Goal: Information Seeking & Learning: Learn about a topic

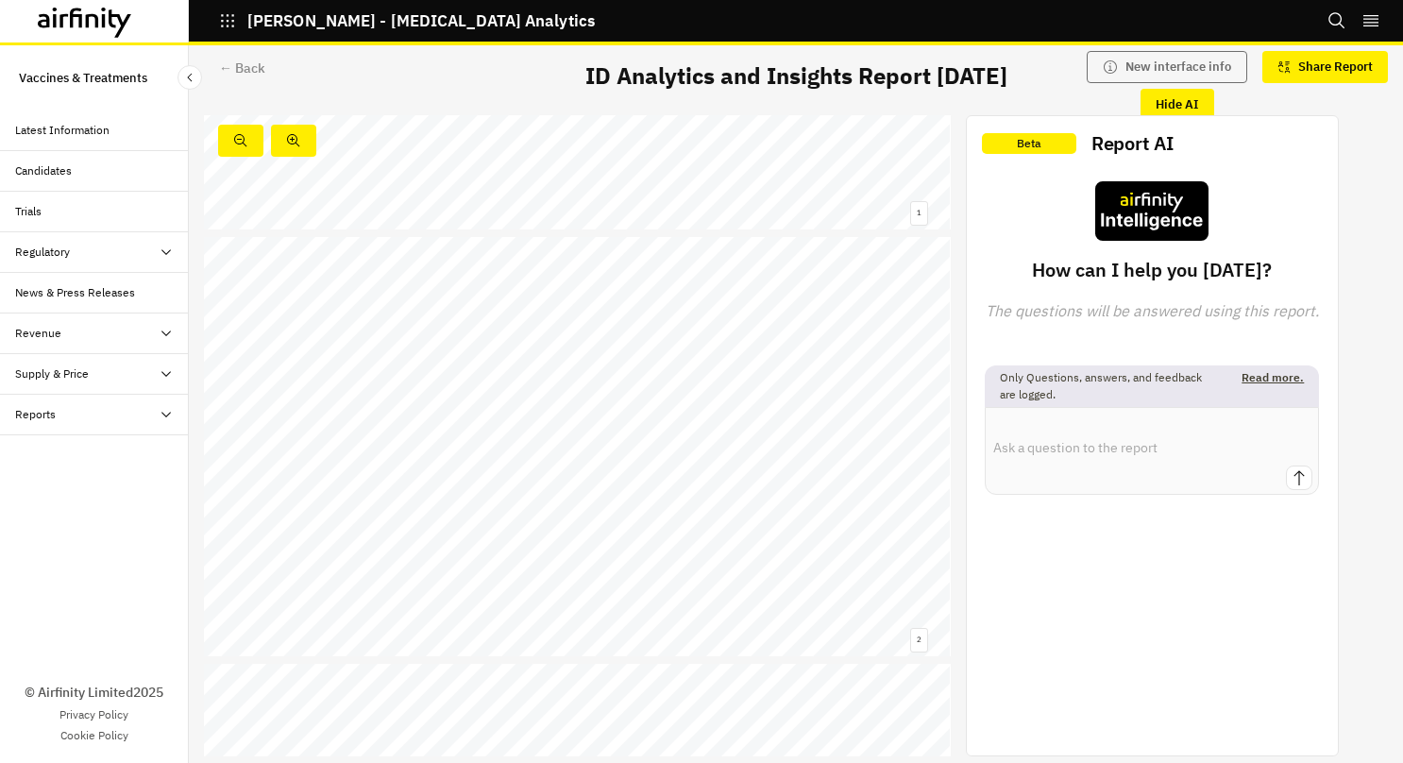
scroll to position [309, 0]
click at [637, 460] on link at bounding box center [739, 465] width 236 height 11
drag, startPoint x: 914, startPoint y: 169, endPoint x: 1358, endPoint y: 130, distance: 446.3
click at [1358, 130] on div "Infectious Disease Analytics and Insights Monthly Report 05 August 2025 © 2025 …" at bounding box center [796, 435] width 1214 height 641
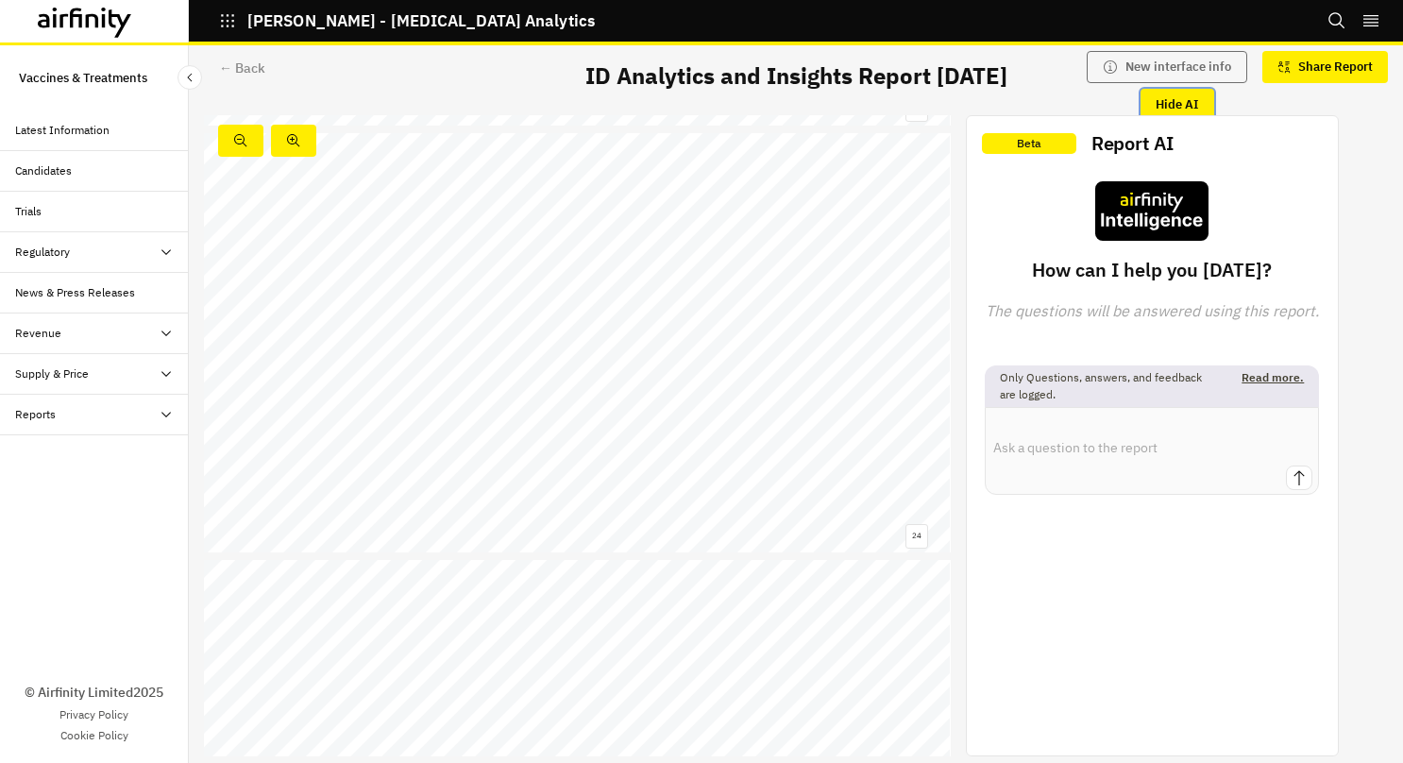
click at [1170, 103] on button "Hide AI" at bounding box center [1177, 105] width 74 height 32
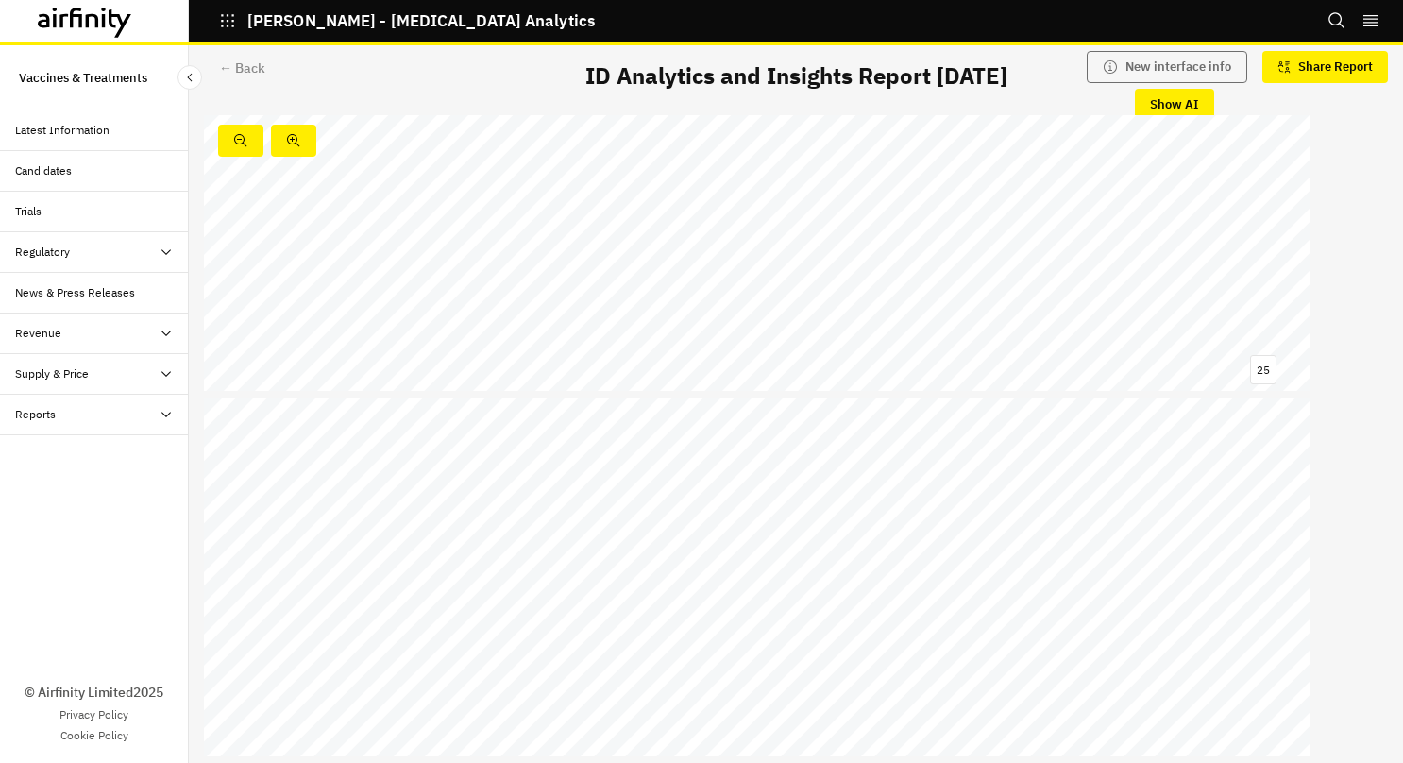
scroll to position [15434, 0]
click at [1213, 361] on link at bounding box center [1208, 363] width 46 height 8
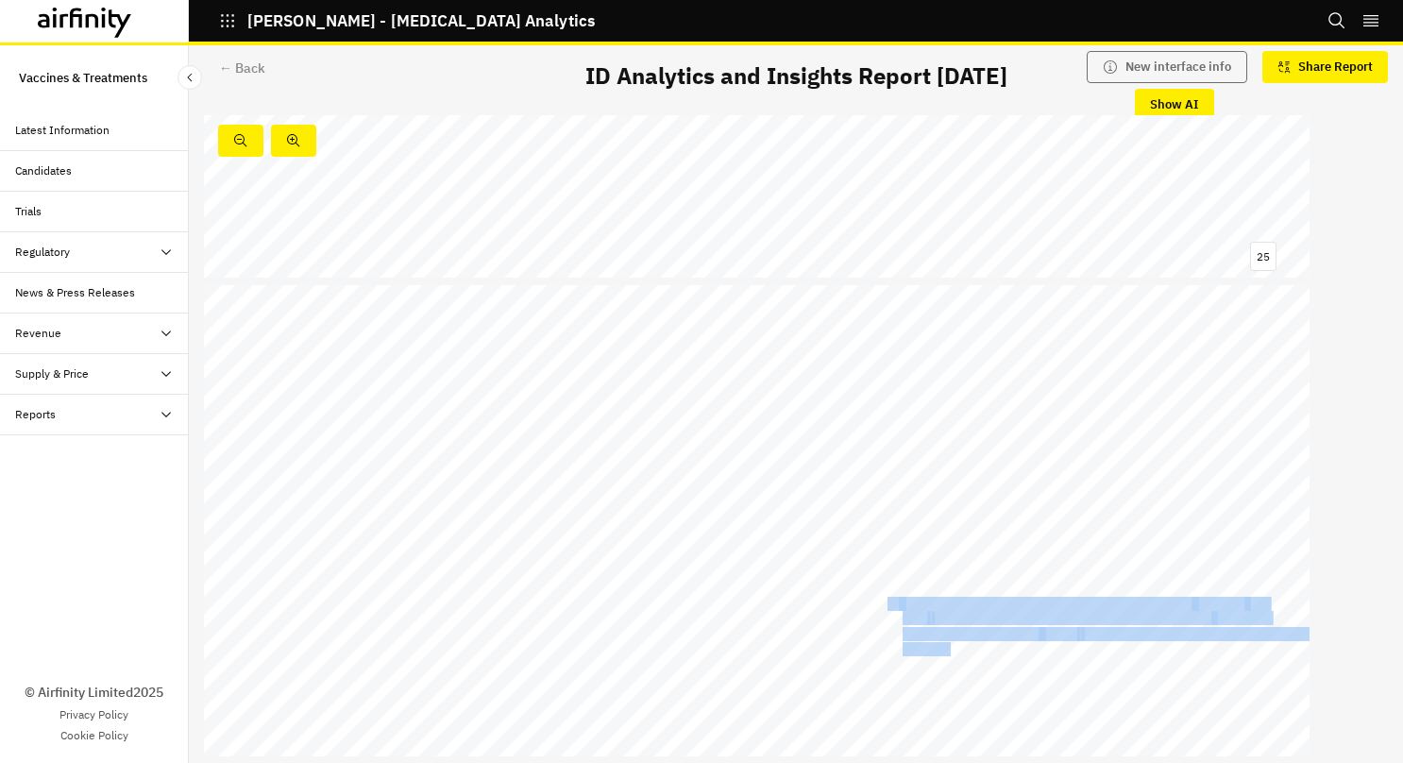
drag, startPoint x: 889, startPoint y: 606, endPoint x: 971, endPoint y: 650, distance: 93.3
click at [971, 650] on div "Emerging domestic competition in South Korea and policy expansion in the UK sig…" at bounding box center [756, 596] width 1105 height 622
click at [839, 657] on div "Emerging domestic competition in South Korea and policy expansion in the UK sig…" at bounding box center [756, 596] width 1105 height 622
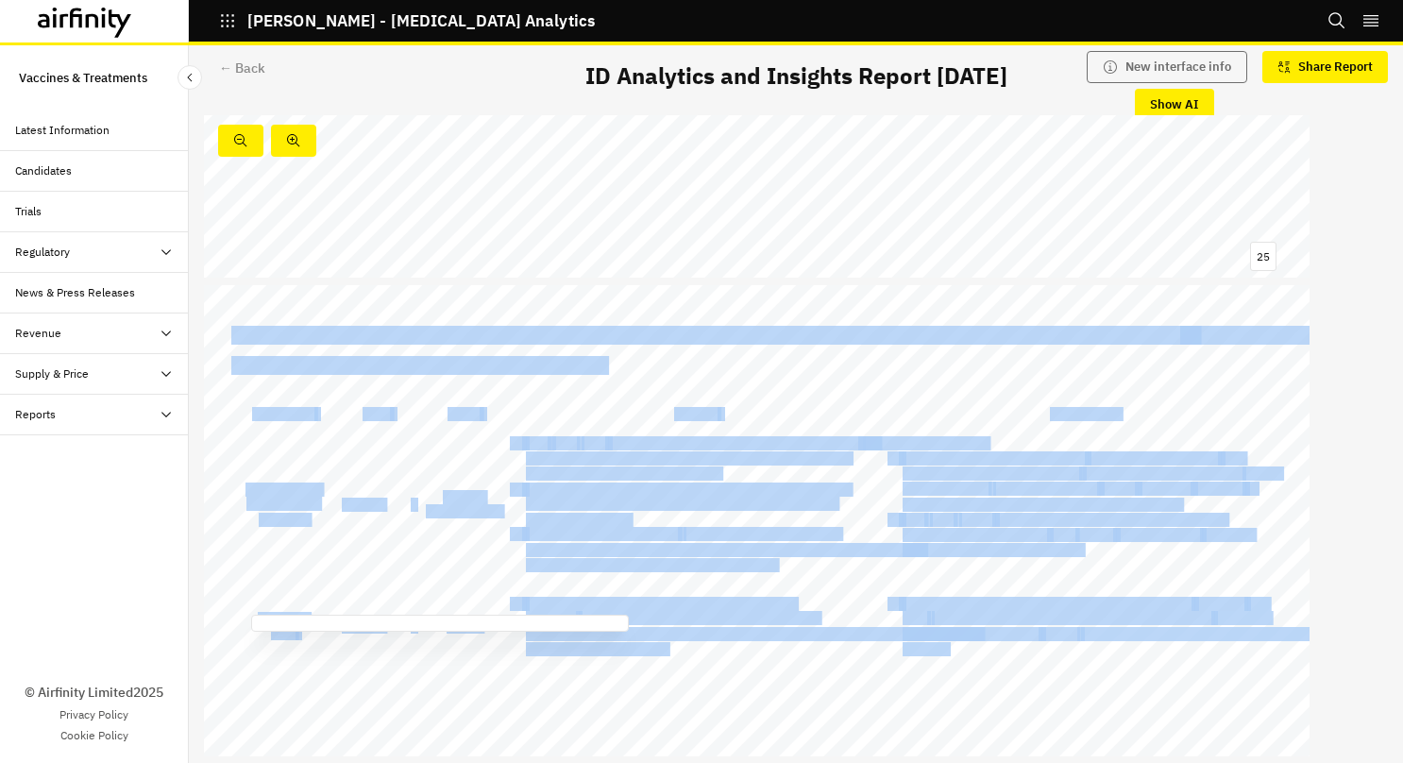
click at [839, 657] on div "Emerging domestic competition in South Korea and policy expansion in the UK sig…" at bounding box center [756, 596] width 1105 height 622
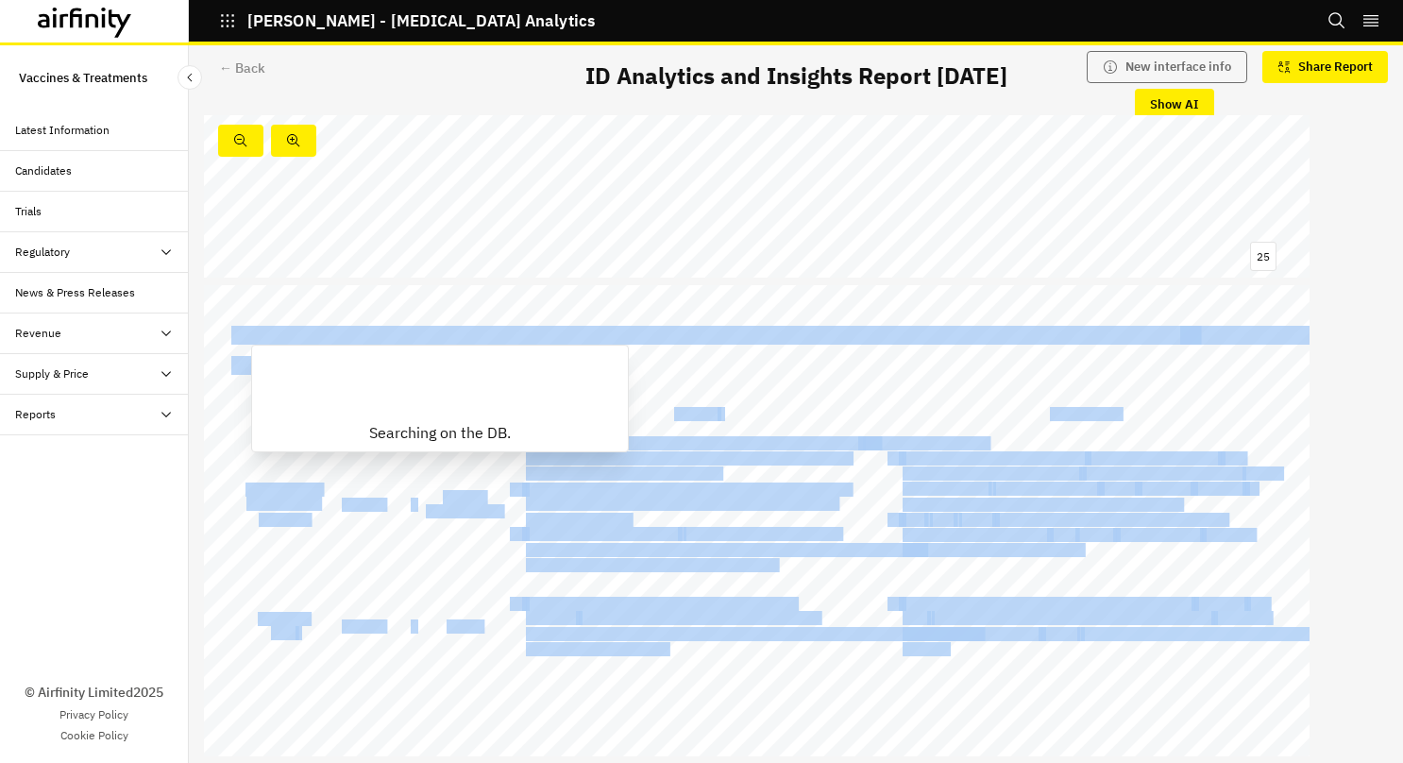
click at [668, 612] on span "to include all severely immunosuppressed" at bounding box center [699, 618] width 240 height 13
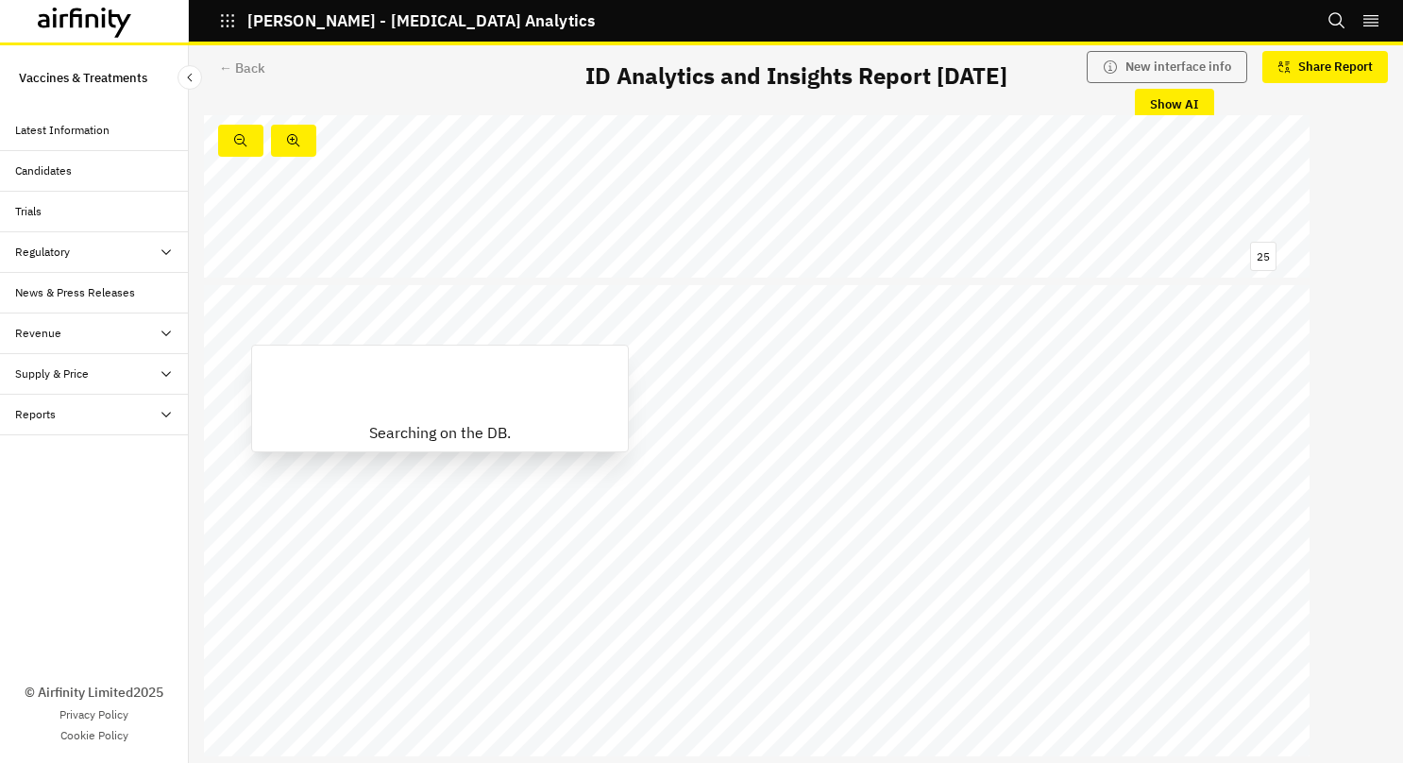
click at [668, 613] on span "to include all severely immunosuppressed" at bounding box center [699, 618] width 240 height 13
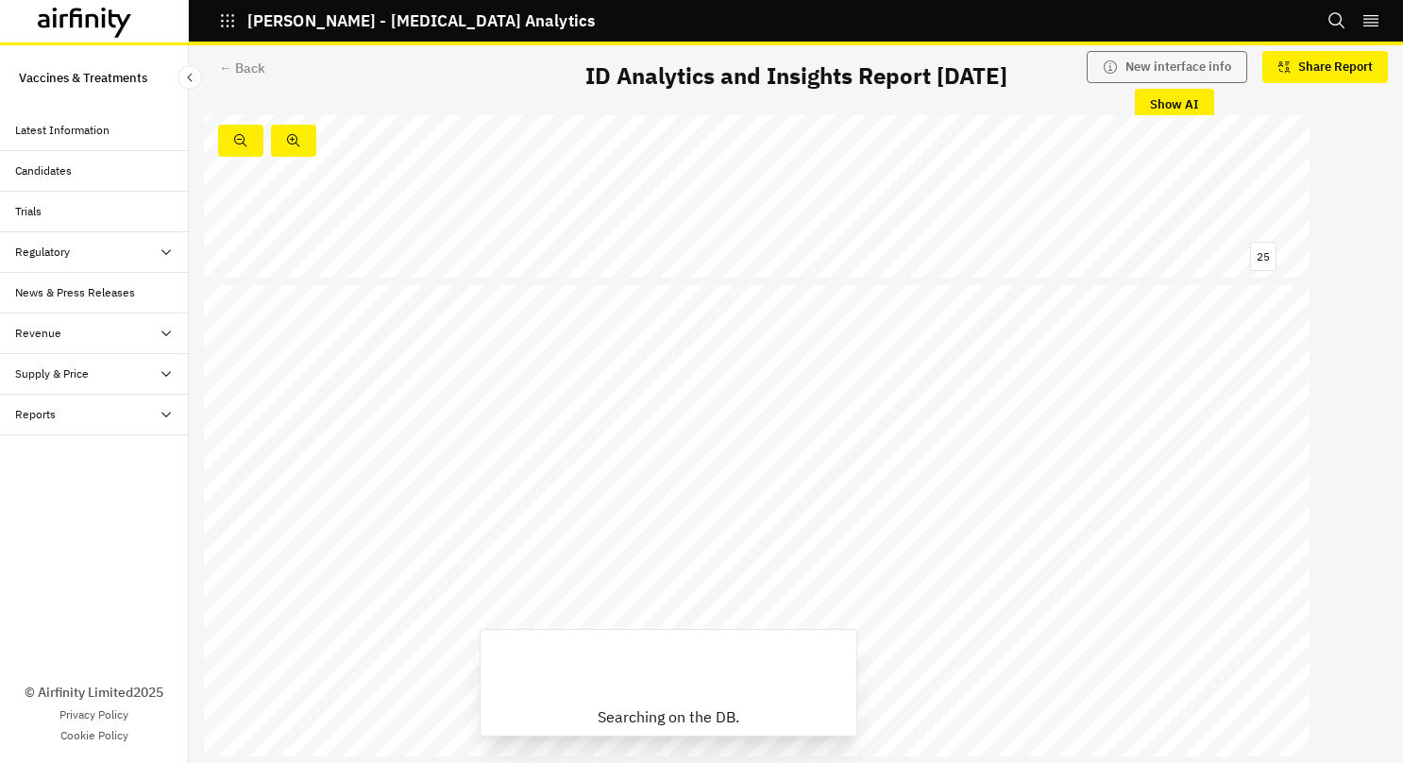
click at [668, 613] on span "to include all severely immunosuppressed" at bounding box center [699, 618] width 240 height 13
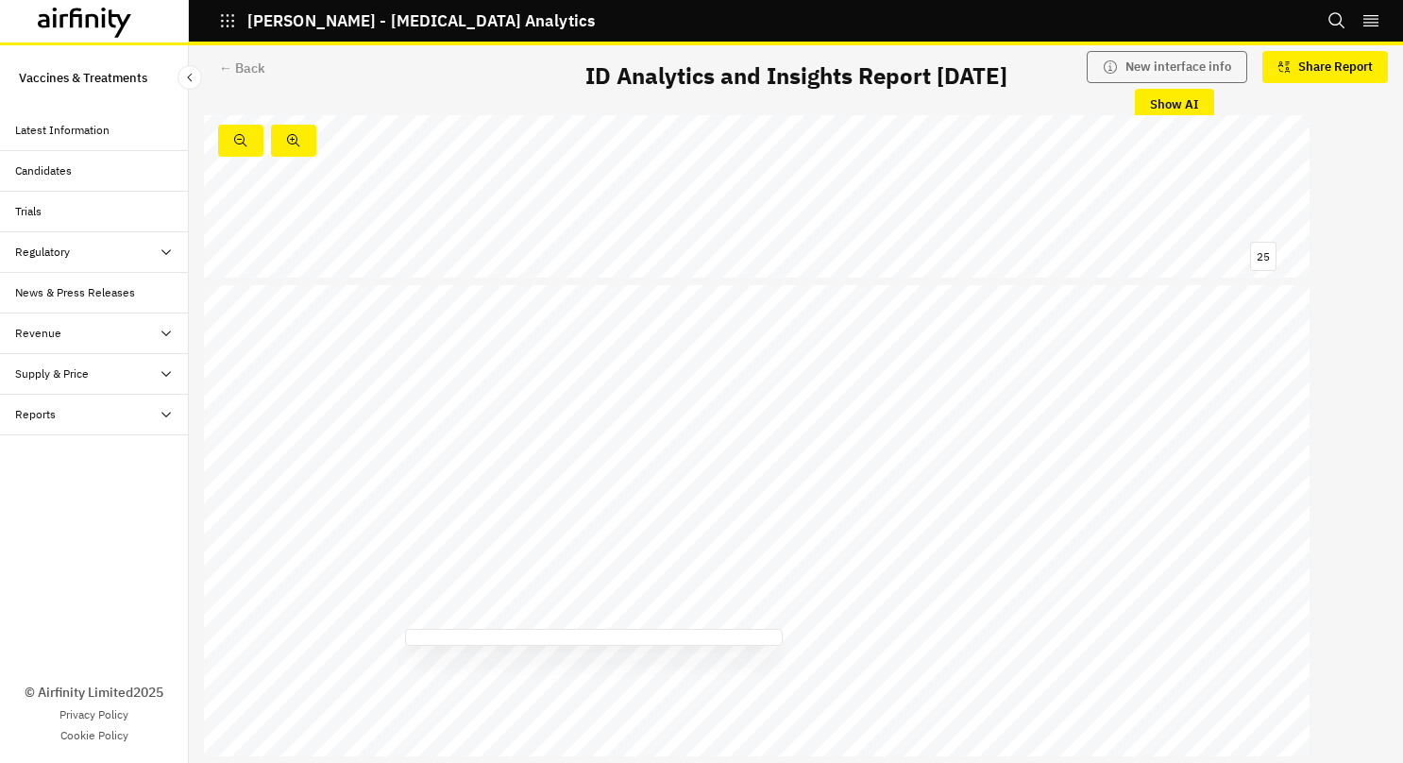
drag, startPoint x: 668, startPoint y: 613, endPoint x: 560, endPoint y: 616, distance: 108.6
click at [560, 616] on span "Shingrix" at bounding box center [551, 618] width 50 height 13
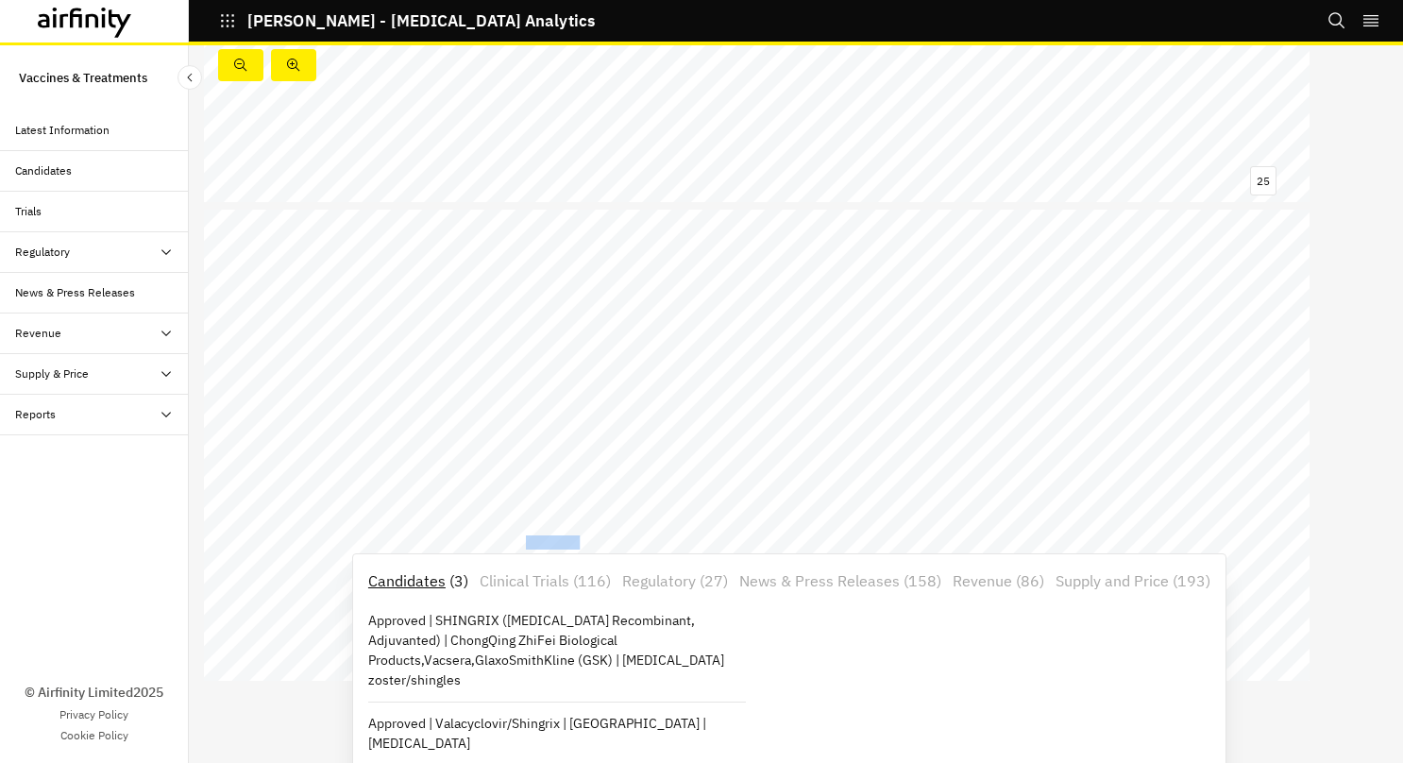
scroll to position [85, 0]
click at [1123, 580] on p "Supply and Price" at bounding box center [1111, 580] width 113 height 23
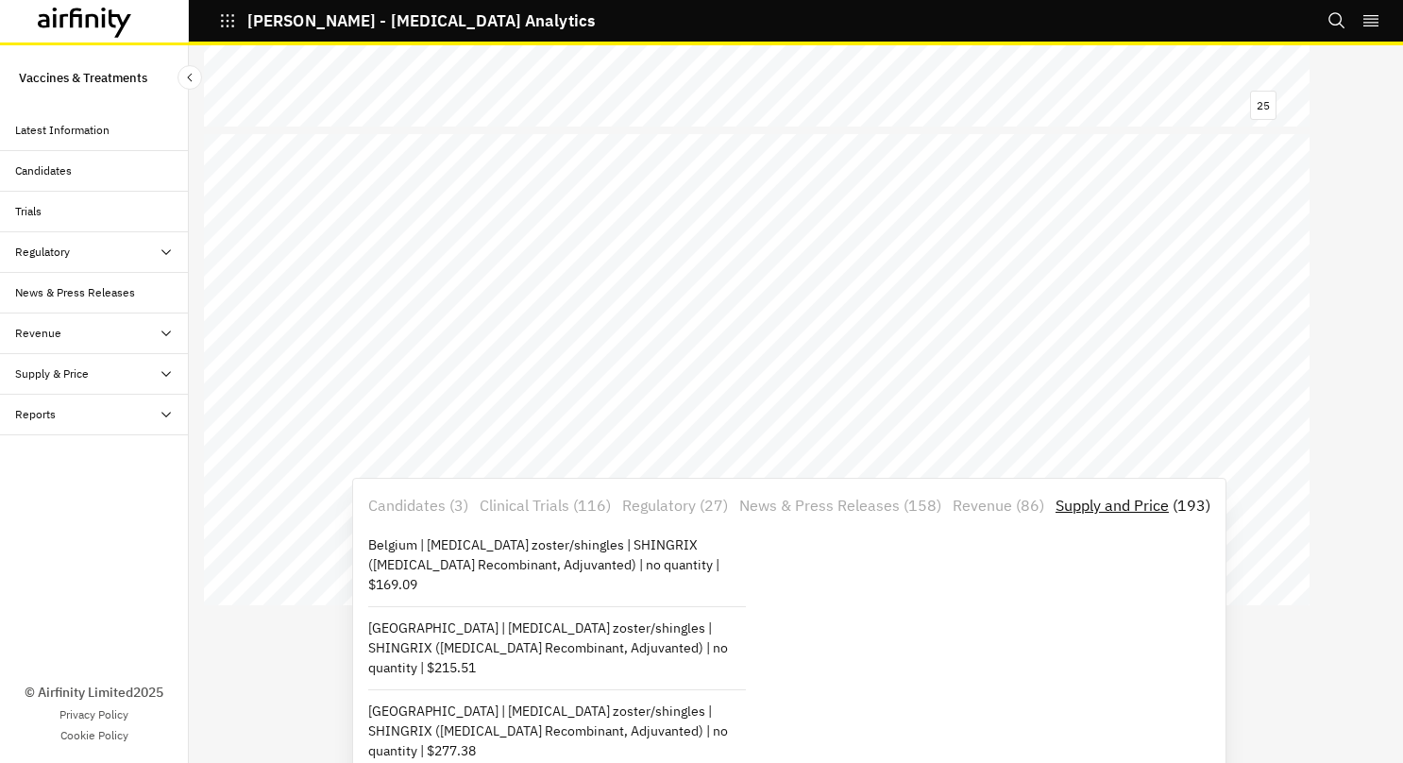
scroll to position [210, 0]
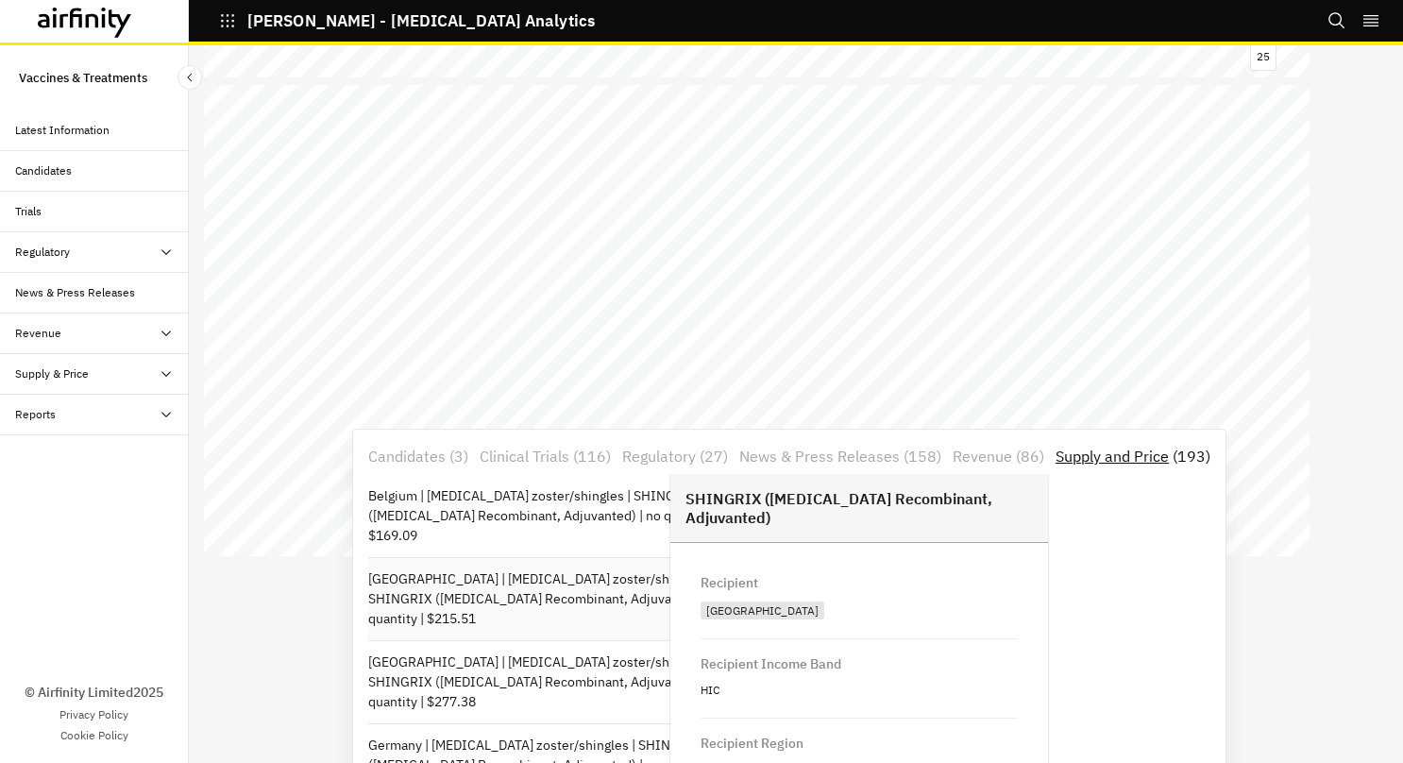
click at [468, 569] on p "United States of America | Herpes zoster/shingles | SHINGRIX (Zoster Vaccine Re…" at bounding box center [557, 598] width 378 height 59
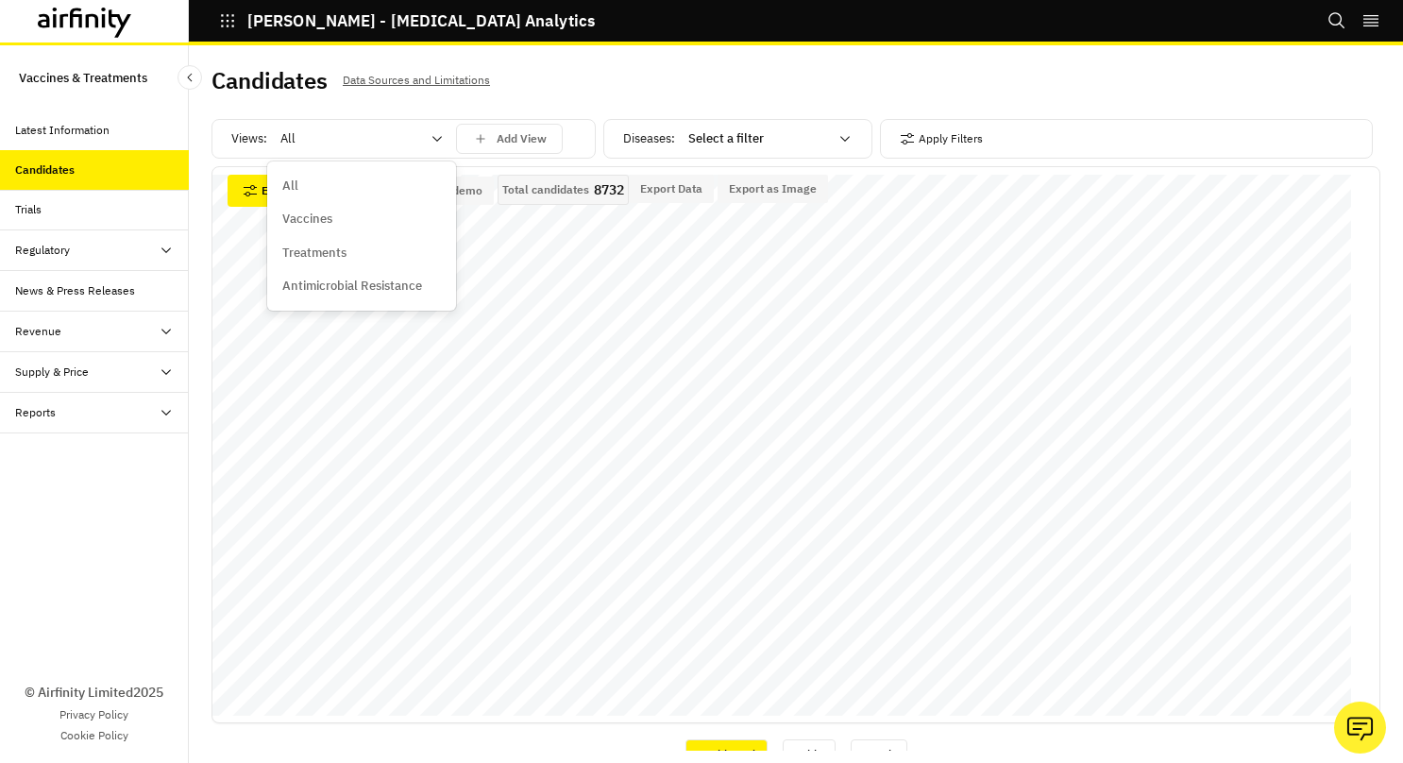
click at [440, 151] on div "All" at bounding box center [361, 139] width 189 height 30
click at [317, 215] on p "Vaccines" at bounding box center [307, 219] width 50 height 19
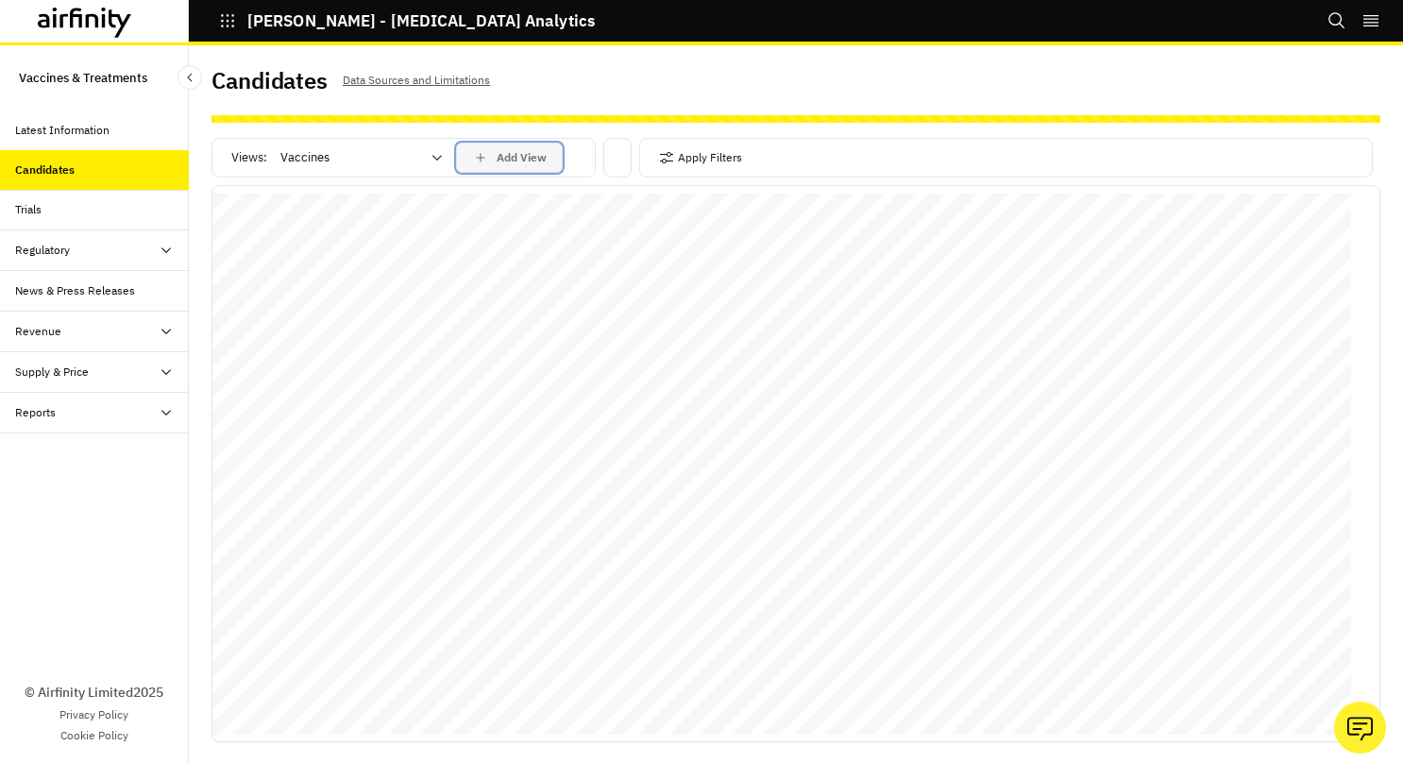
click at [517, 160] on p "Add View" at bounding box center [522, 157] width 50 height 13
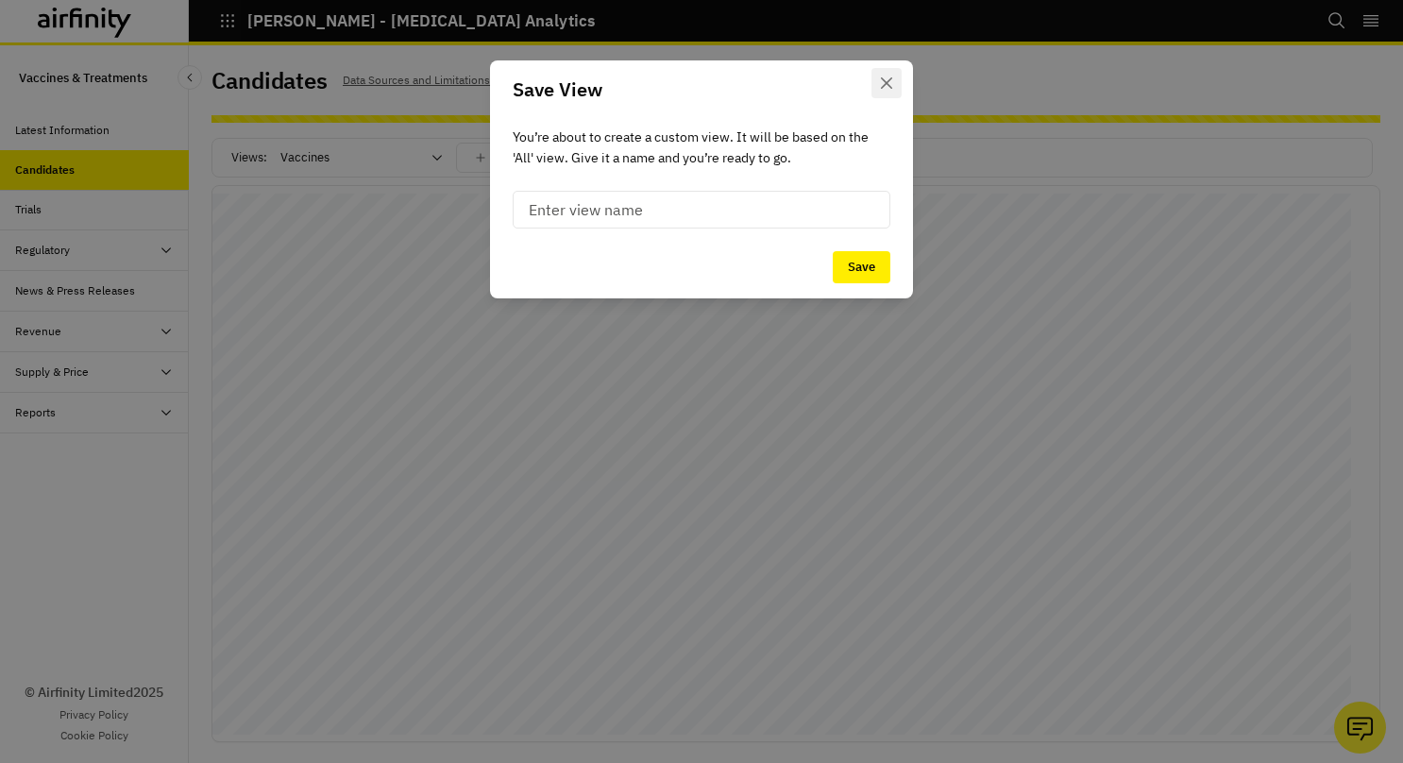
click at [891, 77] on icon "Close" at bounding box center [886, 82] width 11 height 11
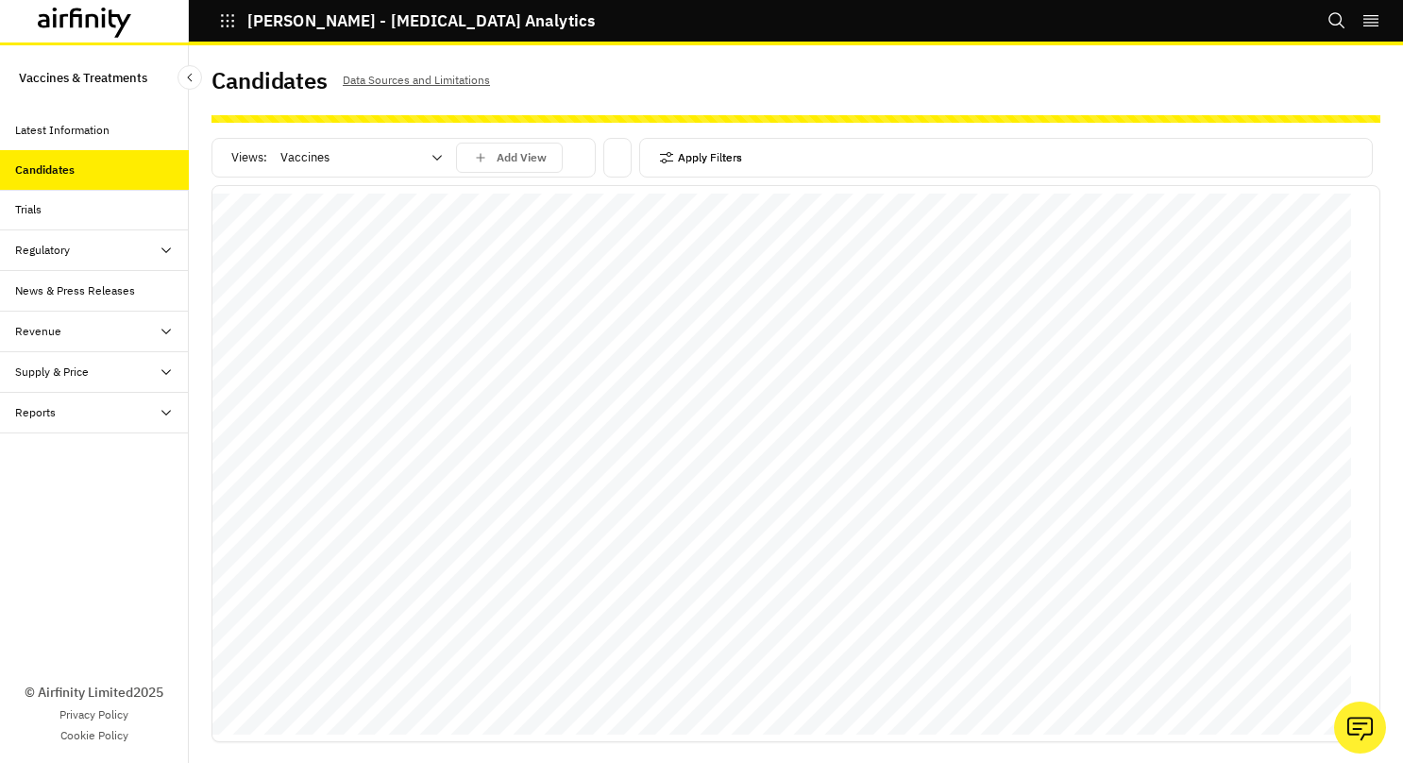
click at [725, 160] on button "Apply Filters" at bounding box center [700, 158] width 83 height 30
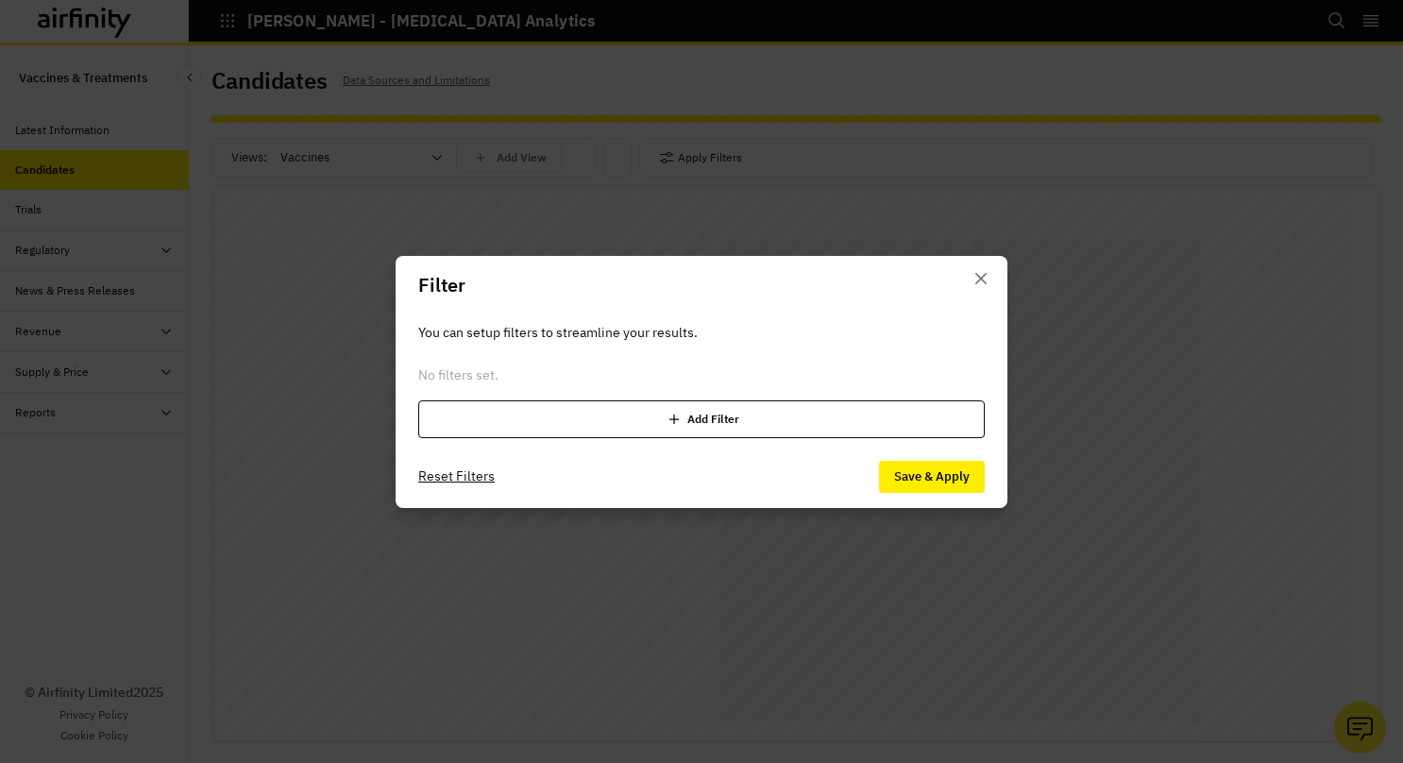
click at [707, 417] on div "Add Filter" at bounding box center [701, 419] width 566 height 38
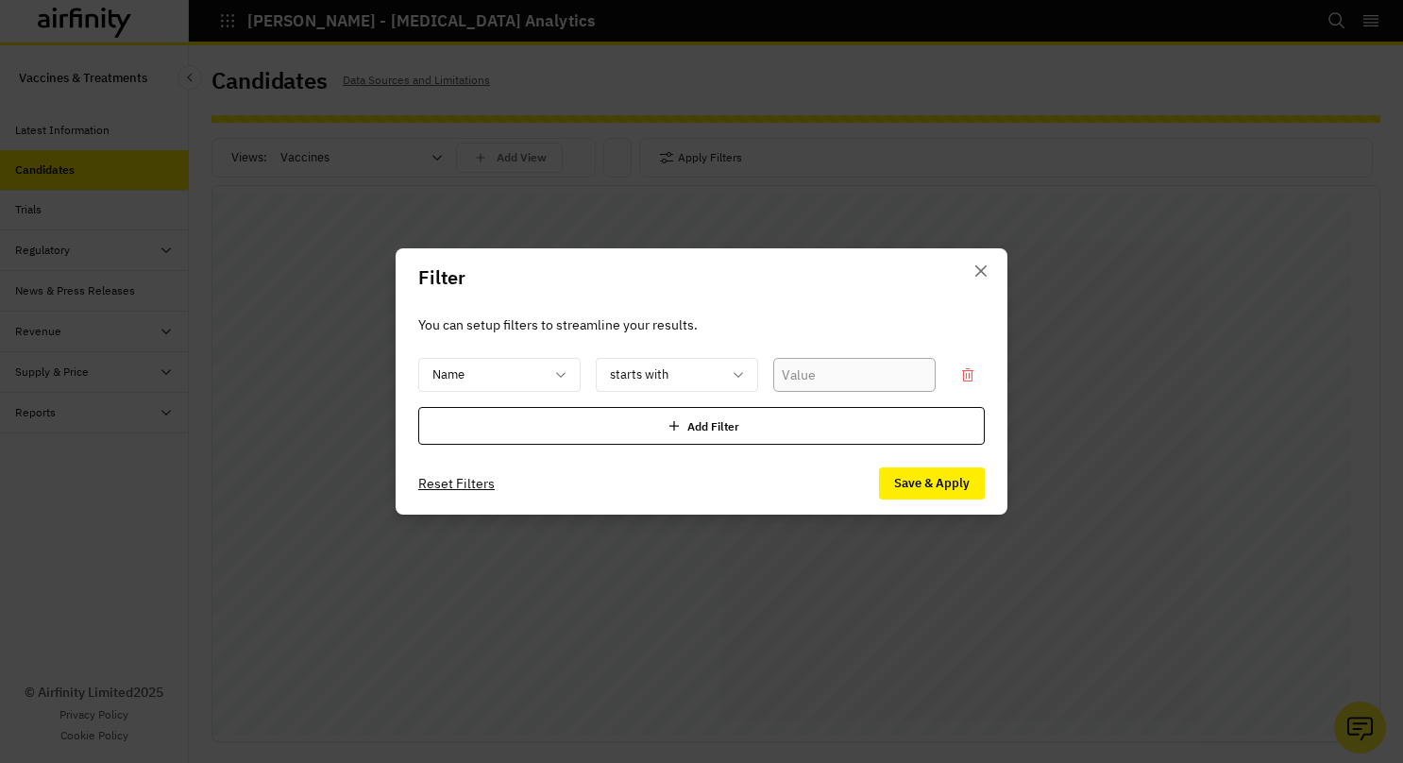
click at [814, 379] on input "text" at bounding box center [854, 375] width 162 height 34
type input "[MEDICAL_DATA]"
click at [954, 474] on button "Save & Apply" at bounding box center [932, 483] width 106 height 32
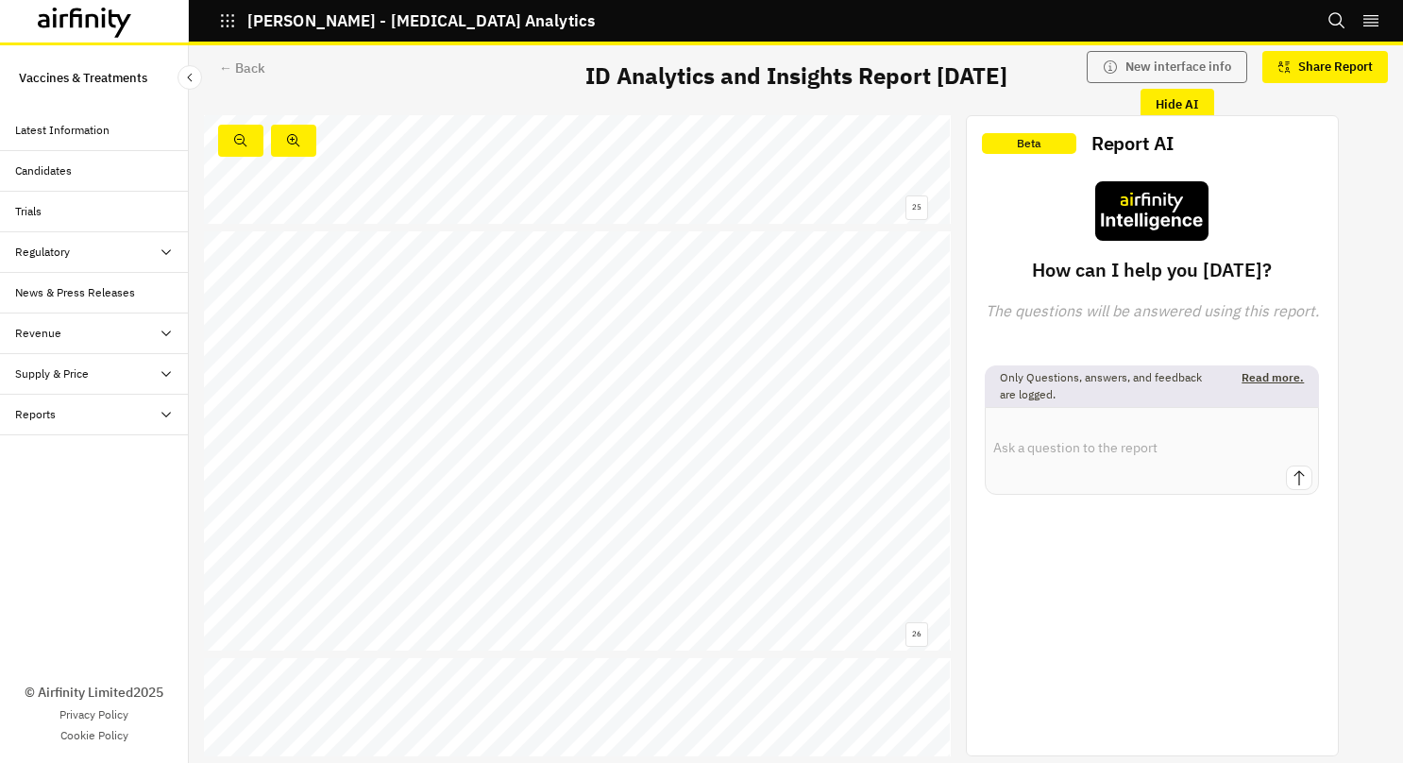
scroll to position [10566, 0]
click at [255, 446] on link at bounding box center [257, 445] width 33 height 8
drag, startPoint x: 413, startPoint y: 432, endPoint x: 514, endPoint y: 461, distance: 104.0
click at [514, 461] on div "Emerging domestic competition in South Korea and policy expansion in the UK sig…" at bounding box center [577, 429] width 747 height 420
copy div "→ From September 2025, the NHS will expand eligibility for Shingrix to include …"
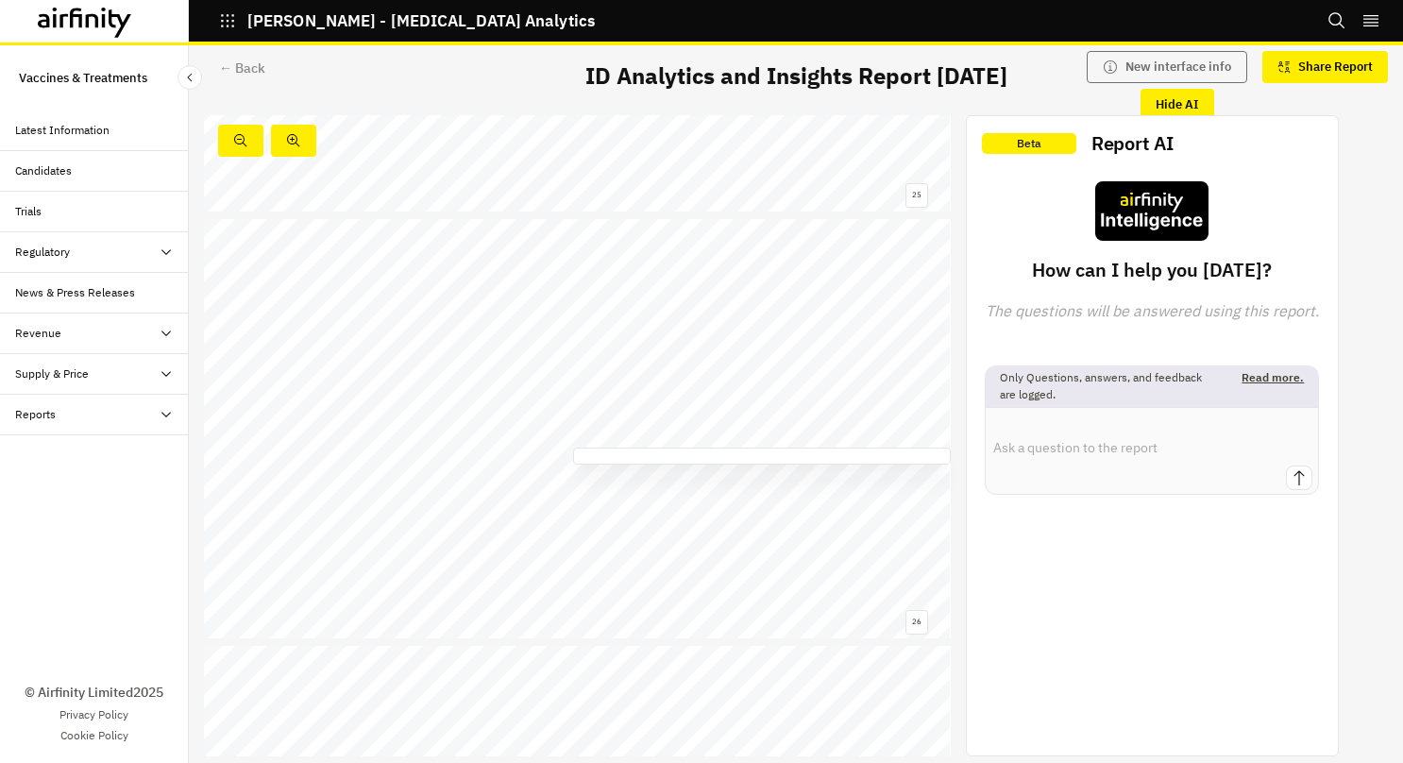
click at [834, 559] on div "Emerging domestic competition in South Korea and policy expansion in the UK sig…" at bounding box center [577, 429] width 747 height 420
drag, startPoint x: 876, startPoint y: 454, endPoint x: 857, endPoint y: 453, distance: 18.9
click at [857, 453] on span "position in the UK [MEDICAL_DATA] vaccine" at bounding box center [881, 454] width 170 height 8
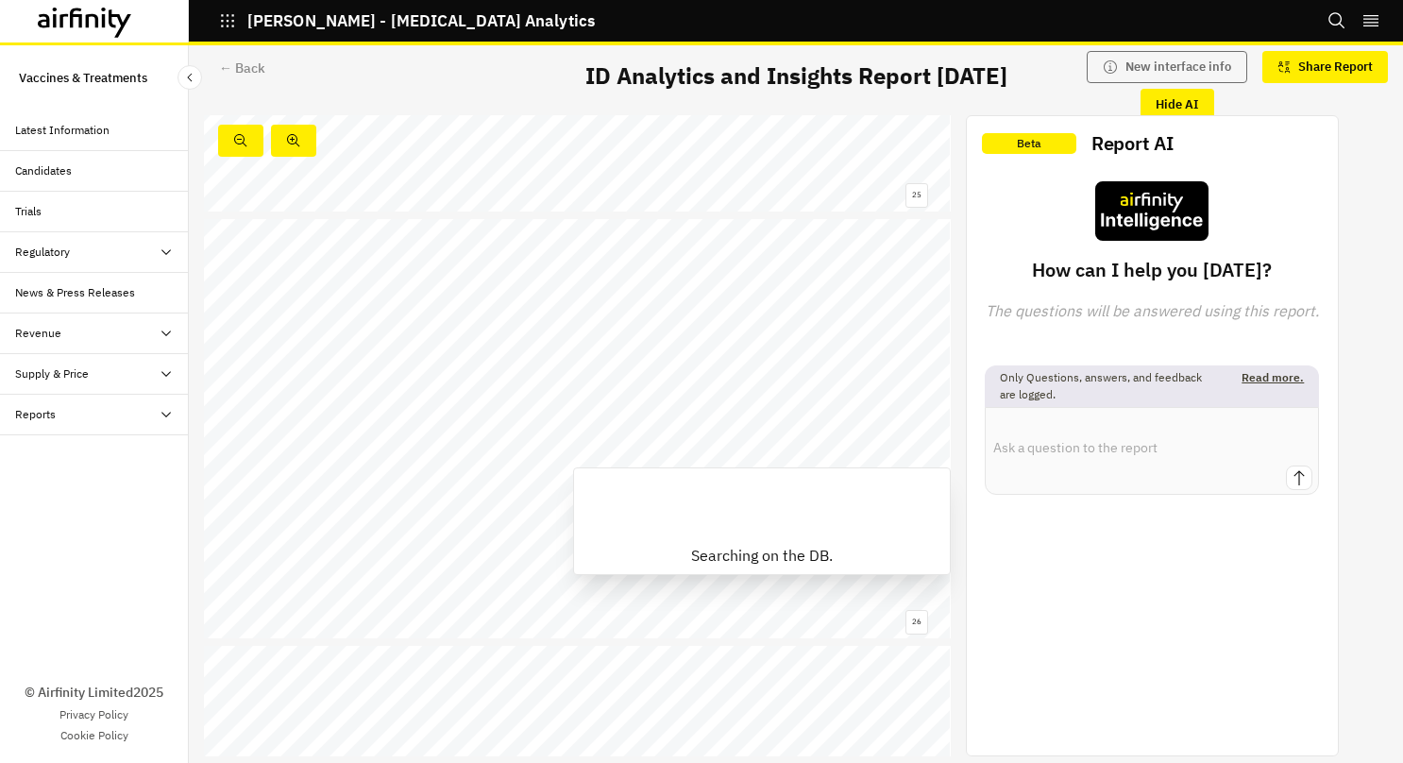
click at [857, 453] on span "position in the UK [MEDICAL_DATA] vaccine" at bounding box center [881, 454] width 170 height 8
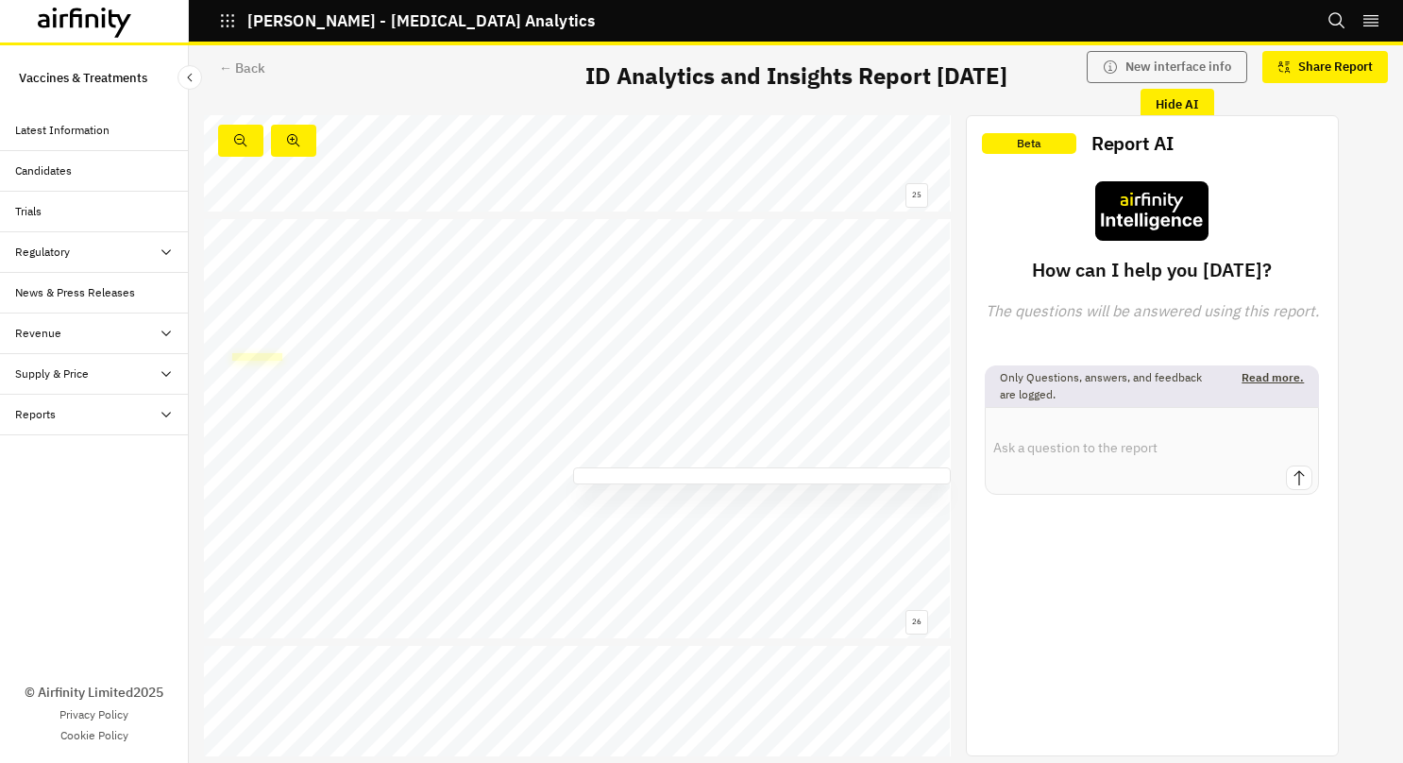
click at [259, 356] on link at bounding box center [257, 356] width 51 height 7
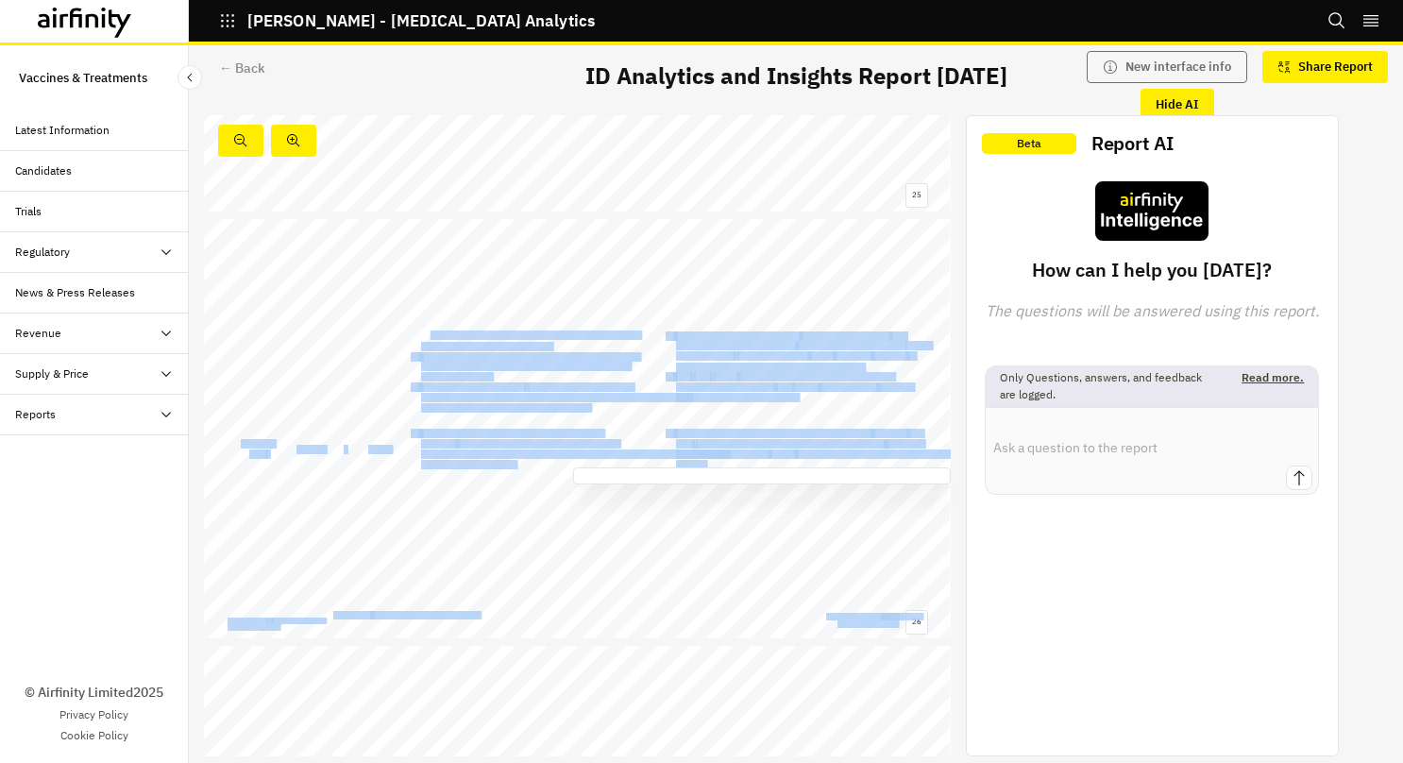
drag, startPoint x: 591, startPoint y: 404, endPoint x: 430, endPoint y: 330, distance: 177.4
click at [430, 330] on div "Emerging domestic competition in South Korea and policy expansion in the UK sig…" at bounding box center [577, 429] width 747 height 420
drag, startPoint x: 430, startPoint y: 330, endPoint x: 602, endPoint y: 260, distance: 186.7
click at [602, 260] on div "Emerging domestic competition in South Korea and policy expansion in the UK sig…" at bounding box center [577, 429] width 747 height 420
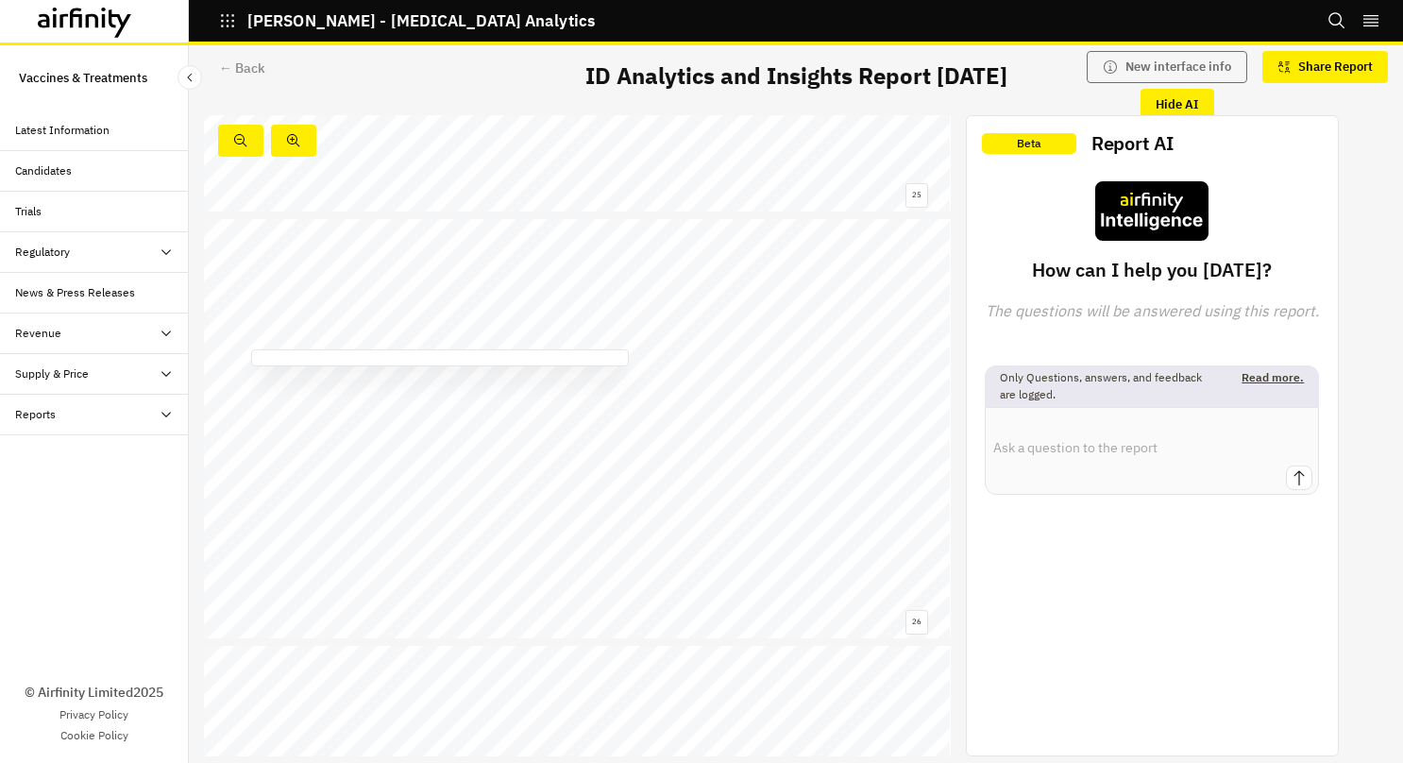
click at [483, 350] on div at bounding box center [440, 357] width 378 height 17
click at [423, 323] on span "CVI" at bounding box center [428, 326] width 15 height 8
click at [423, 324] on span "CVI" at bounding box center [428, 326] width 15 height 8
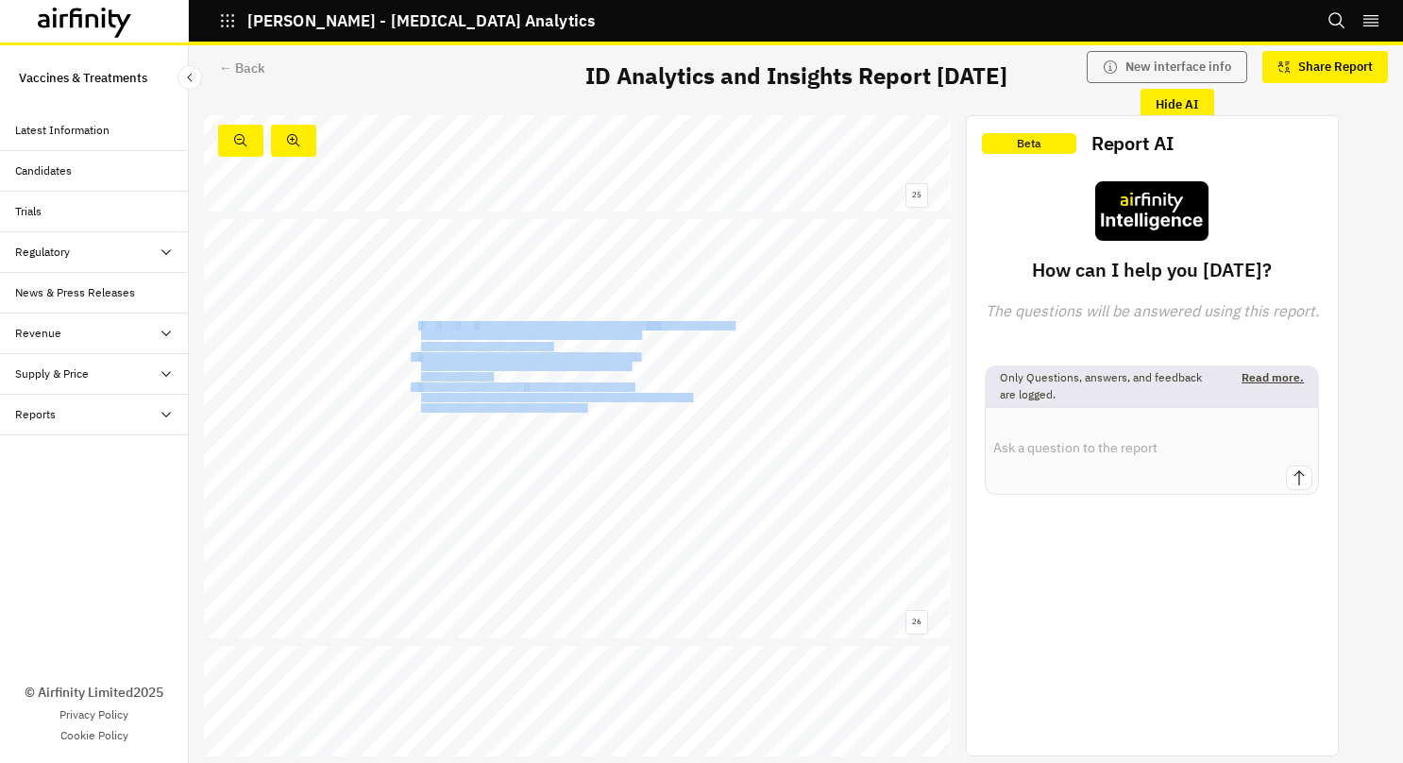
drag, startPoint x: 419, startPoint y: 323, endPoint x: 586, endPoint y: 408, distance: 187.4
click at [586, 408] on div "Emerging domestic competition in South Korea and policy expansion in the UK sig…" at bounding box center [577, 429] width 747 height 420
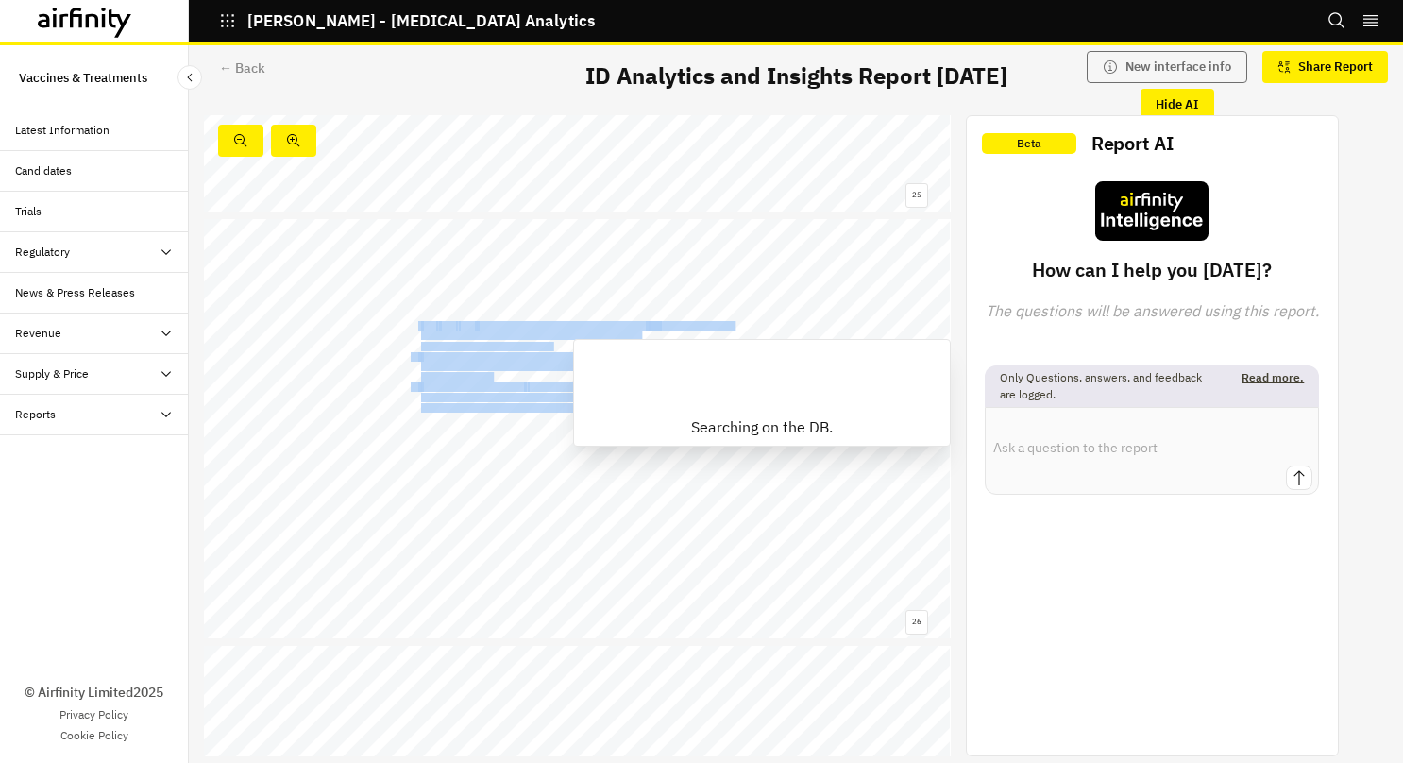
copy div "CVI - VZV - 001 completed its Phase I trial in adults aged 50 - 65 years, showi…"
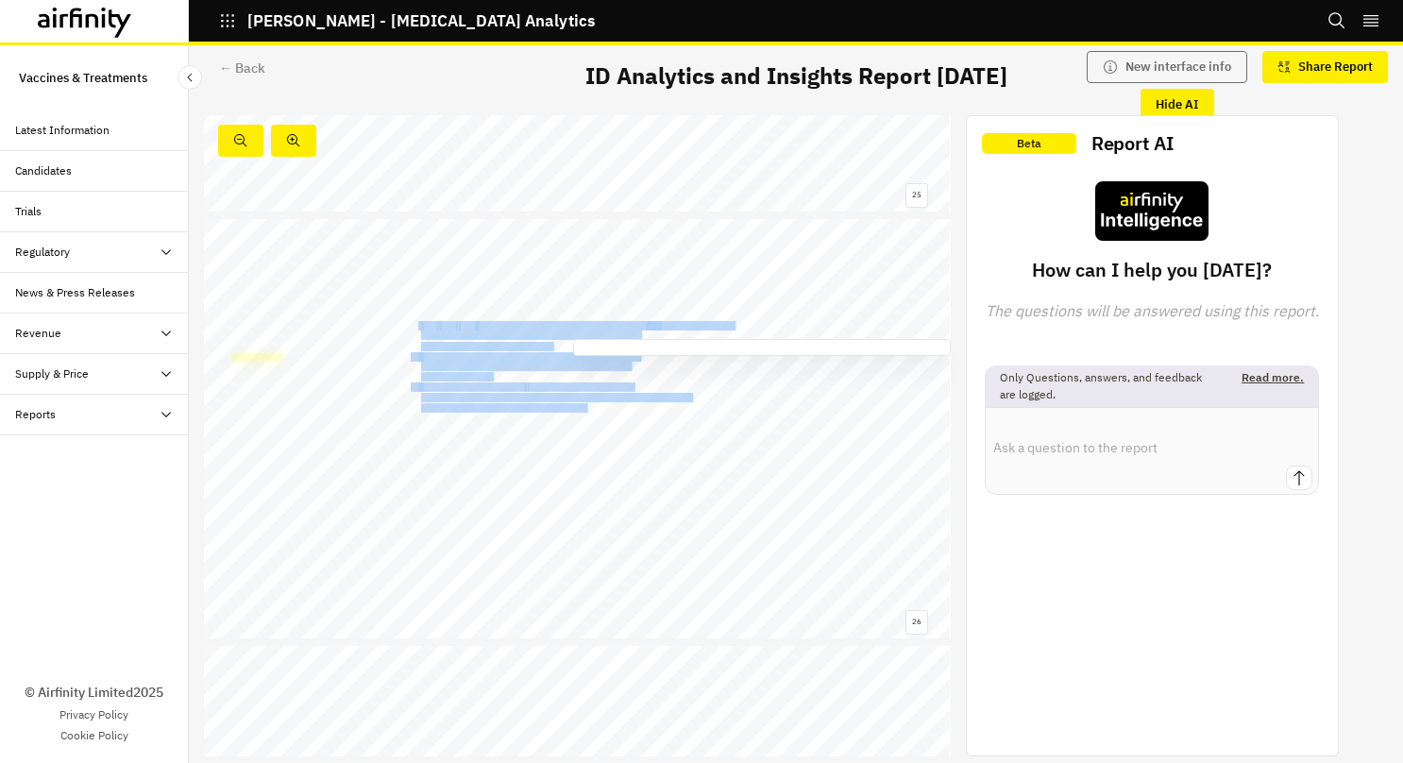
click at [260, 354] on link at bounding box center [257, 356] width 51 height 7
click at [260, 366] on link at bounding box center [257, 366] width 48 height 7
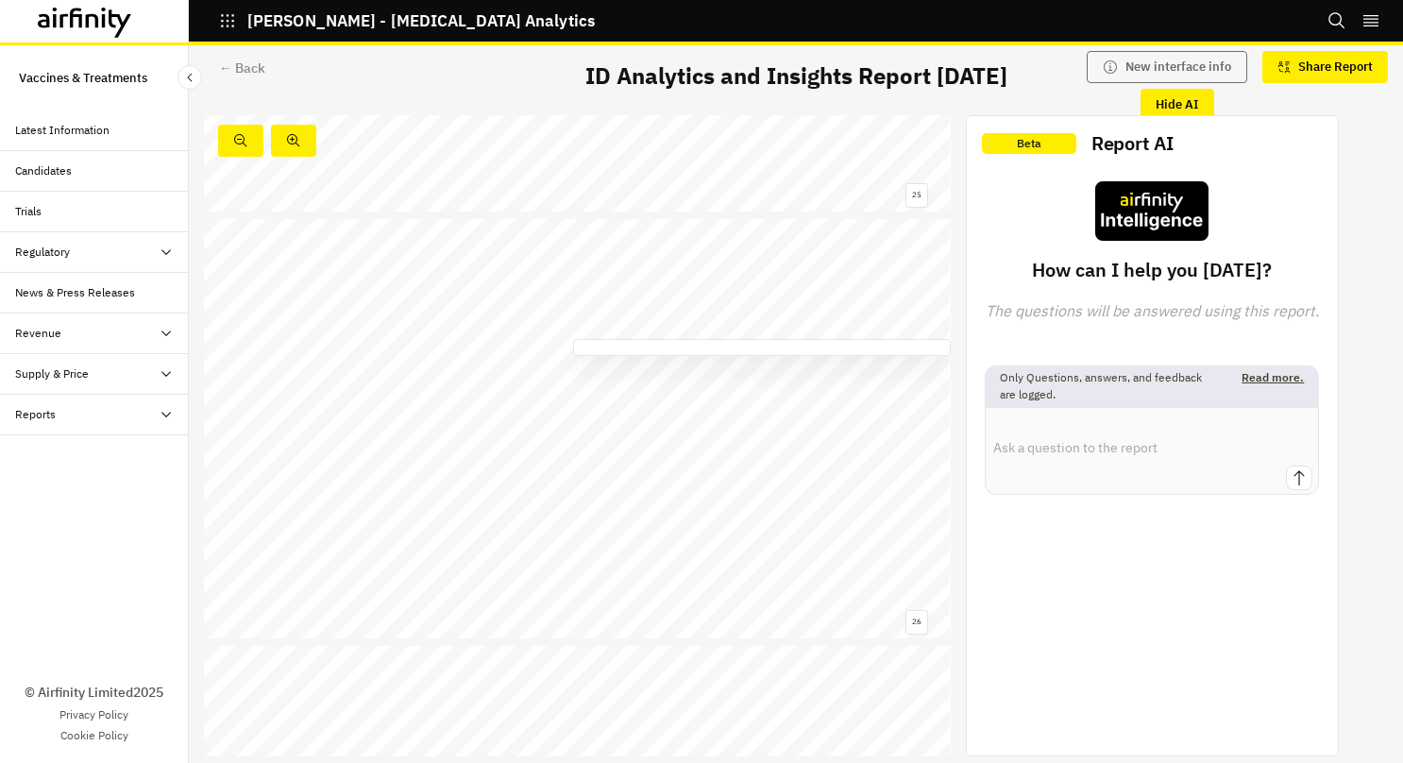
click at [763, 519] on div "Emerging domestic competition in South Korea and policy expansion in the UK sig…" at bounding box center [577, 429] width 747 height 420
drag, startPoint x: 801, startPoint y: 335, endPoint x: 784, endPoint y: 344, distance: 18.2
click at [204, 219] on span "Positive Phase I results position CHA Vaccine Institute as a second domestic co…" at bounding box center [204, 219] width 0 height 0
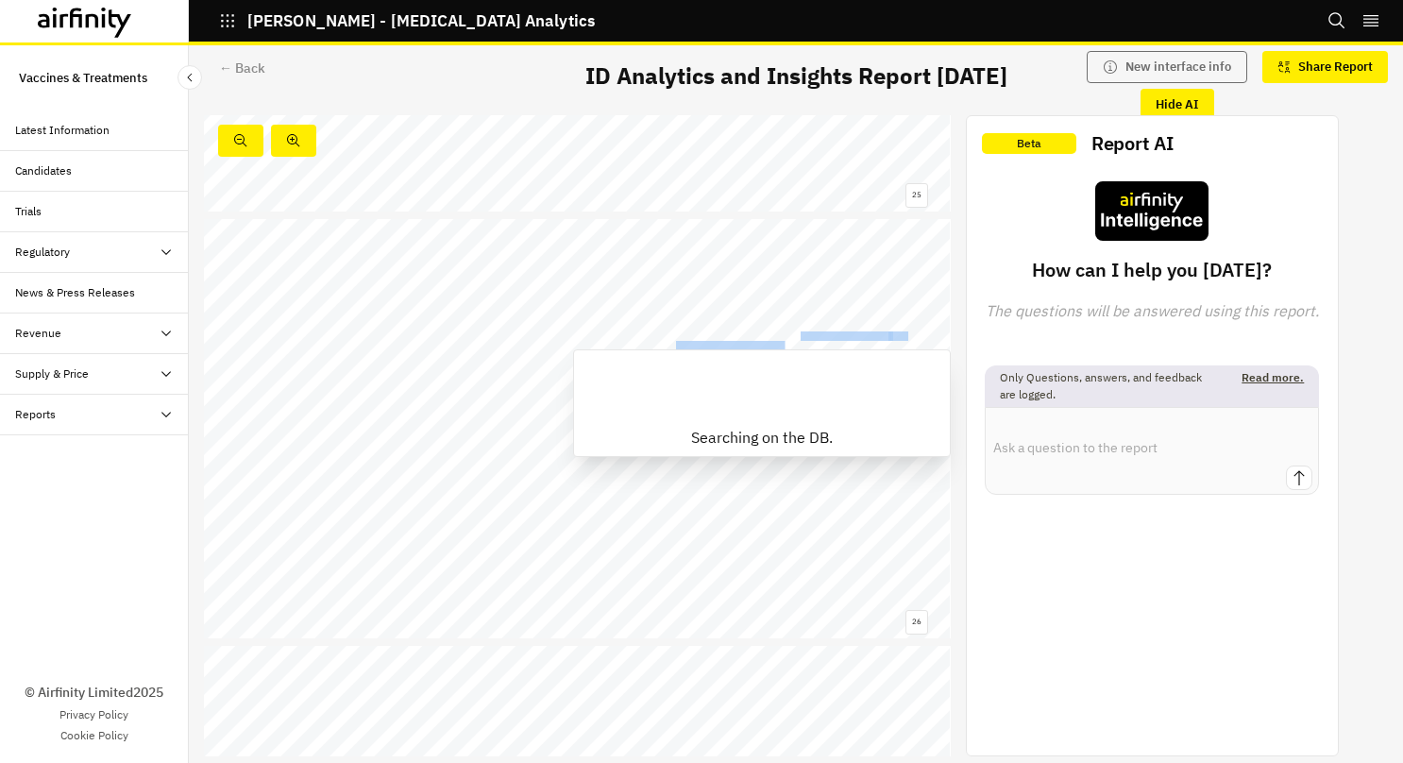
copy span "CHA Vaccine Institute as a second domestic competitor"
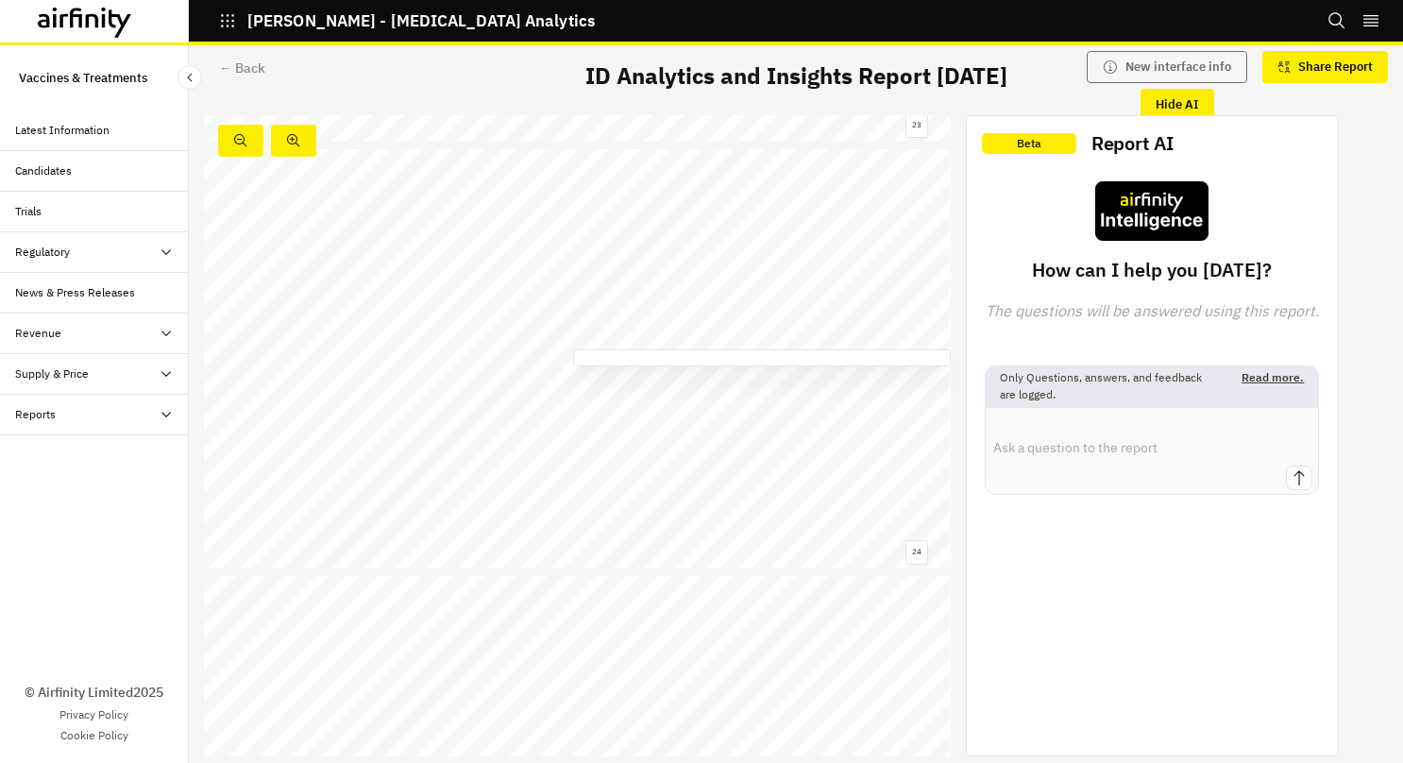
scroll to position [9782, 0]
click at [856, 332] on div "Shingrix’s US prefilled syringe approval could drive uptake and reinforce GSK’s…" at bounding box center [577, 360] width 747 height 420
click at [804, 545] on link at bounding box center [802, 548] width 49 height 7
click at [747, 545] on link at bounding box center [748, 548] width 21 height 6
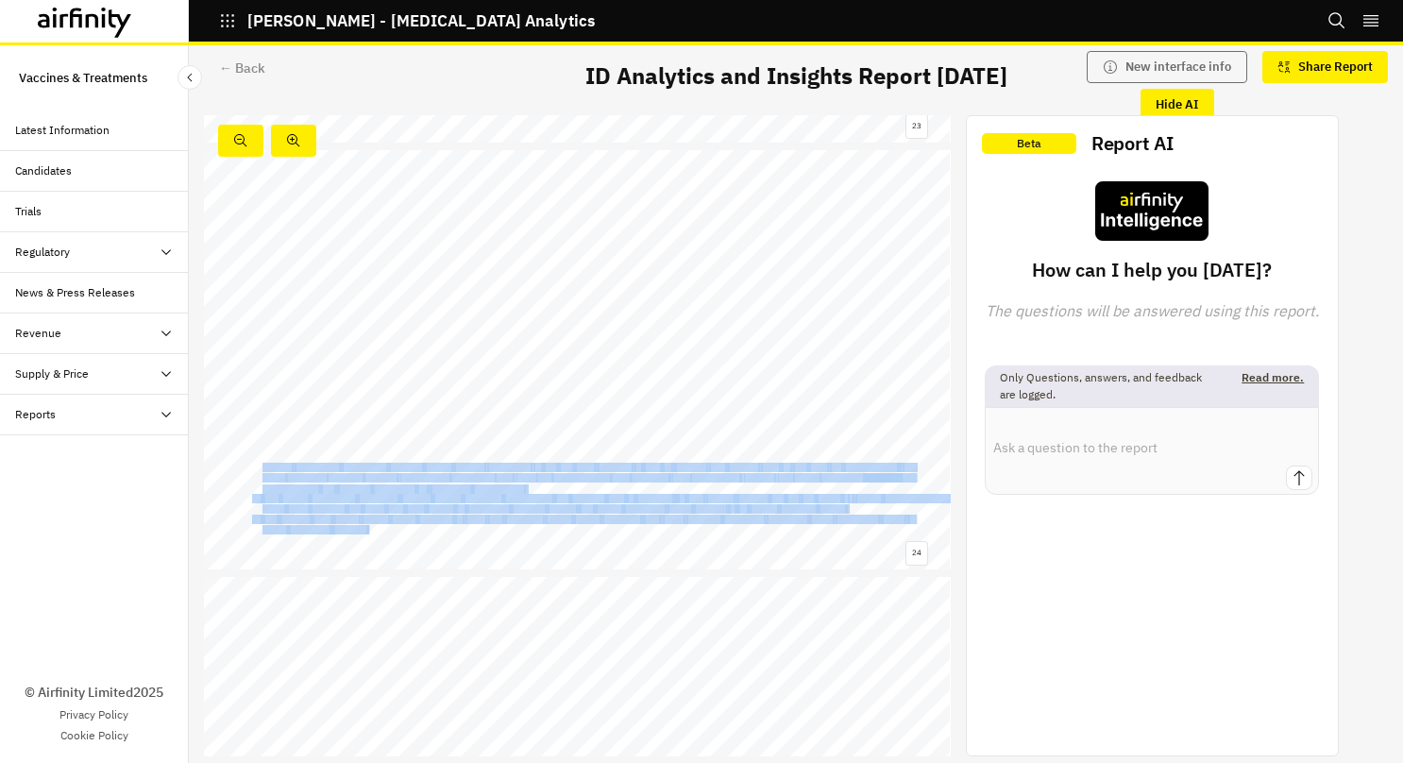
drag, startPoint x: 262, startPoint y: 468, endPoint x: 368, endPoint y: 527, distance: 120.8
click at [368, 527] on div "Shingrix’s US prefilled syringe approval could drive uptake and reinforce GSK’s…" at bounding box center [577, 360] width 747 height 420
copy div "Despite widespread availability, Shingrix uptake remains suboptimal in the US, …"
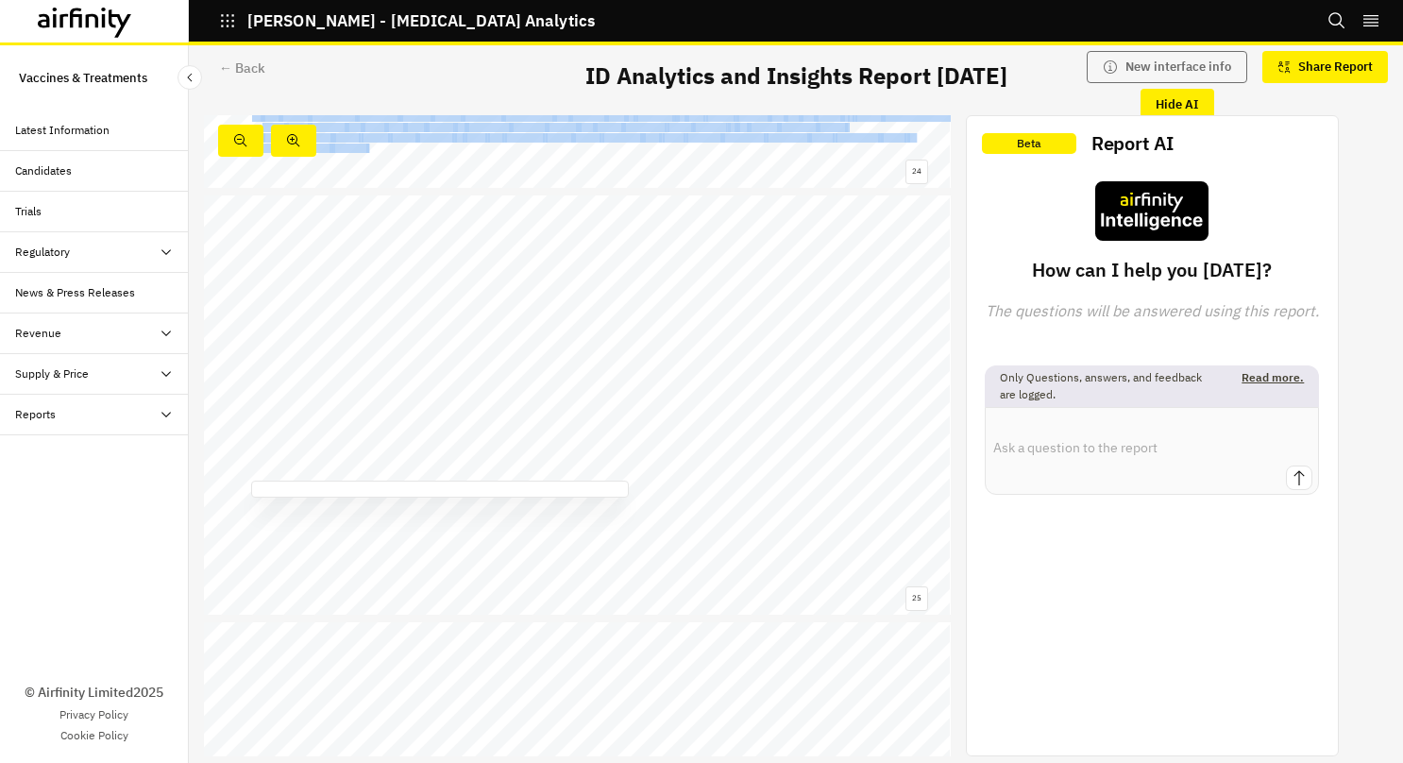
scroll to position [10164, 0]
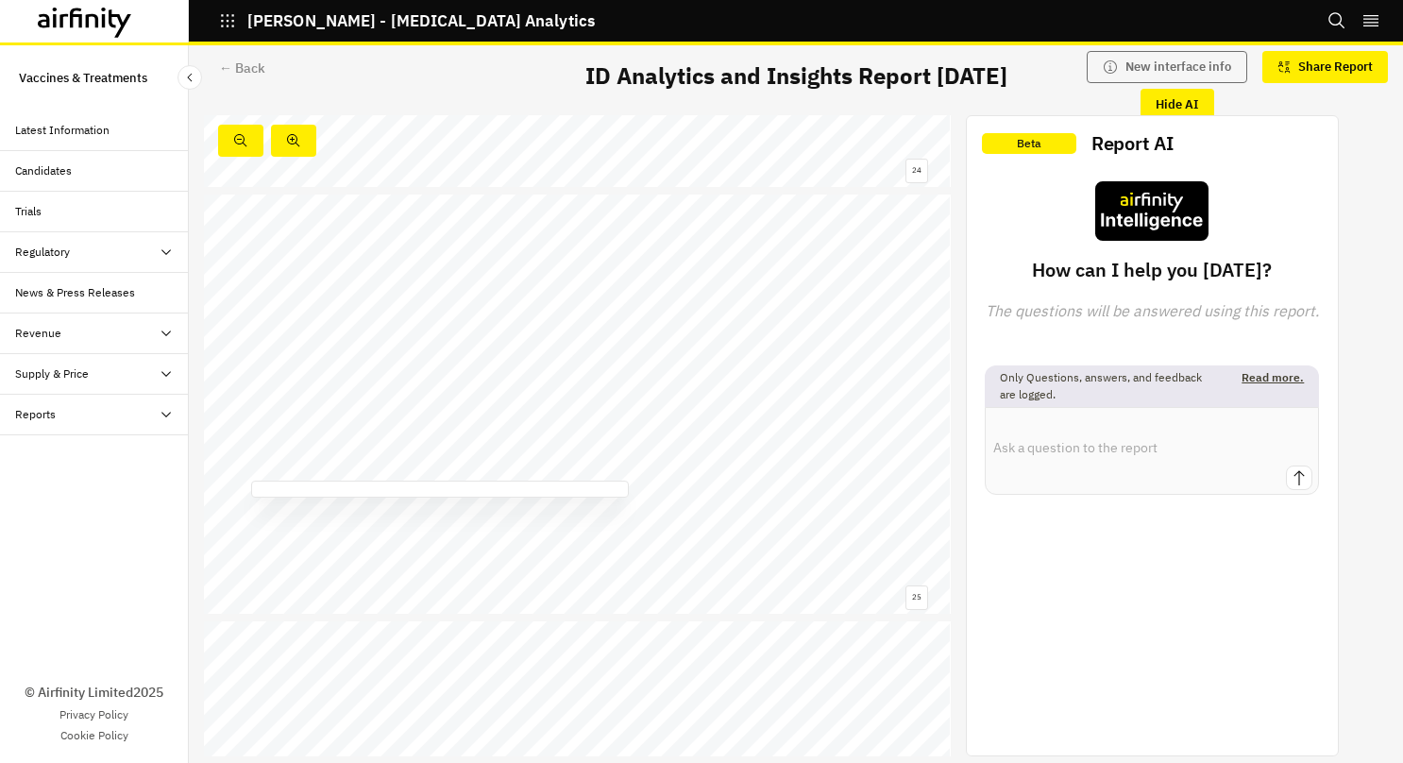
click at [840, 385] on span "SK" at bounding box center [842, 386] width 8 height 7
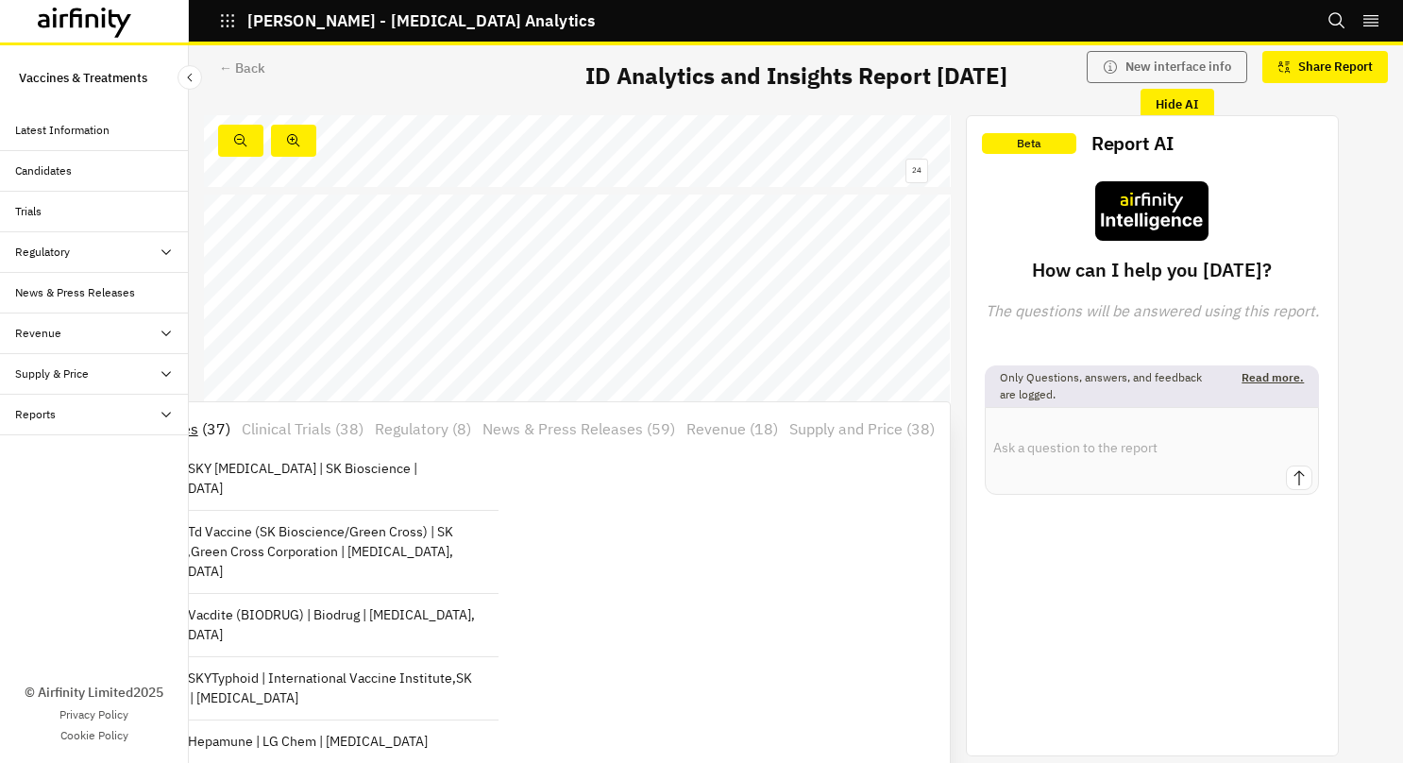
click at [842, 377] on span "SkyZoster" at bounding box center [843, 378] width 28 height 7
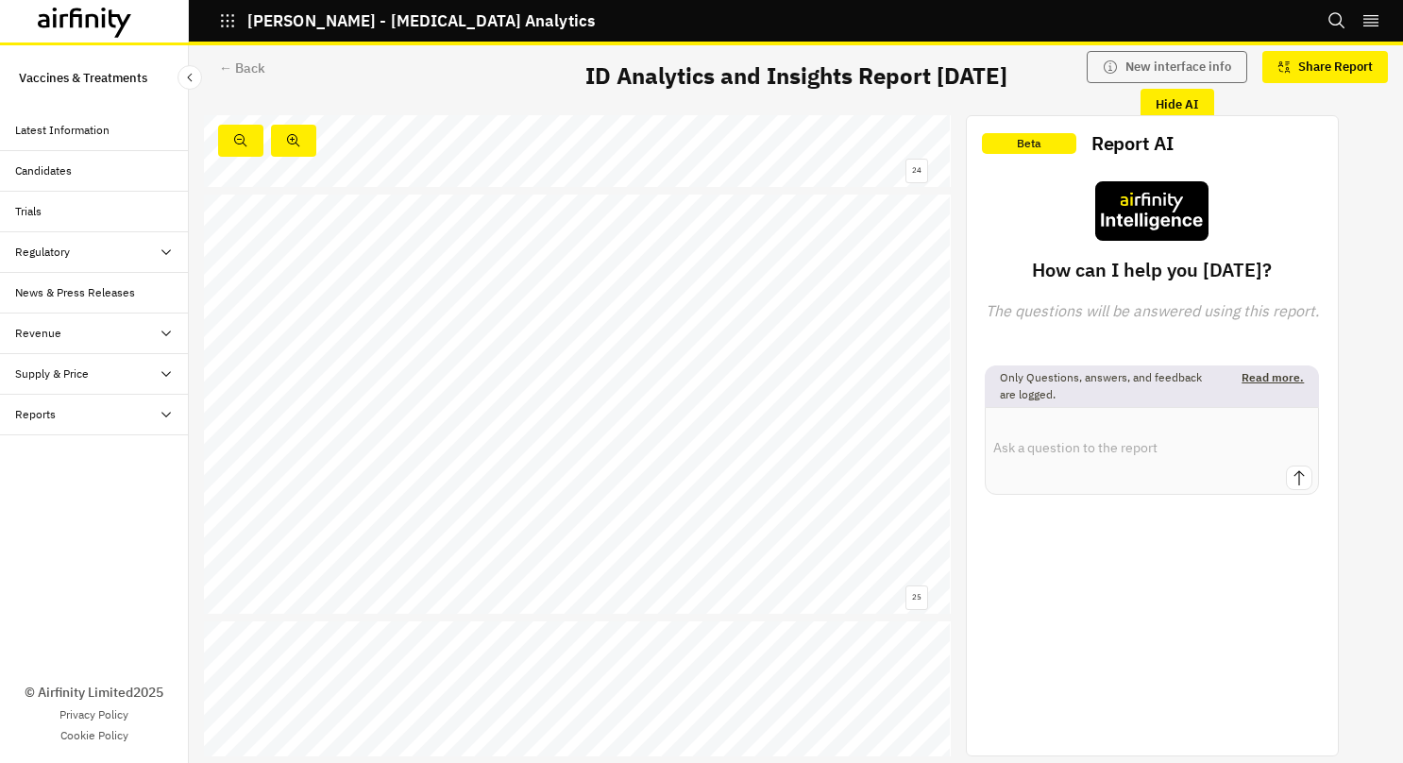
click at [842, 377] on span "SkyZoster" at bounding box center [843, 378] width 28 height 7
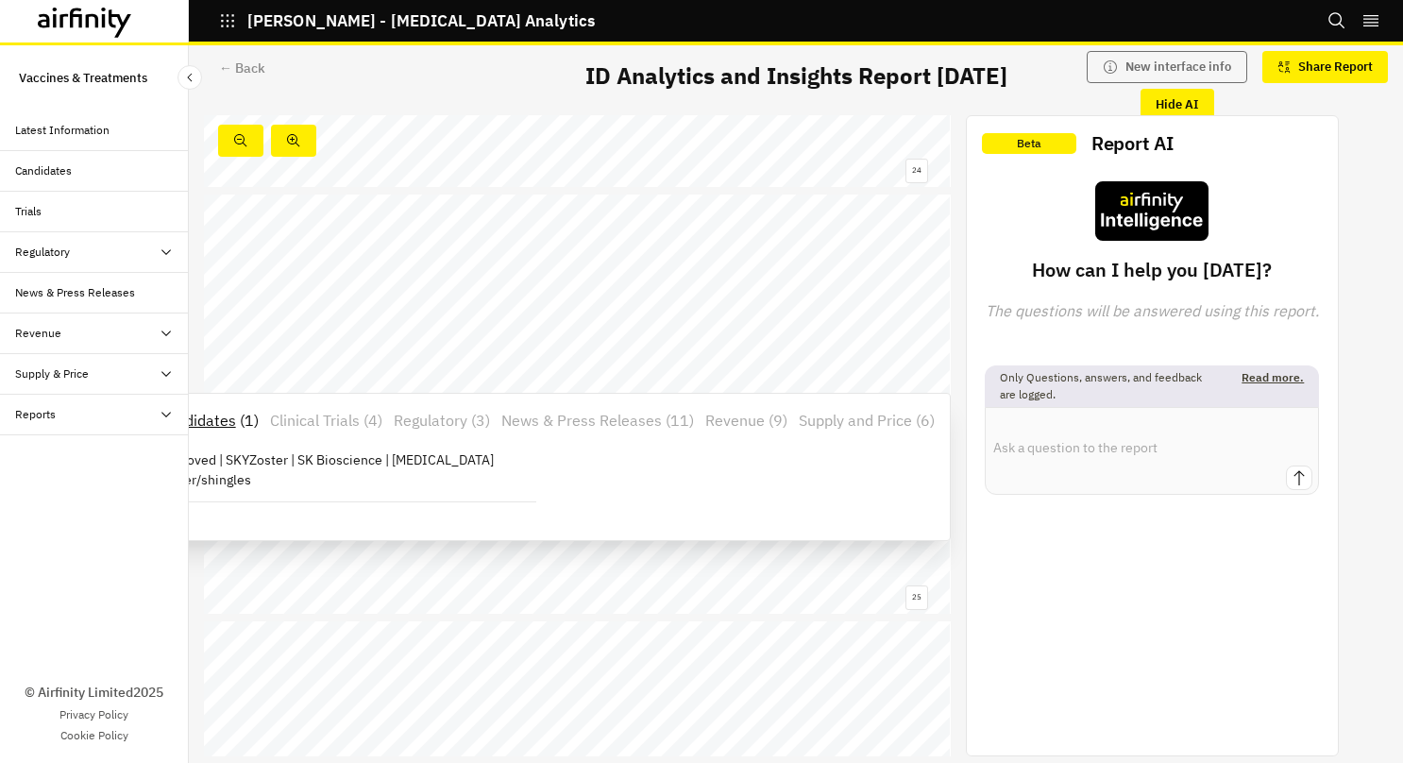
click at [1101, 432] on textarea at bounding box center [1152, 437] width 332 height 58
type textarea "Provide update informatino on SKYZoster"
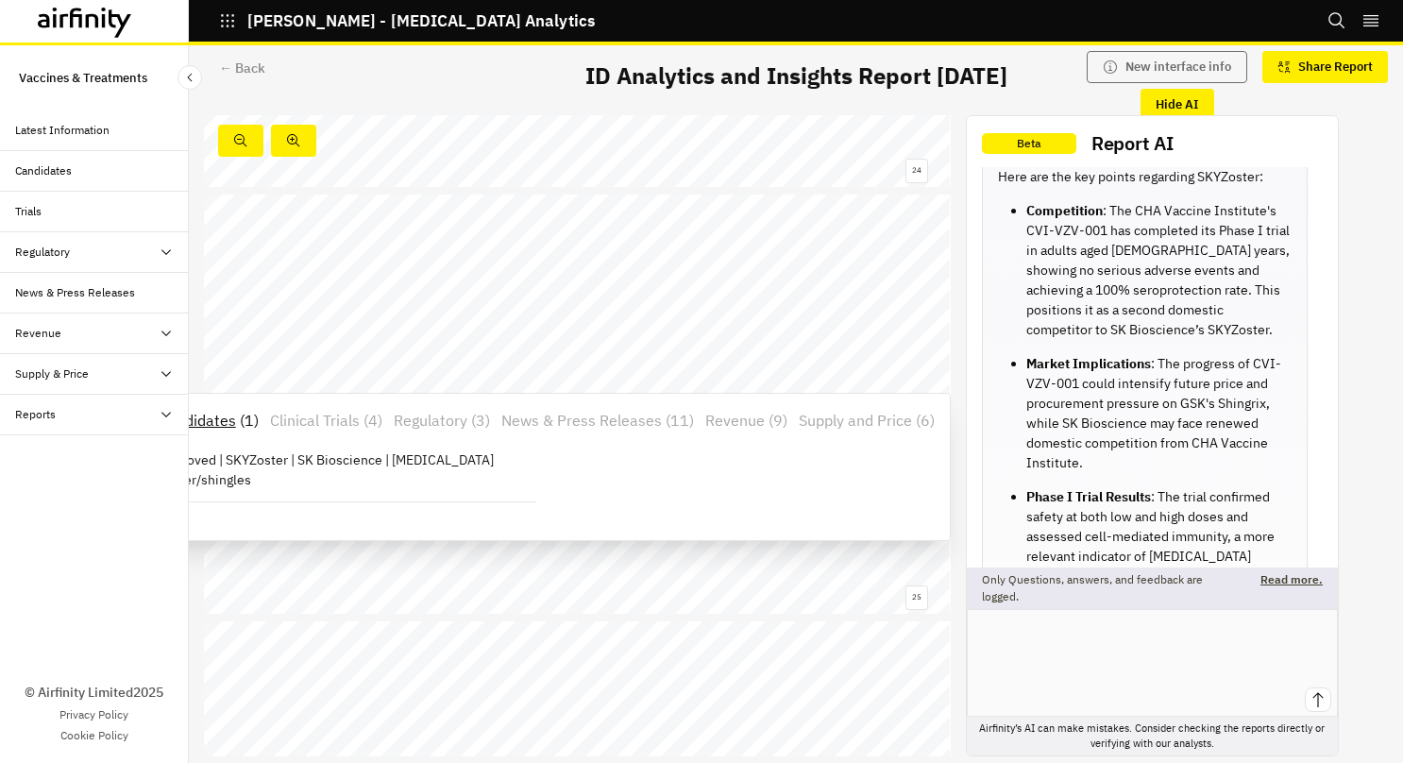
scroll to position [0, 0]
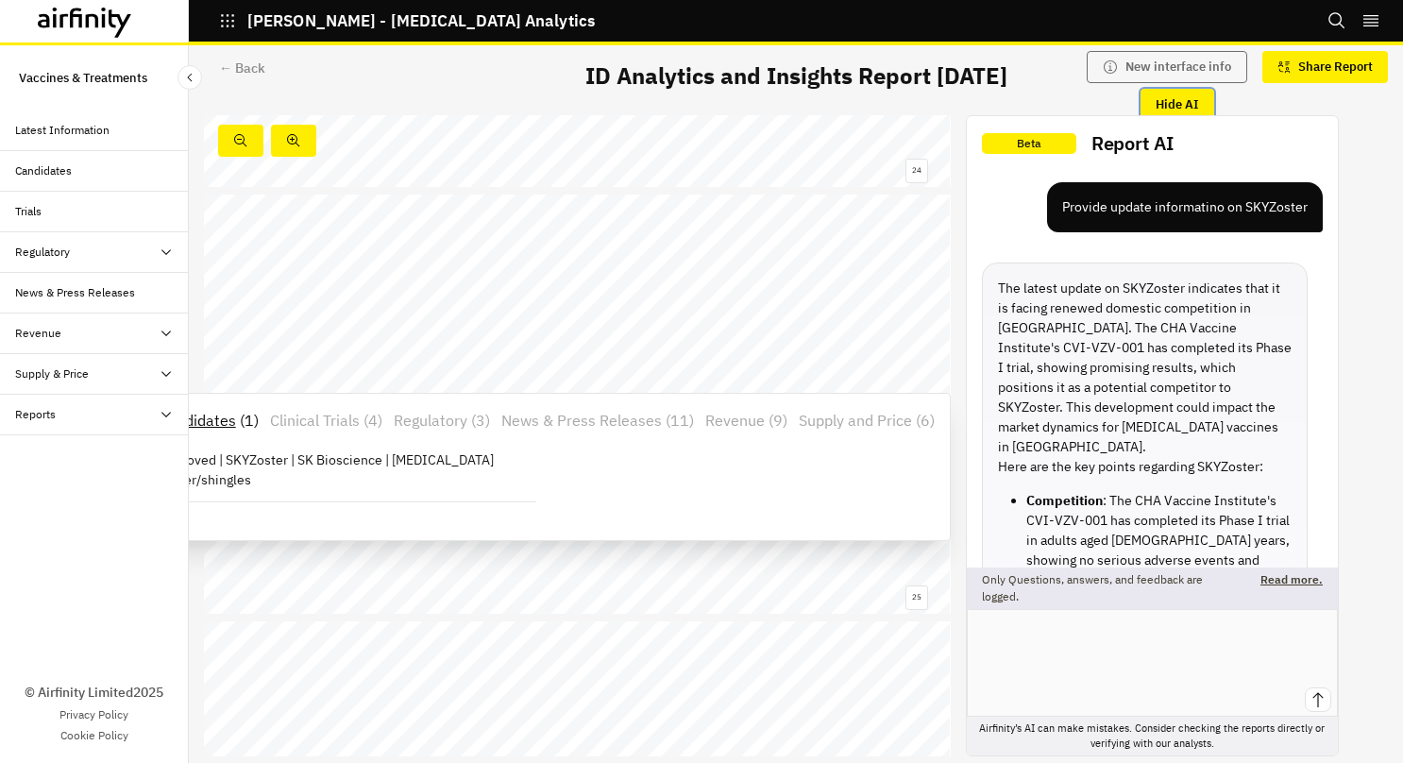
click at [1179, 104] on button "Hide AI" at bounding box center [1177, 105] width 74 height 32
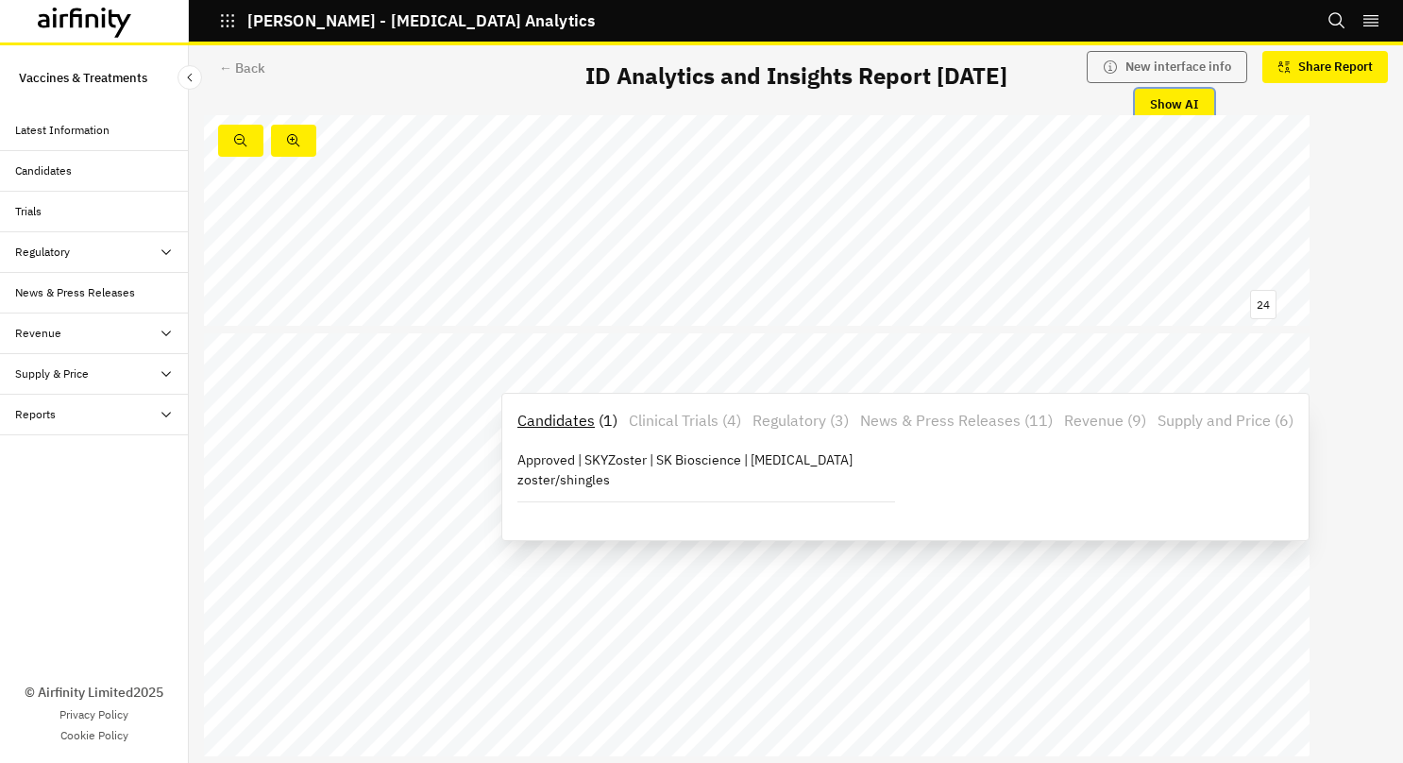
scroll to position [15081, 0]
click at [816, 419] on p "Regulatory" at bounding box center [789, 420] width 74 height 23
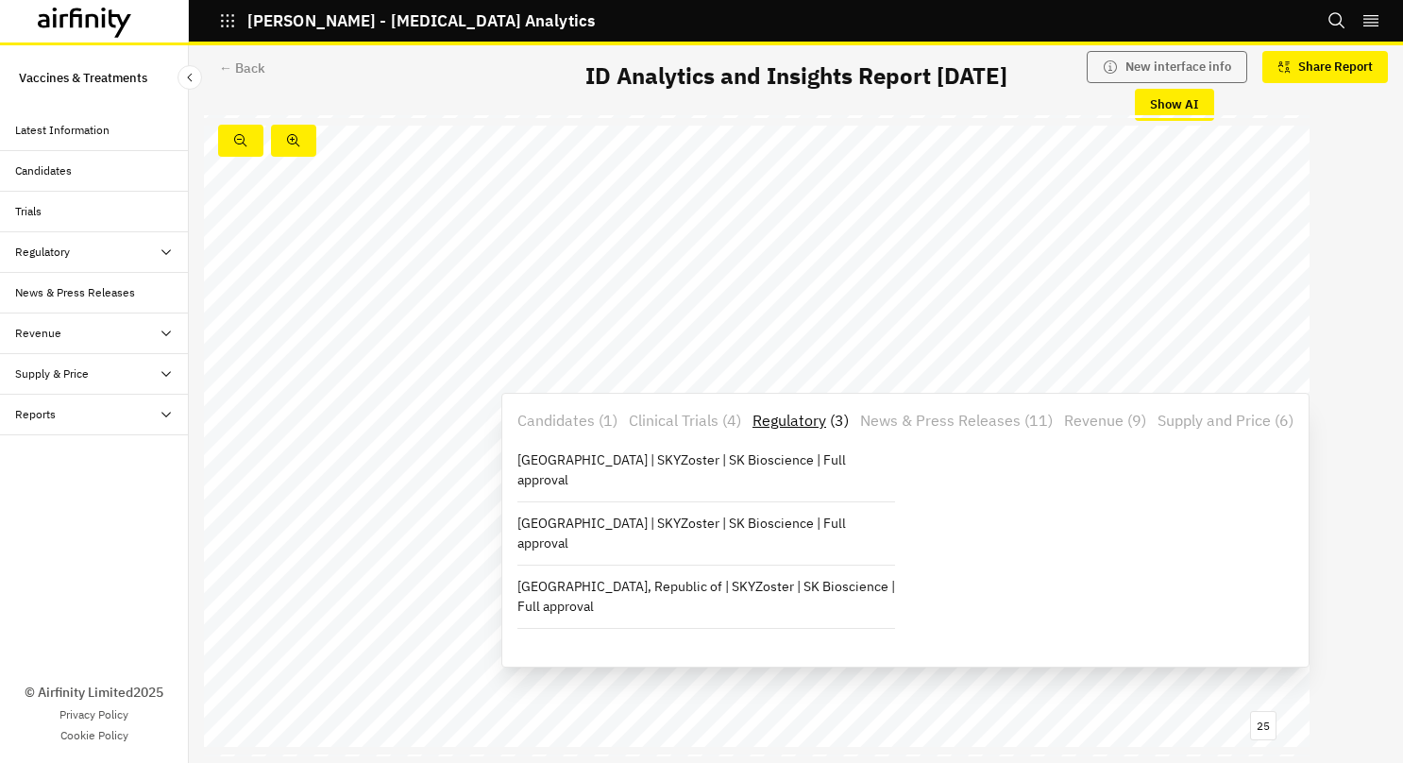
click at [1155, 291] on span "Shingrix" at bounding box center [1149, 292] width 33 height 9
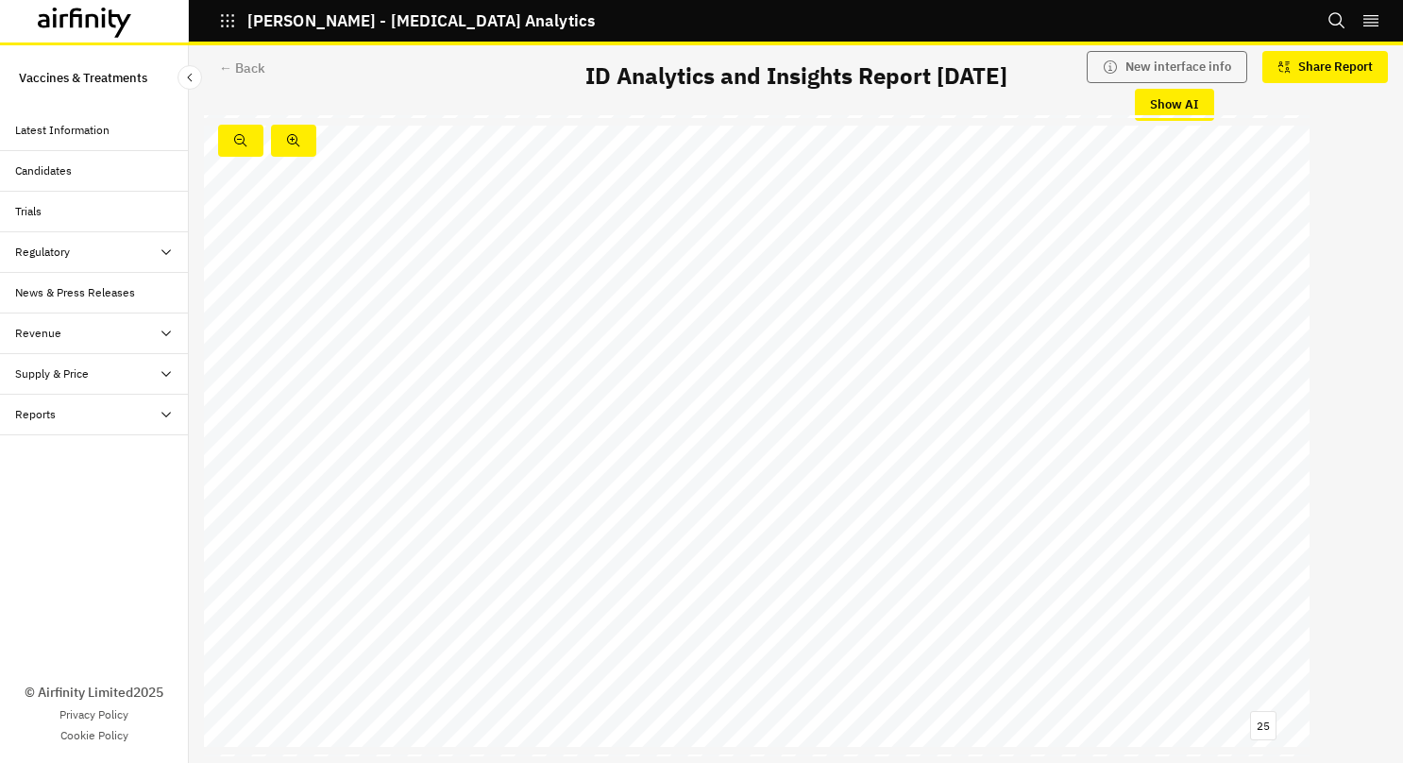
click at [1148, 291] on span "Shingrix" at bounding box center [1149, 292] width 33 height 9
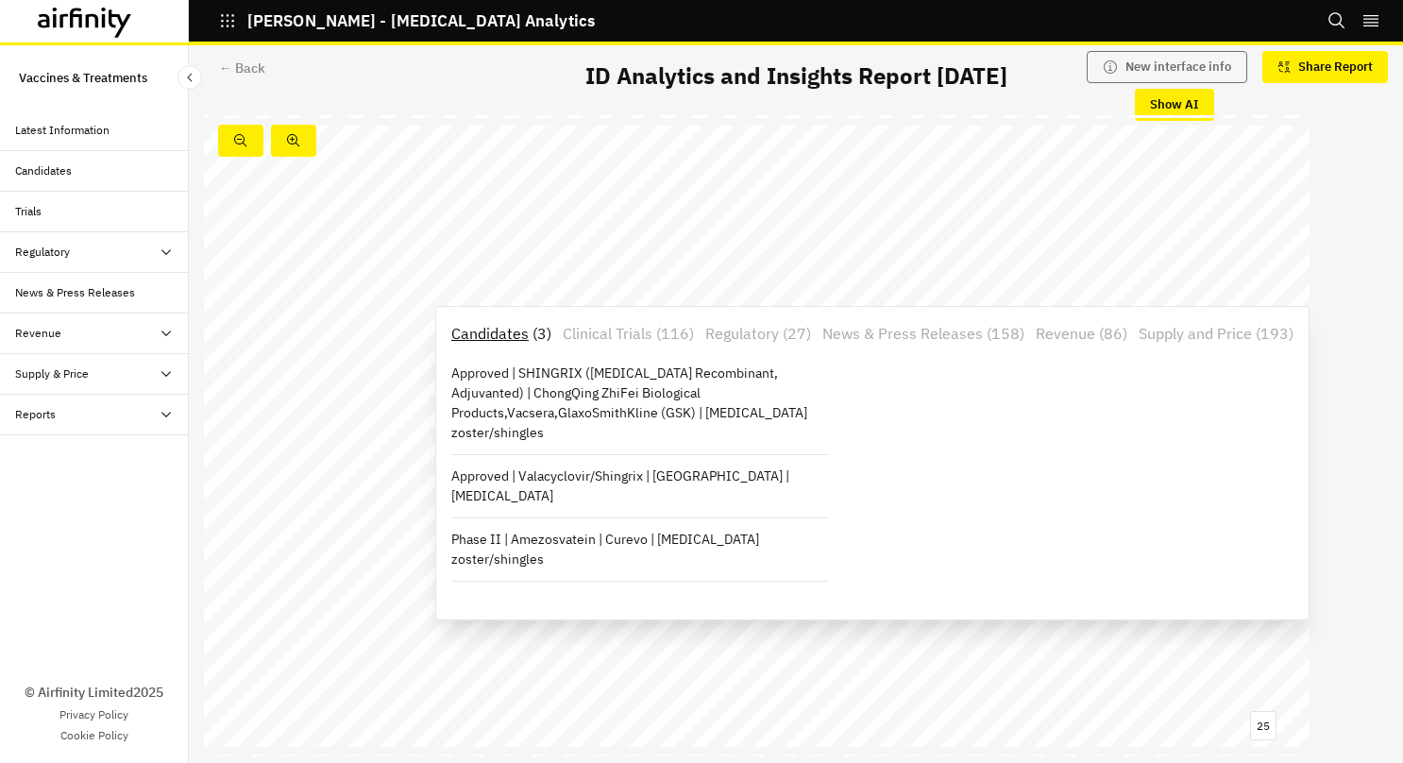
click at [1093, 332] on p "Revenue" at bounding box center [1065, 333] width 59 height 23
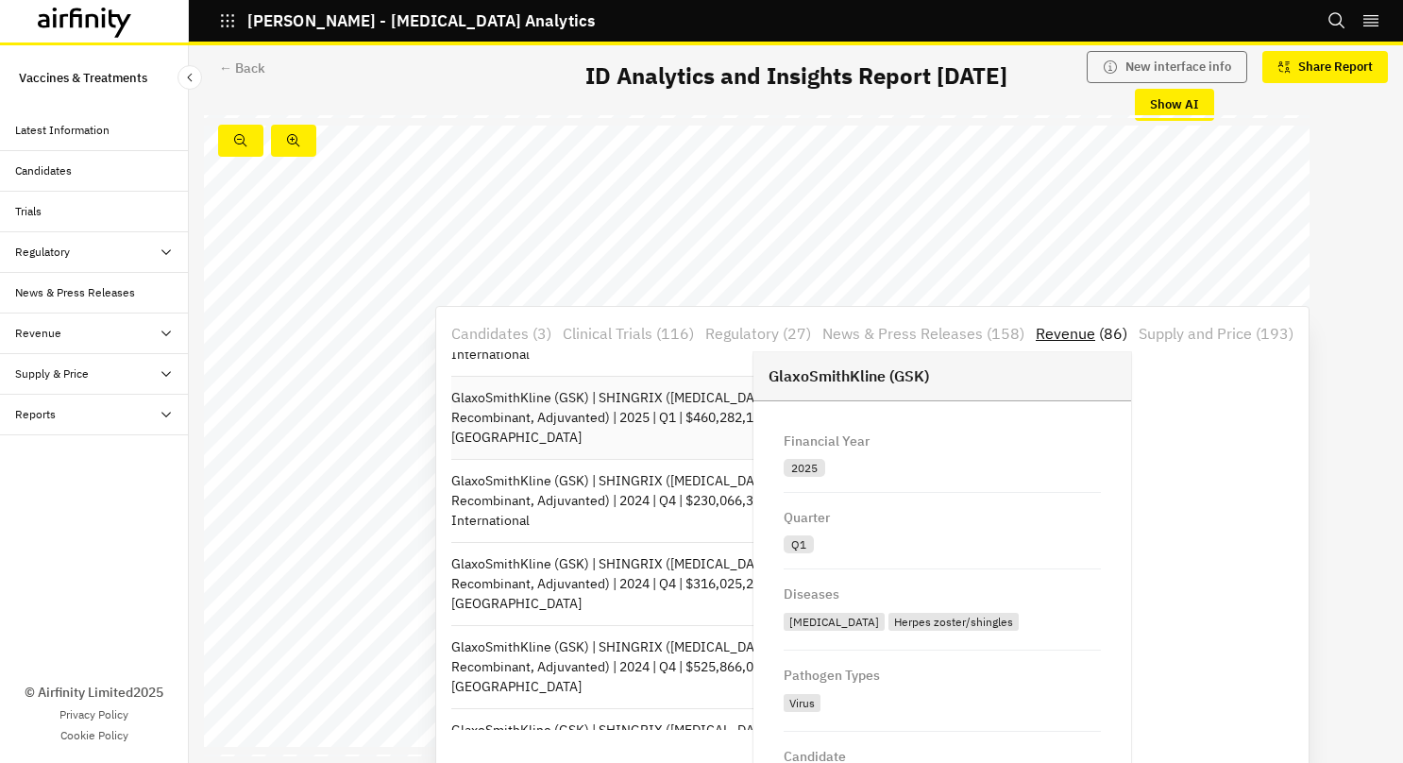
scroll to position [144, 0]
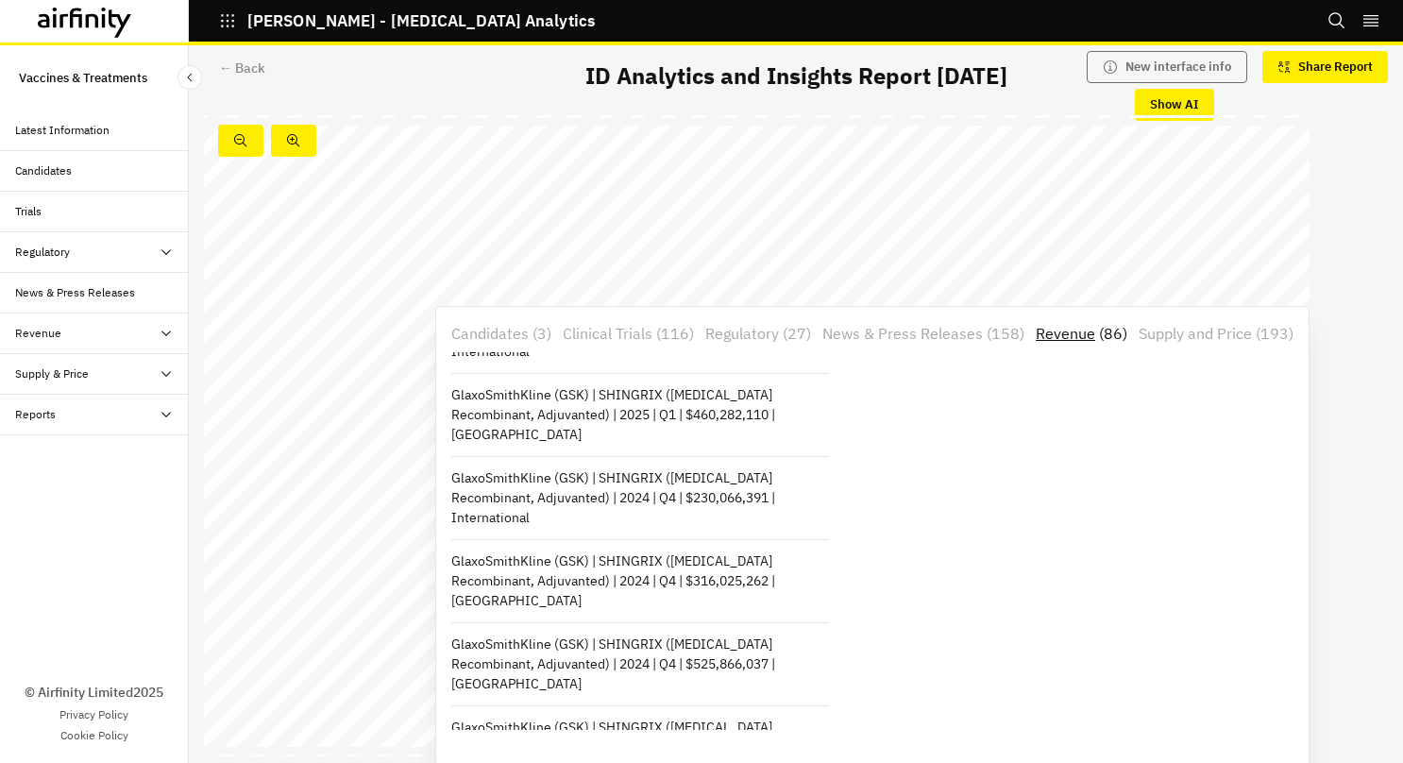
click at [514, 330] on p "Candidates" at bounding box center [489, 333] width 77 height 23
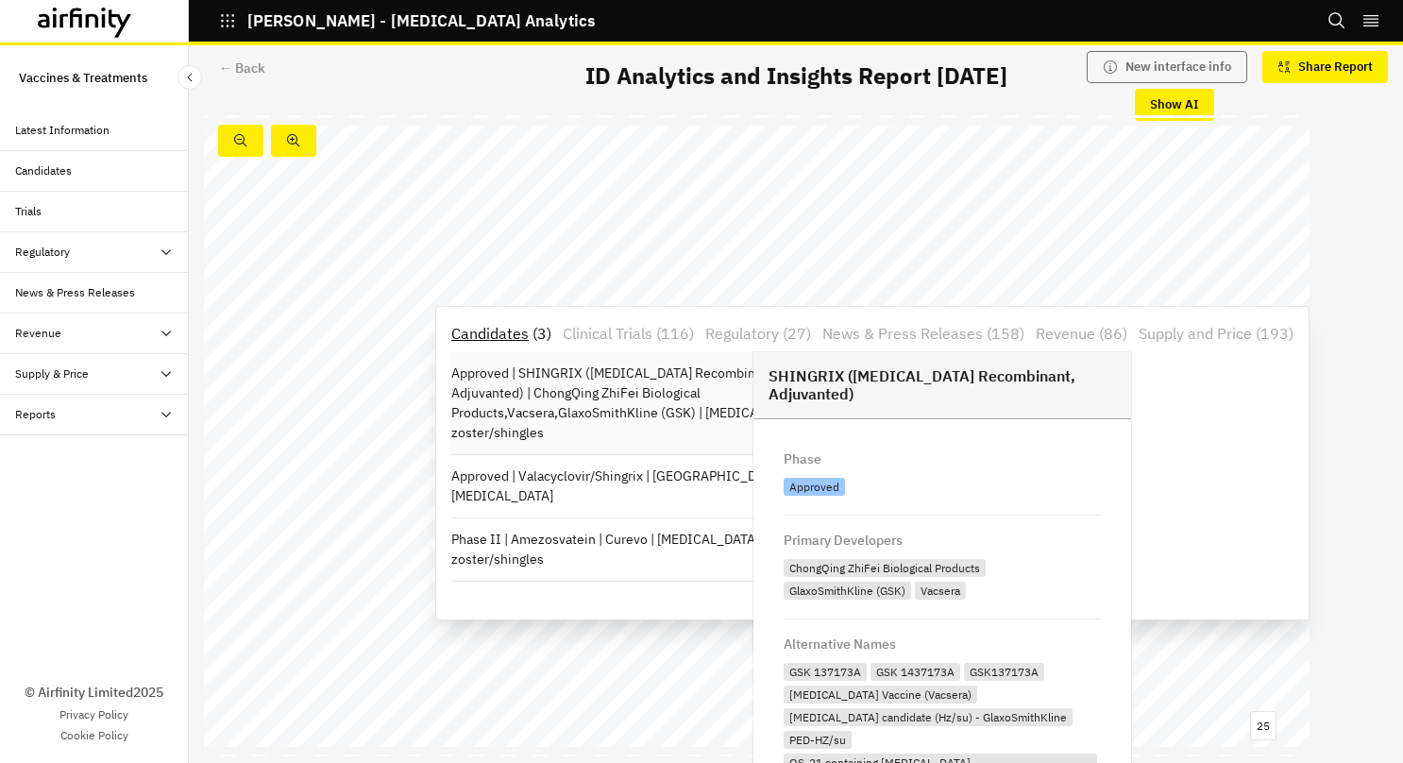
click at [635, 395] on p "Approved | SHINGRIX ([MEDICAL_DATA] Recombinant, Adjuvanted) | ChongQing ZhiFei…" at bounding box center [640, 402] width 378 height 79
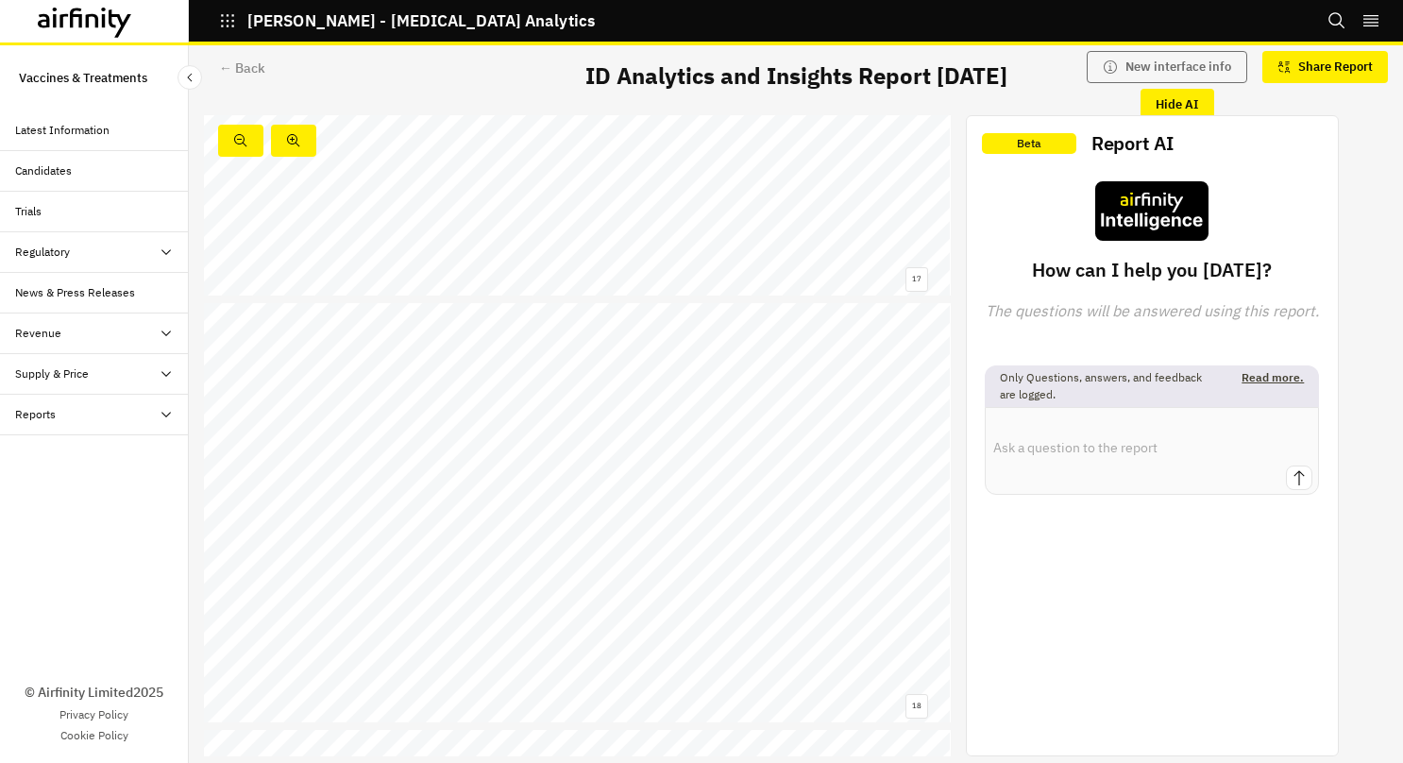
scroll to position [10132, 0]
click at [724, 330] on div "Phase I Phase I/II Phase II Phase III Approved Protein Subunit Live - attenuate…" at bounding box center [577, 437] width 747 height 420
drag, startPoint x: 724, startPoint y: 330, endPoint x: 775, endPoint y: 393, distance: 80.5
click at [775, 393] on div "Phase I Phase I/II Phase II Phase III Approved Protein Subunit Live - attenuate…" at bounding box center [577, 437] width 747 height 420
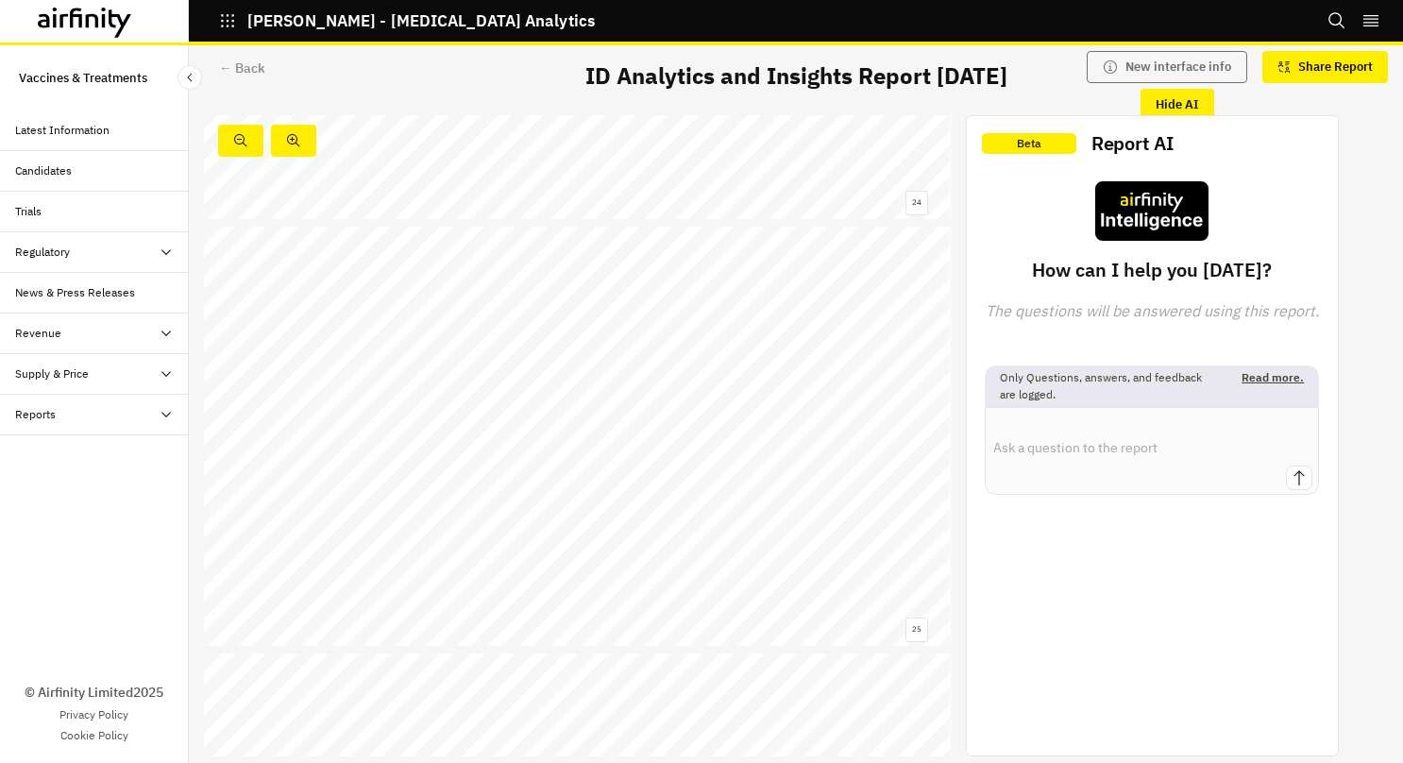
click at [725, 333] on span "LZ901" at bounding box center [725, 335] width 18 height 7
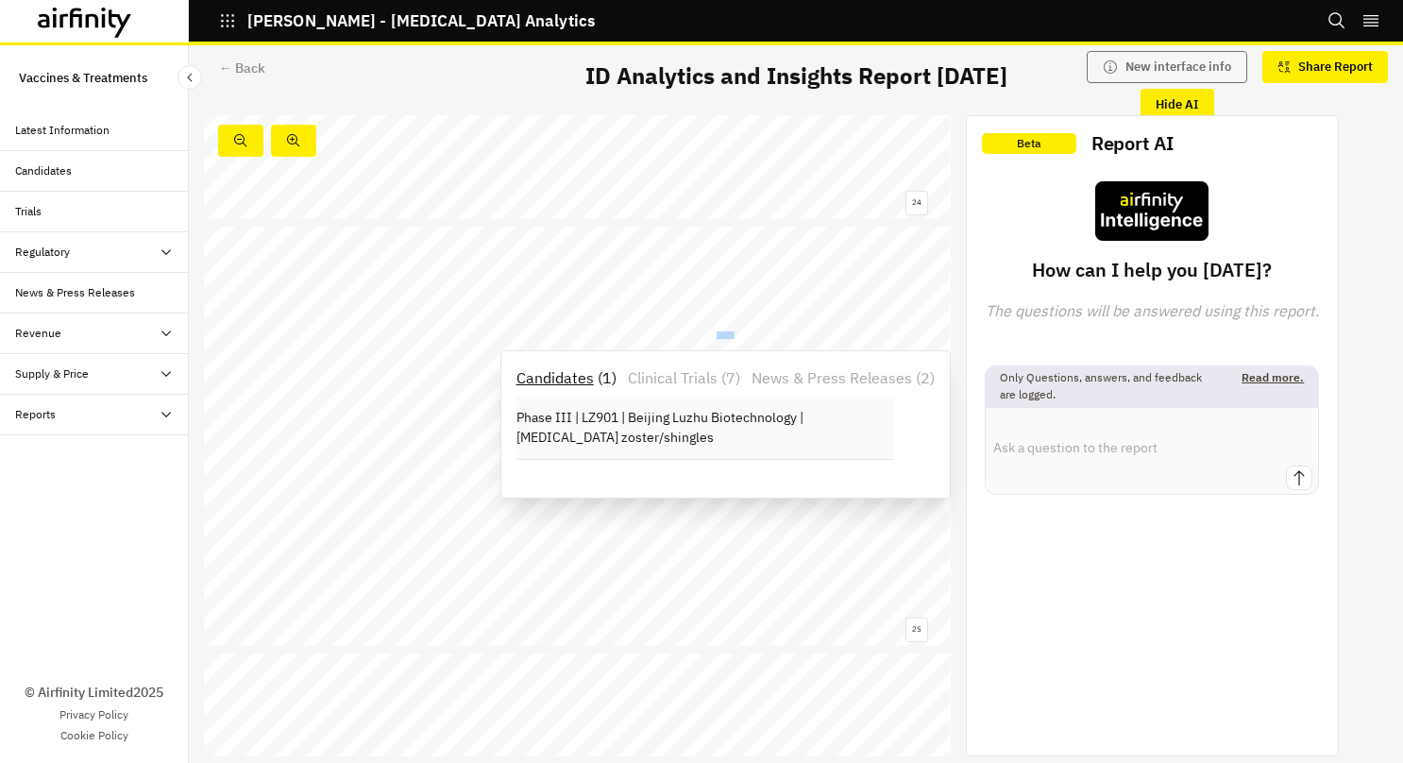
drag, startPoint x: 725, startPoint y: 333, endPoint x: 614, endPoint y: 415, distance: 138.4
click at [614, 415] on p "Phase III | LZ901 | Beijing Luzhu Biotechnology | Herpes zoster/shingles" at bounding box center [705, 428] width 378 height 40
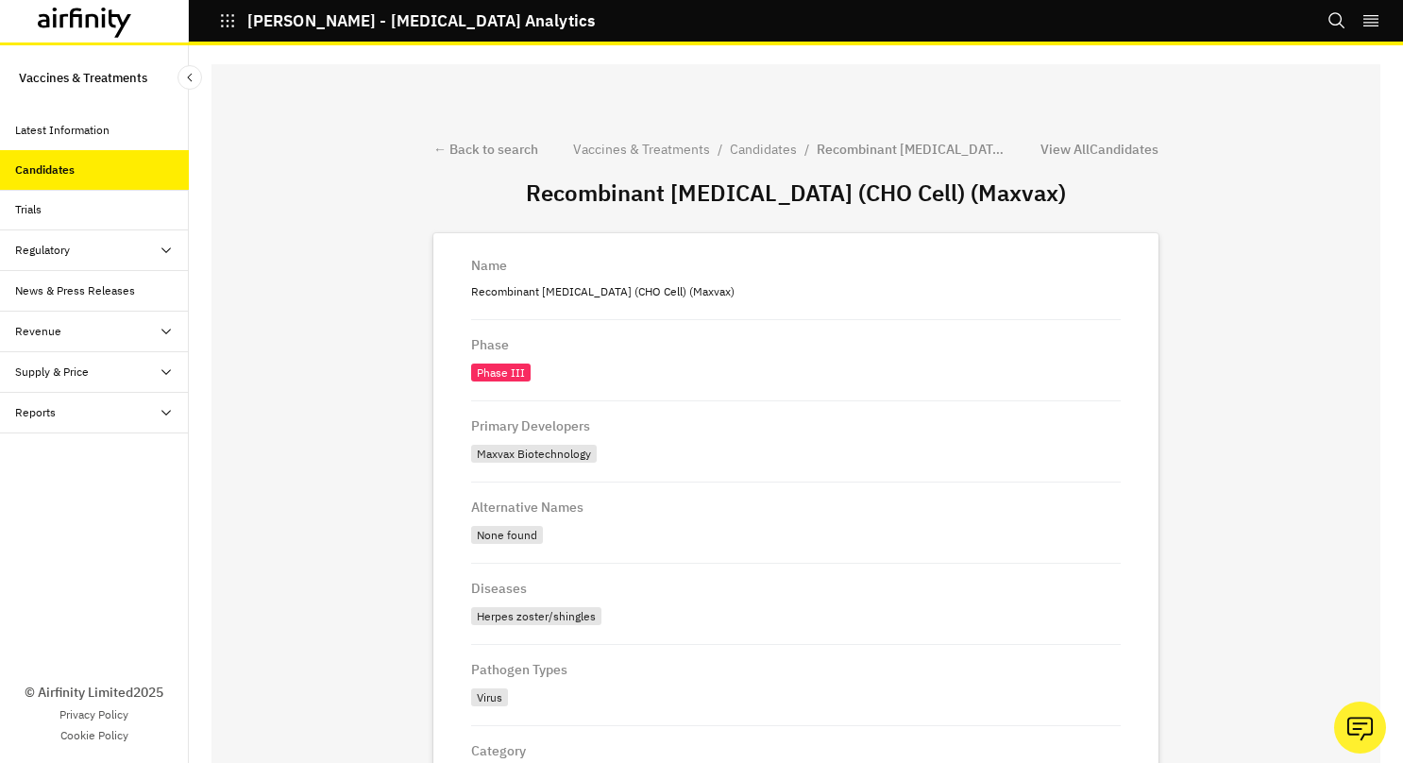
drag, startPoint x: 0, startPoint y: 0, endPoint x: 551, endPoint y: 389, distance: 674.7
click at [551, 389] on div "Phase Phase III" at bounding box center [795, 360] width 649 height 81
click at [723, 287] on p "Recombinant [MEDICAL_DATA] (CHO Cell) (Maxvax)" at bounding box center [795, 291] width 649 height 25
drag, startPoint x: 704, startPoint y: 291, endPoint x: 453, endPoint y: 297, distance: 251.2
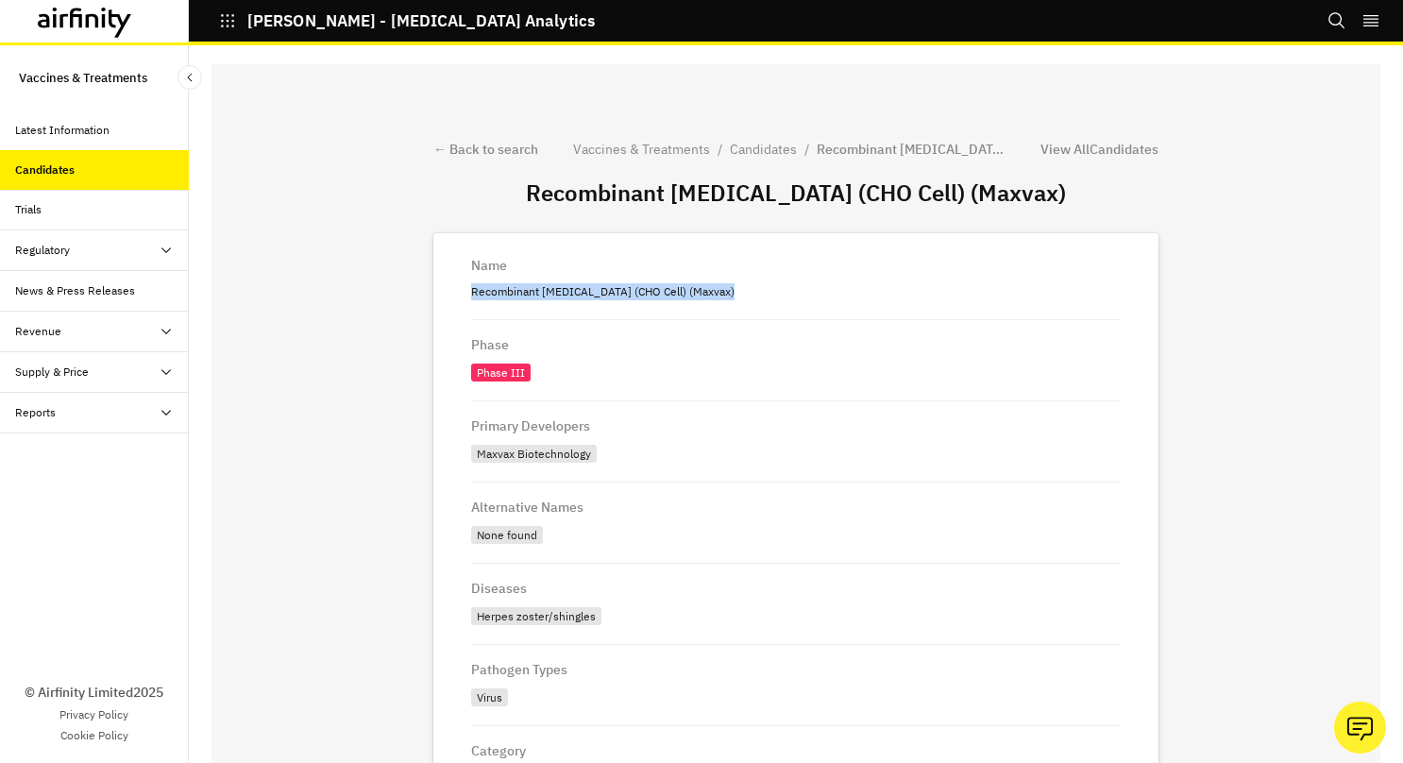
copy p "Recombinant [MEDICAL_DATA] (CHO Cell) (Maxvax)"
drag, startPoint x: 571, startPoint y: 452, endPoint x: 468, endPoint y: 454, distance: 102.9
click at [471, 454] on div "Maxvax Biotechnology" at bounding box center [534, 454] width 126 height 18
drag, startPoint x: 468, startPoint y: 454, endPoint x: 582, endPoint y: 455, distance: 113.3
click at [582, 455] on div "Maxvax Biotechnology" at bounding box center [535, 456] width 129 height 22
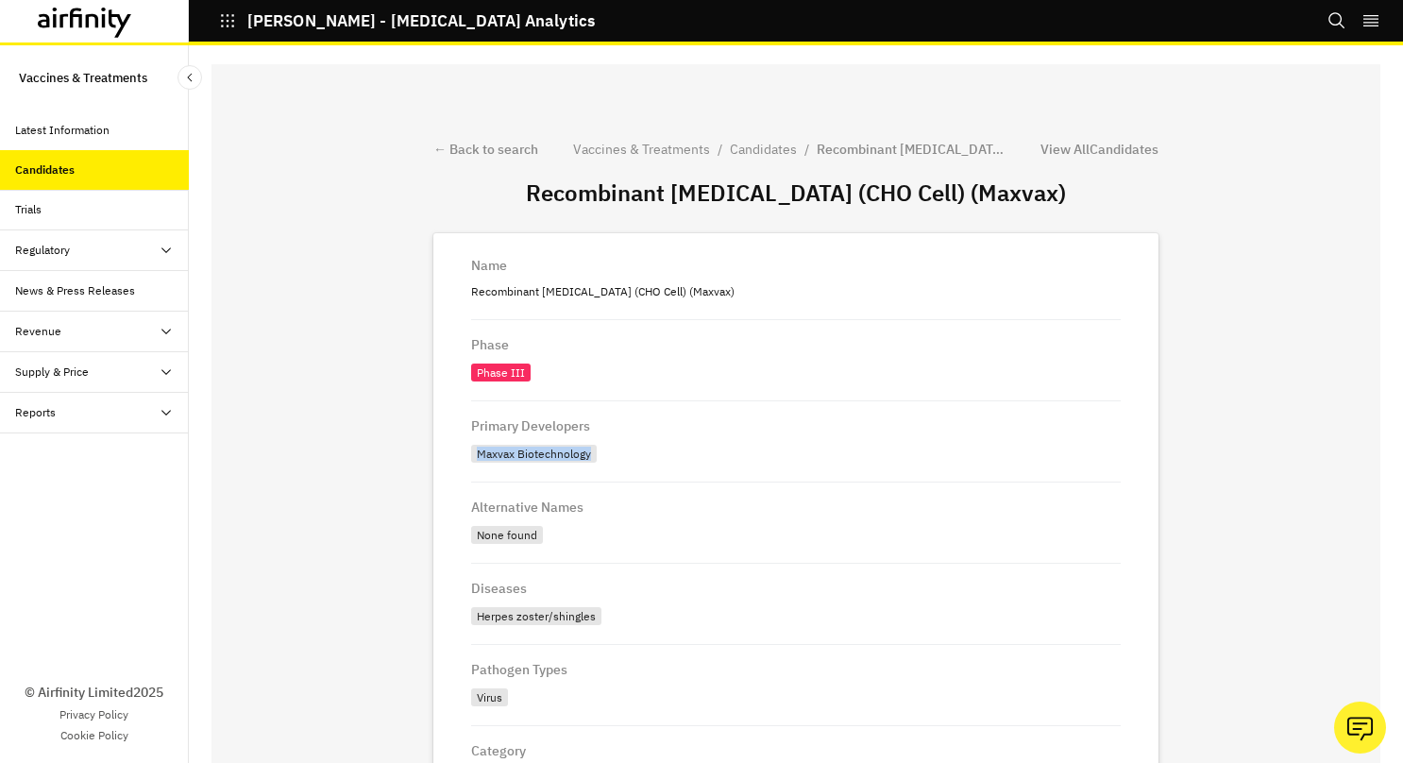
drag, startPoint x: 574, startPoint y: 454, endPoint x: 421, endPoint y: 470, distance: 153.8
copy div "Maxvax Biotechnology"
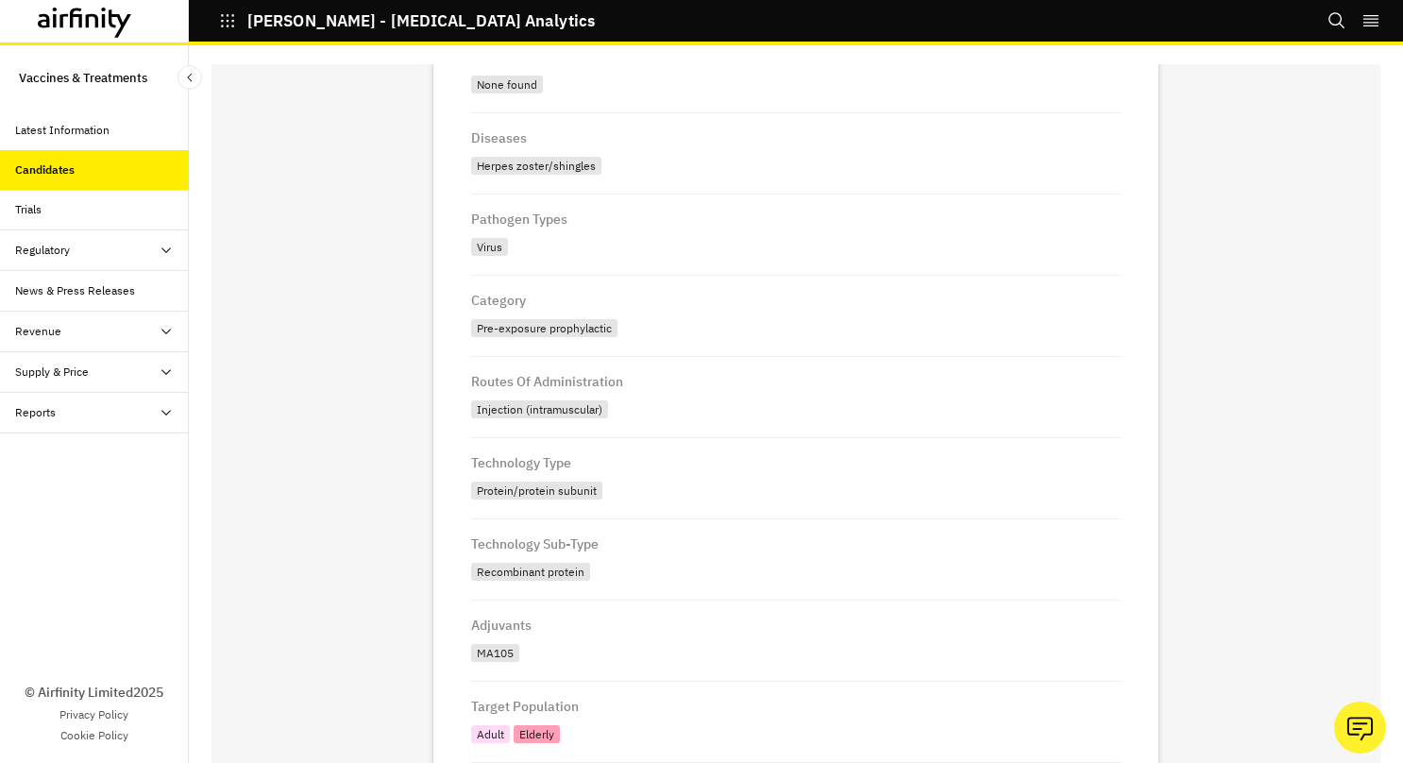
scroll to position [453, 0]
drag, startPoint x: 569, startPoint y: 573, endPoint x: 456, endPoint y: 580, distance: 113.5
click at [471, 580] on div "Recombinant protein" at bounding box center [532, 571] width 123 height 22
copy div "Recombinant protein"
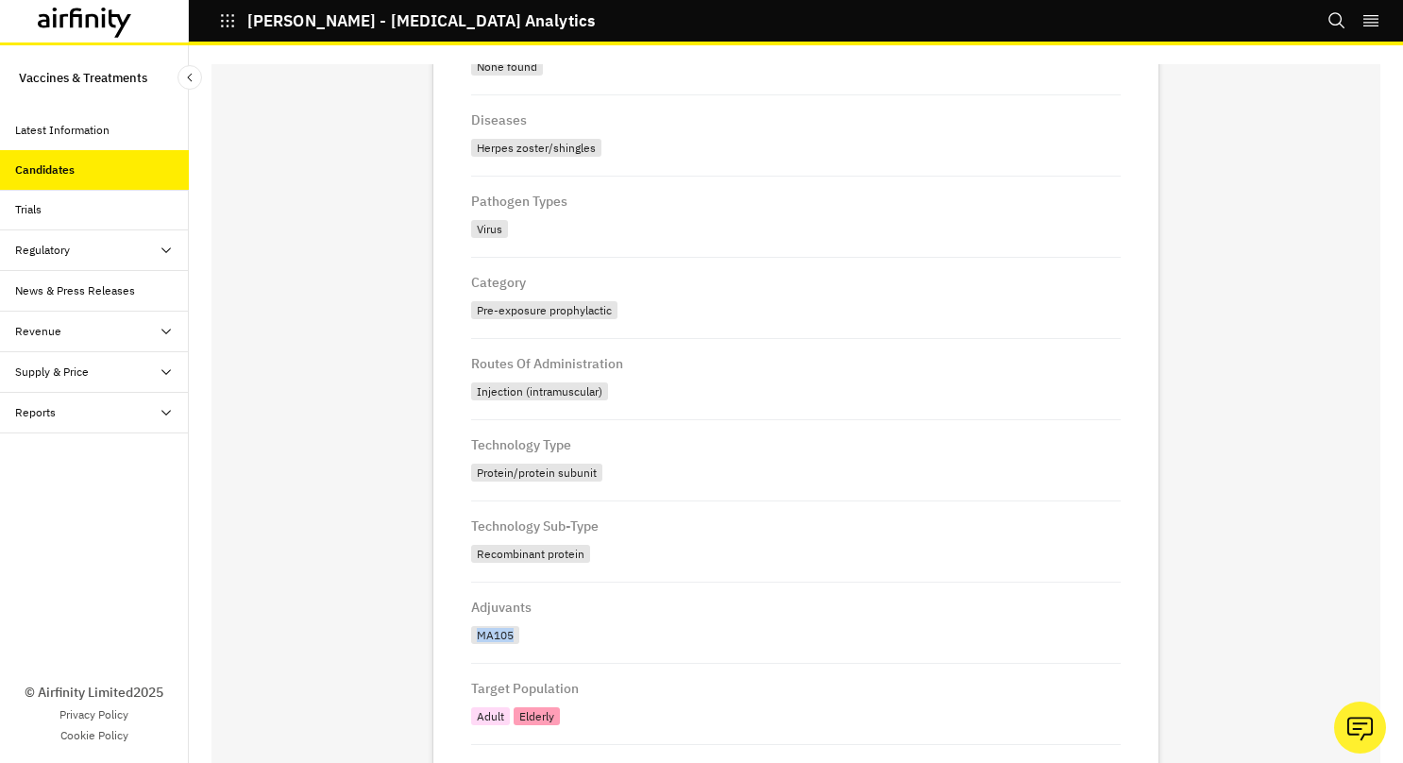
drag, startPoint x: 500, startPoint y: 638, endPoint x: 460, endPoint y: 640, distance: 40.6
click at [471, 640] on div "MA105" at bounding box center [495, 635] width 48 height 18
copy div "MA105"
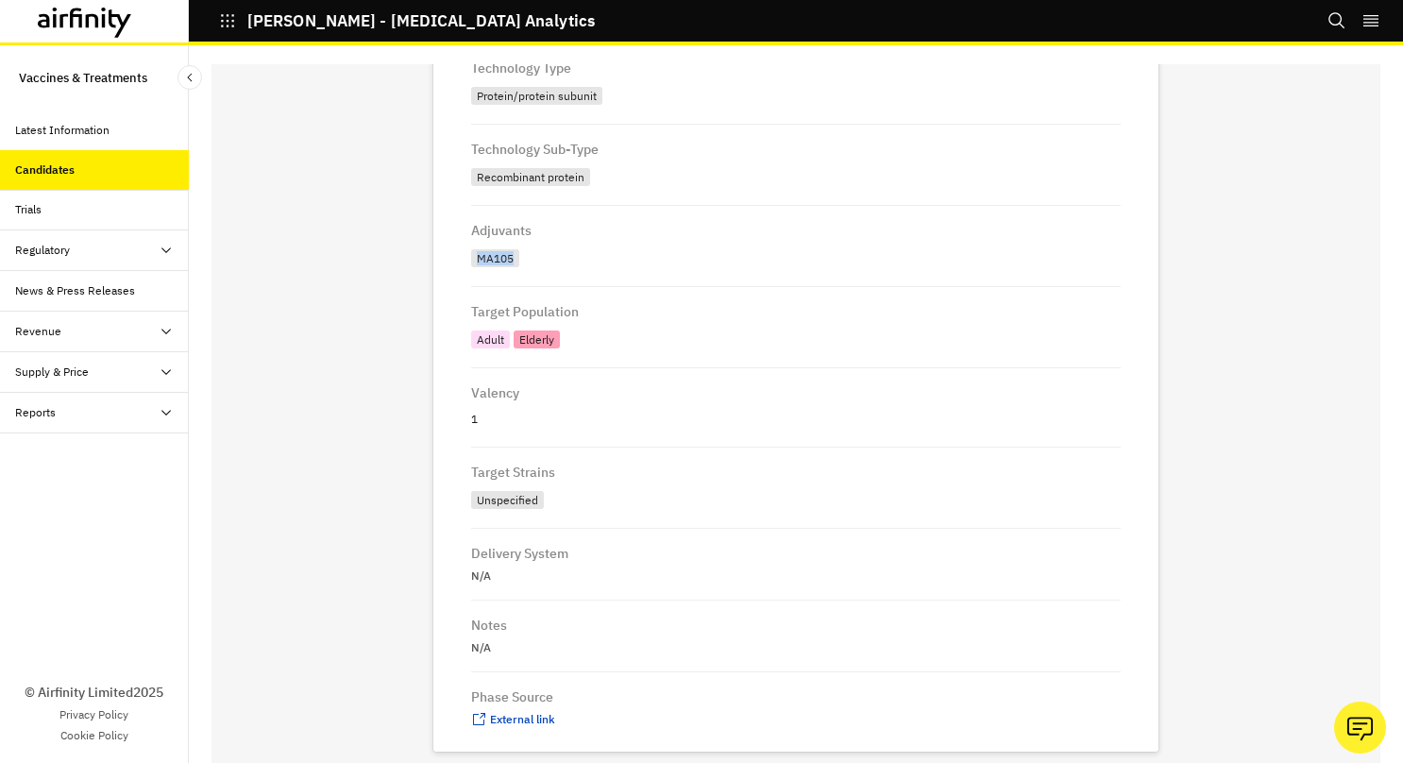
scroll to position [893, 0]
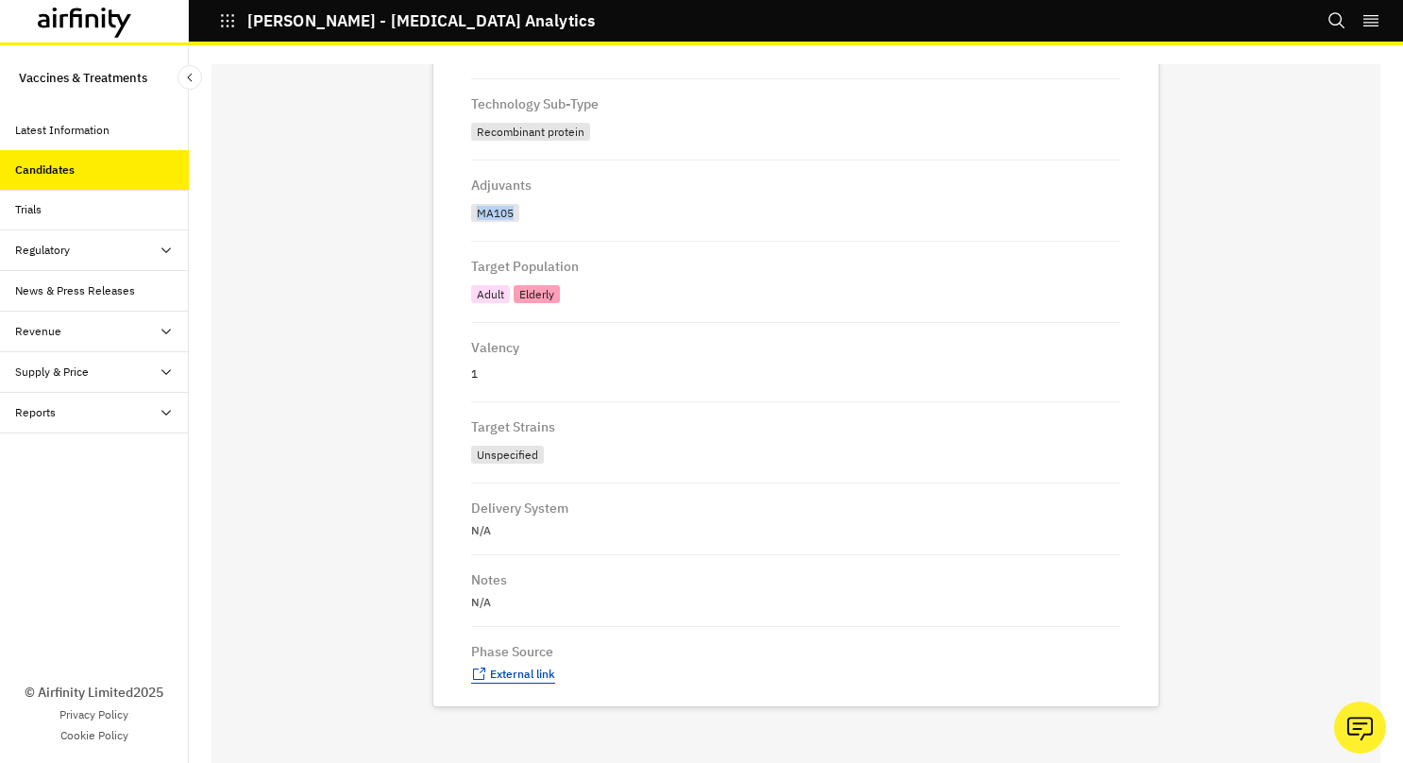
click at [501, 674] on span "External link" at bounding box center [522, 673] width 65 height 14
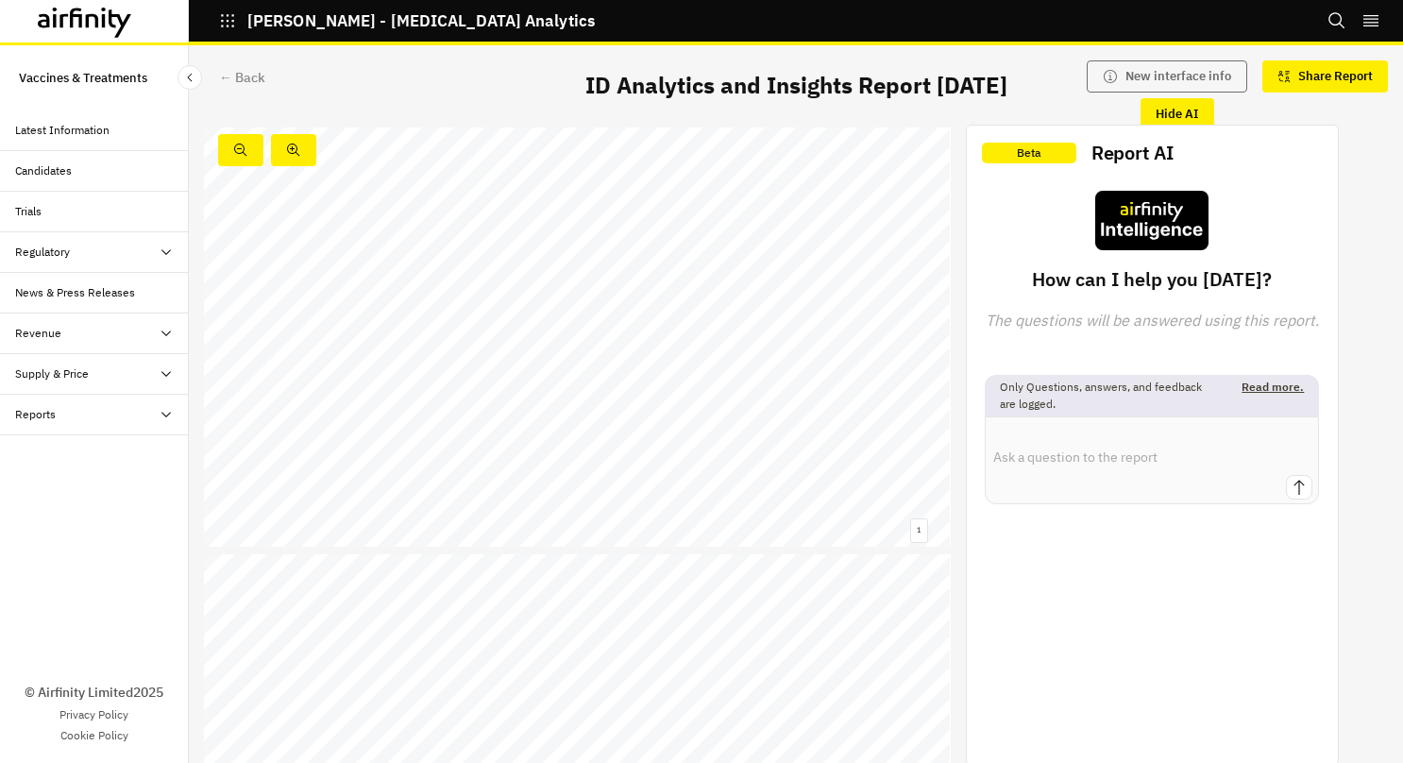
scroll to position [10132, 0]
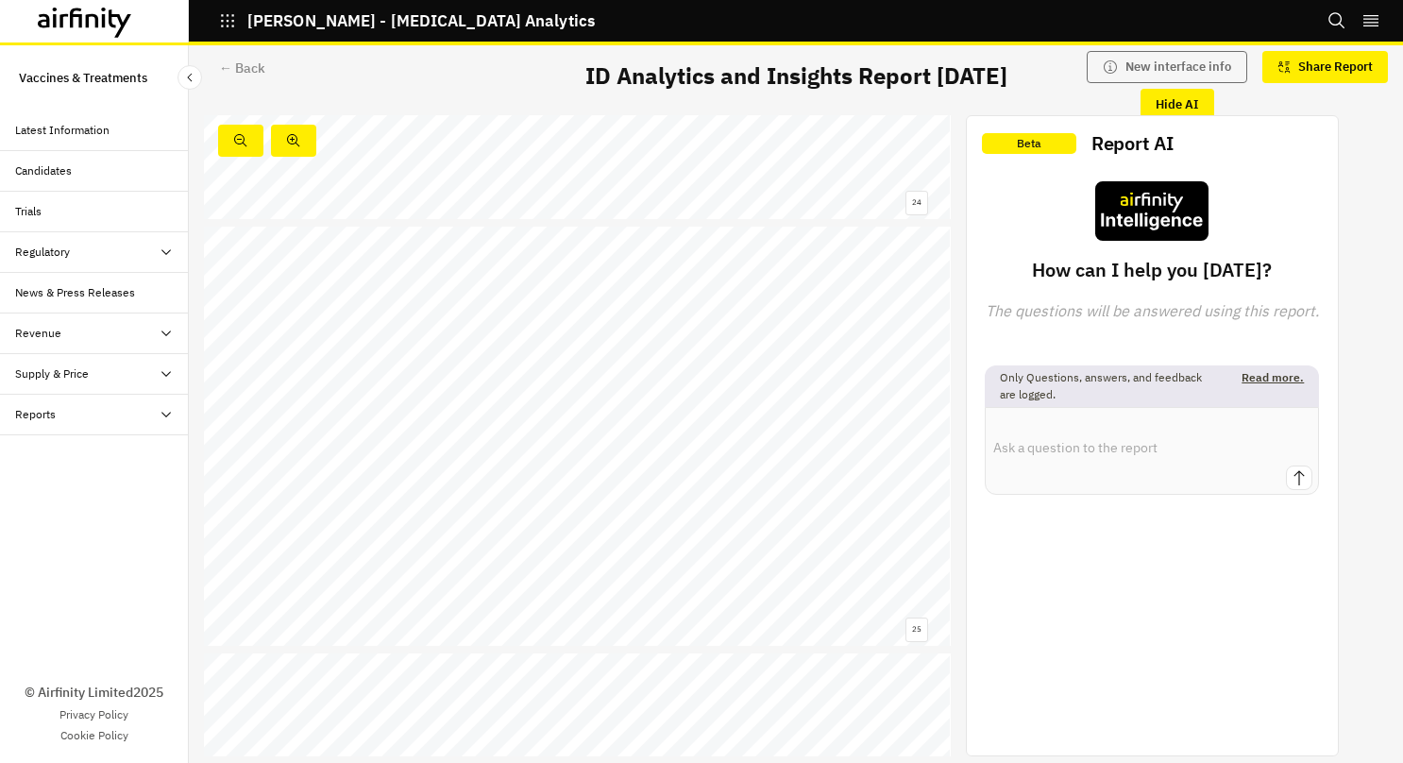
click at [546, 347] on span "Ab&B" at bounding box center [547, 348] width 17 height 7
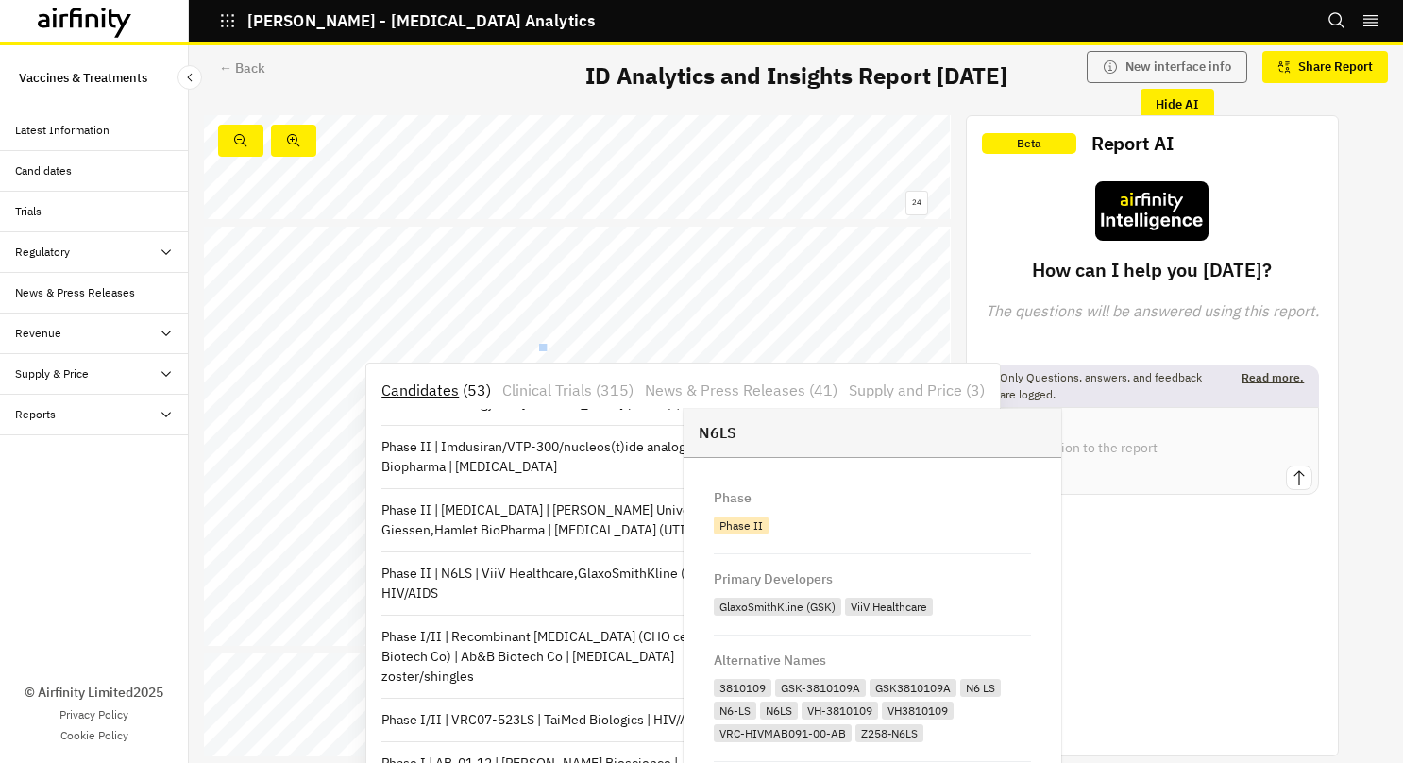
scroll to position [617, 0]
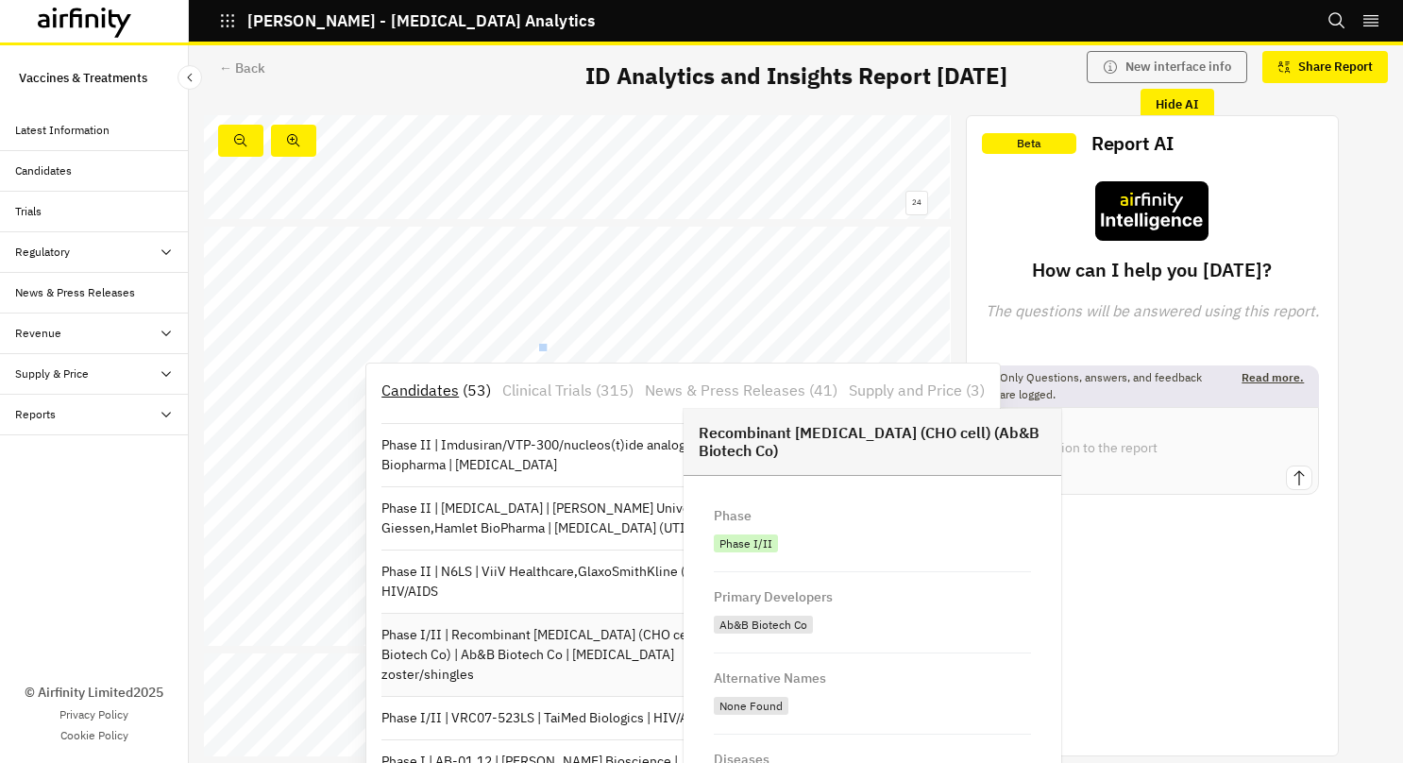
click at [562, 680] on p "Phase I/II | Recombinant zoster vaccine (CHO cell) (Ab&B Biotech Co) | Ab&B Bio…" at bounding box center [570, 654] width 378 height 59
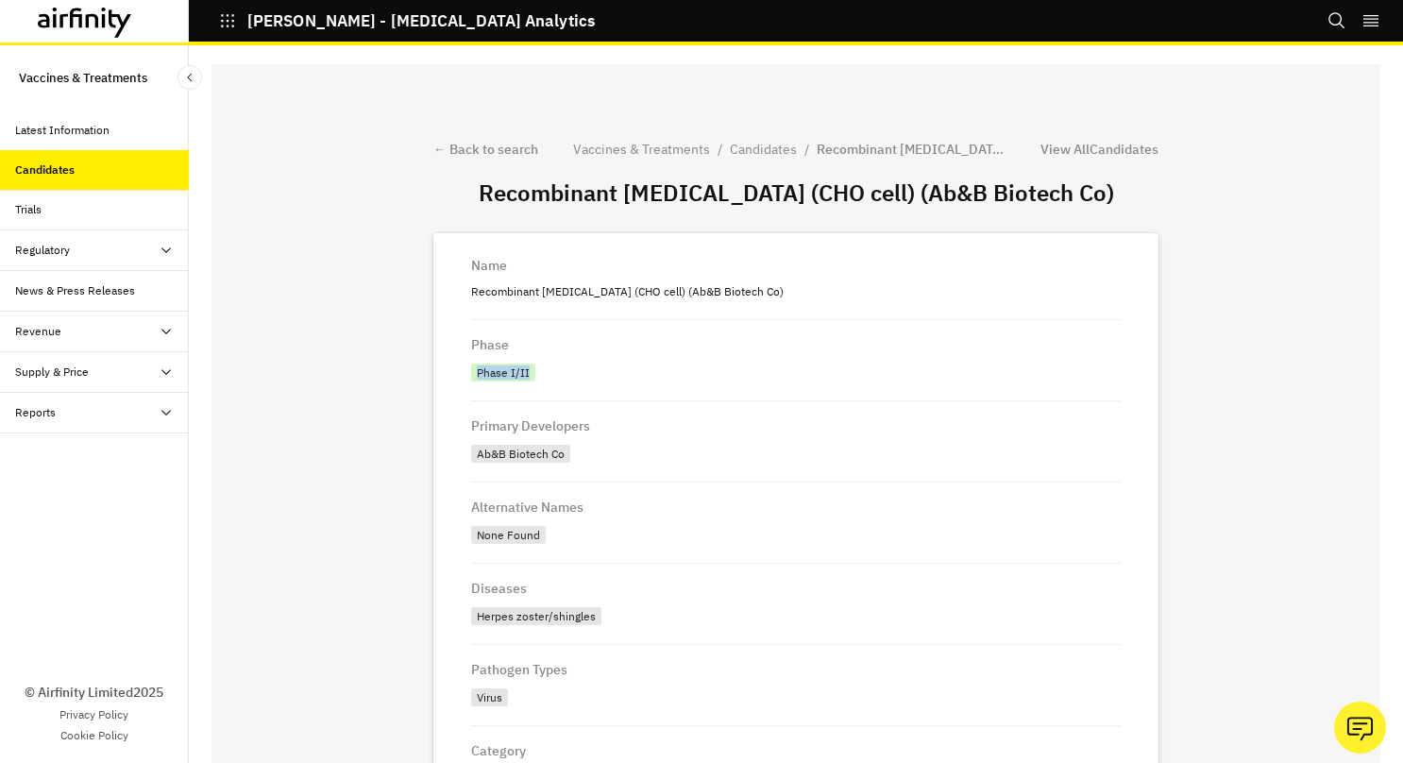
drag, startPoint x: 514, startPoint y: 372, endPoint x: 459, endPoint y: 376, distance: 55.8
click at [471, 376] on div "Phase I/II" at bounding box center [503, 372] width 64 height 18
copy div "Phase I/II"
drag, startPoint x: 654, startPoint y: 293, endPoint x: 436, endPoint y: 304, distance: 218.4
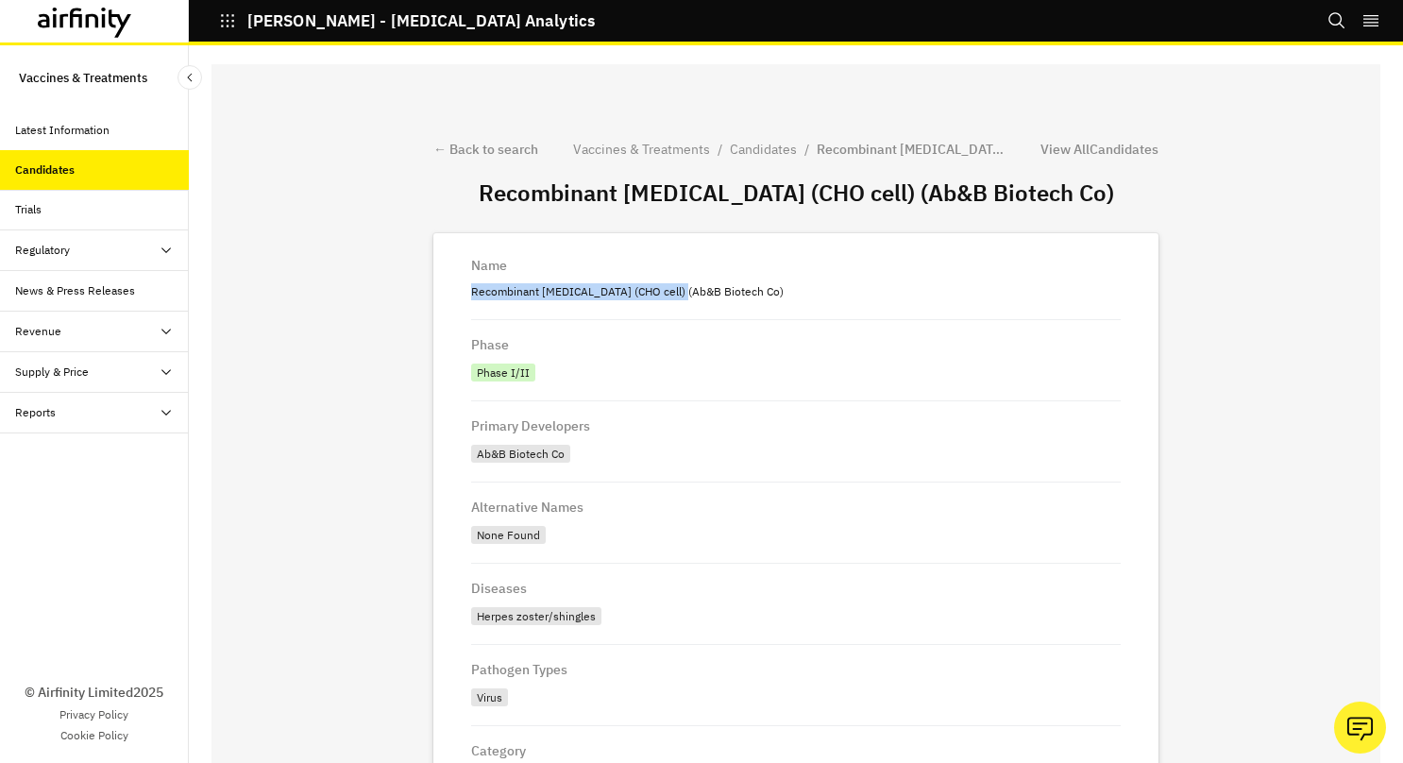
copy p "Recombinant zoster vaccine (CHO cell)"
drag, startPoint x: 548, startPoint y: 451, endPoint x: 421, endPoint y: 449, distance: 126.5
copy div "Ab&B Biotech Co"
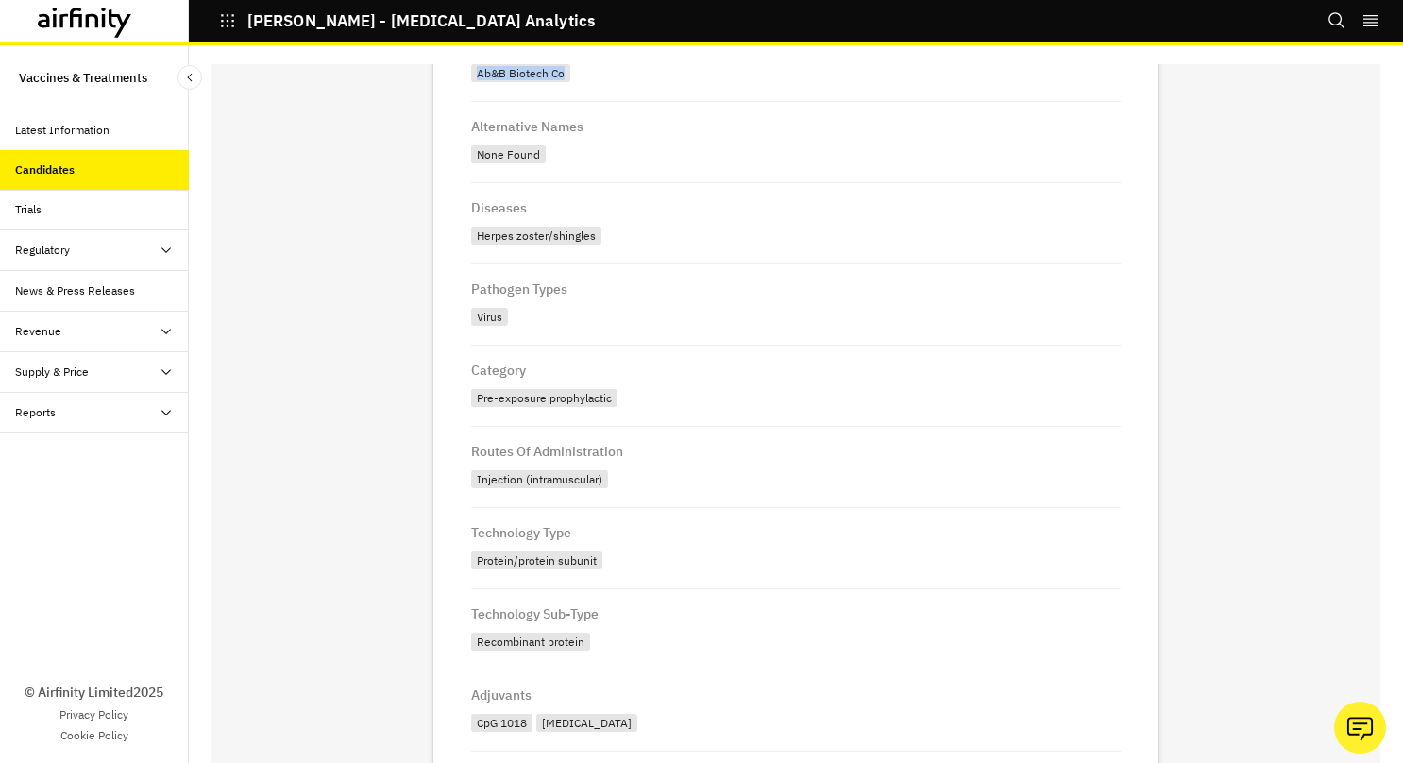
scroll to position [389, 0]
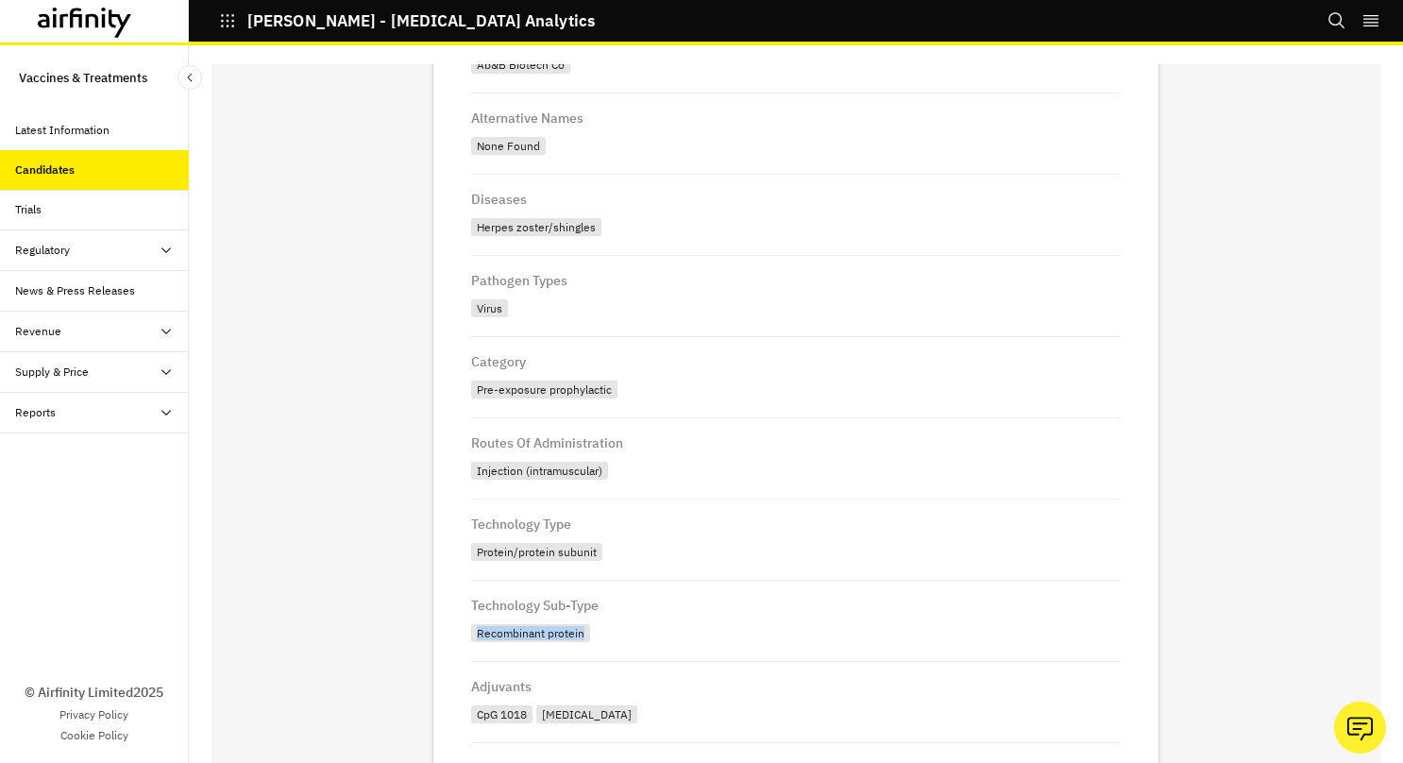
drag, startPoint x: 574, startPoint y: 636, endPoint x: 457, endPoint y: 638, distance: 117.1
click at [471, 638] on div "Recombinant protein" at bounding box center [530, 633] width 119 height 18
copy div "Recombinant protein"
drag, startPoint x: 463, startPoint y: 720, endPoint x: 565, endPoint y: 720, distance: 102.0
click at [565, 720] on div "CpG 1018 MF59" at bounding box center [795, 713] width 649 height 26
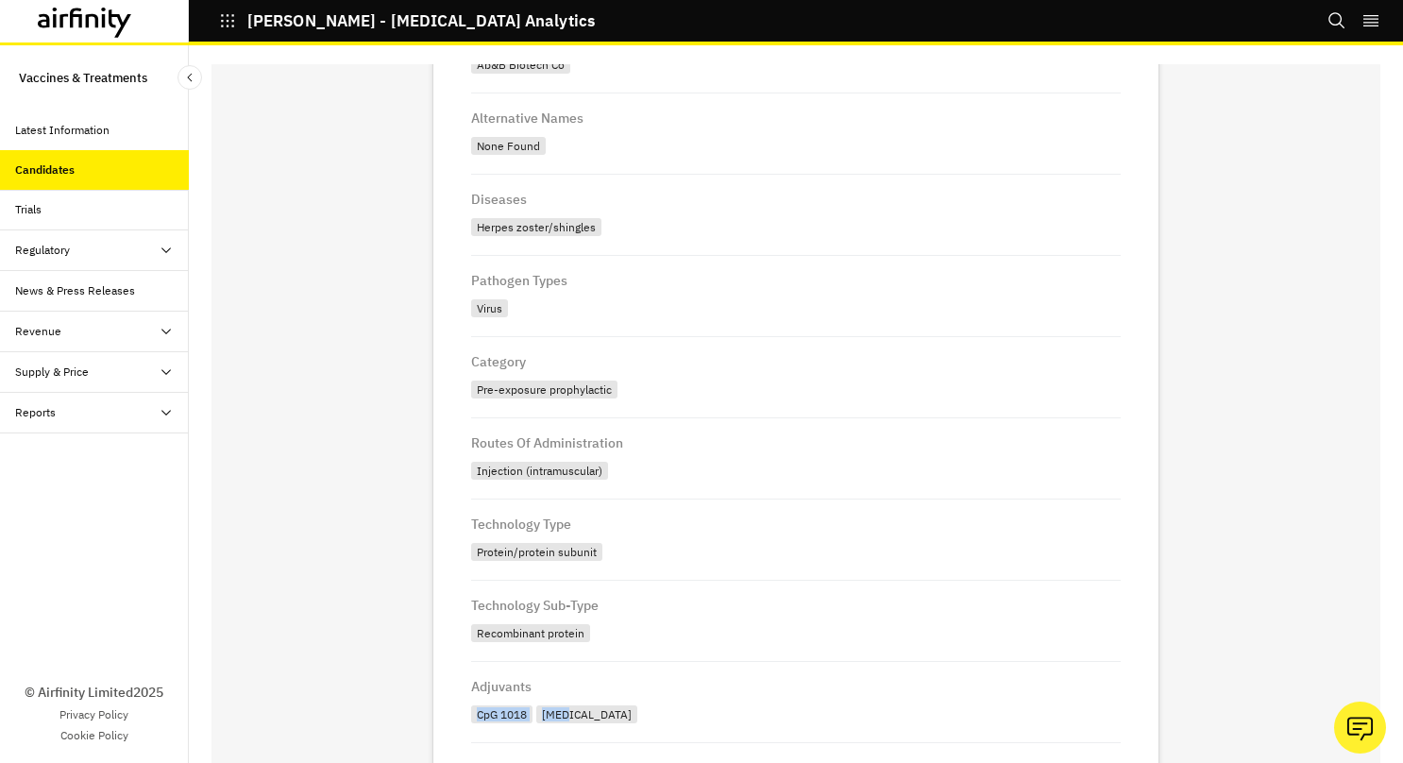
copy div "CpG 1018 MF59"
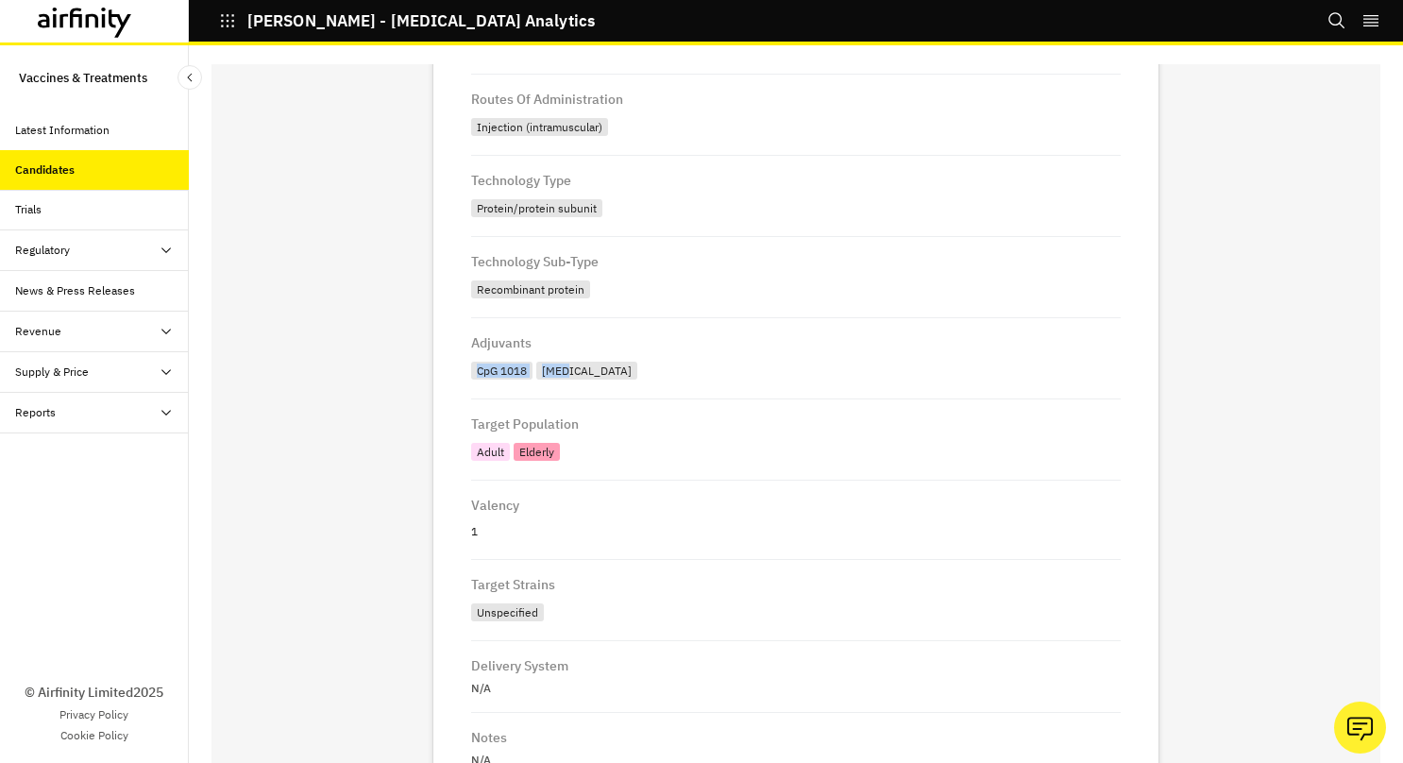
scroll to position [893, 0]
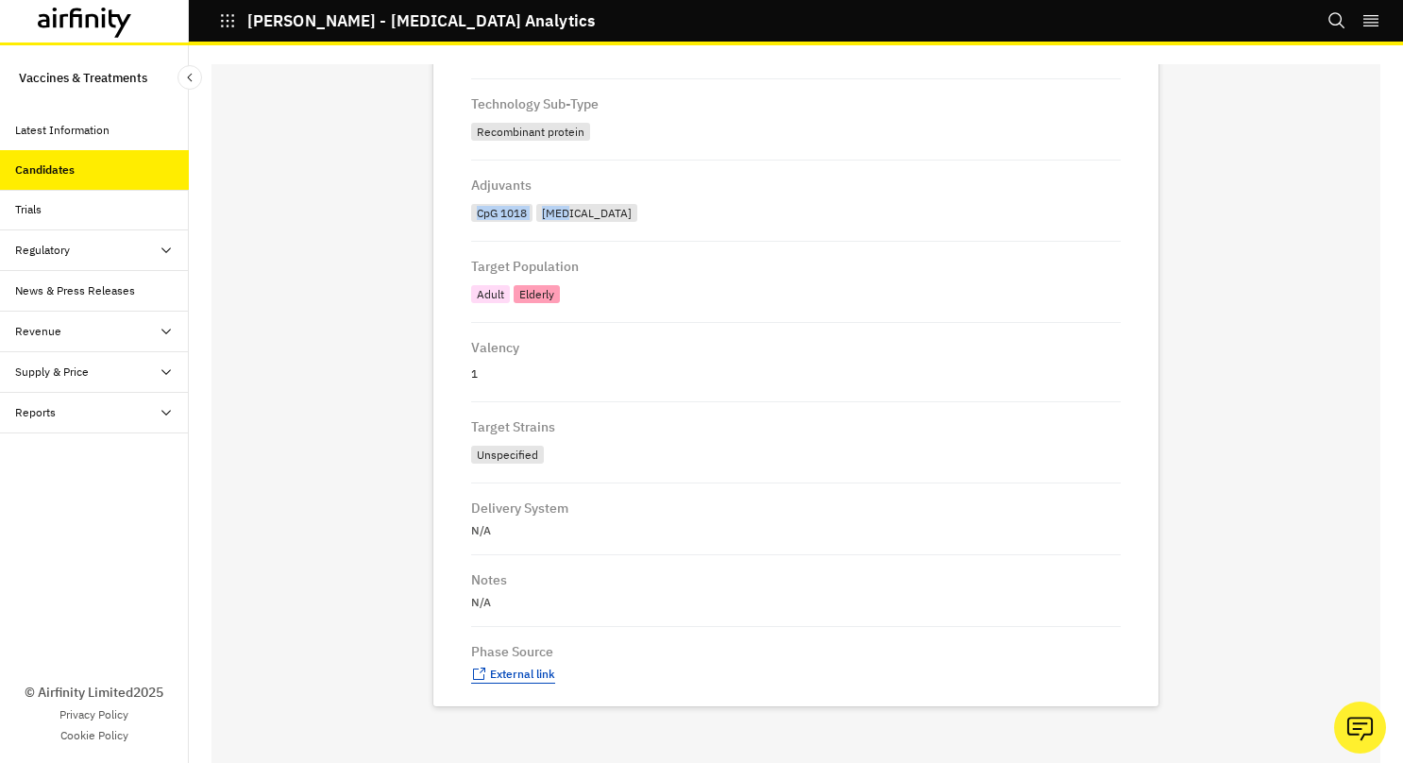
click at [510, 674] on span "External link" at bounding box center [522, 673] width 65 height 14
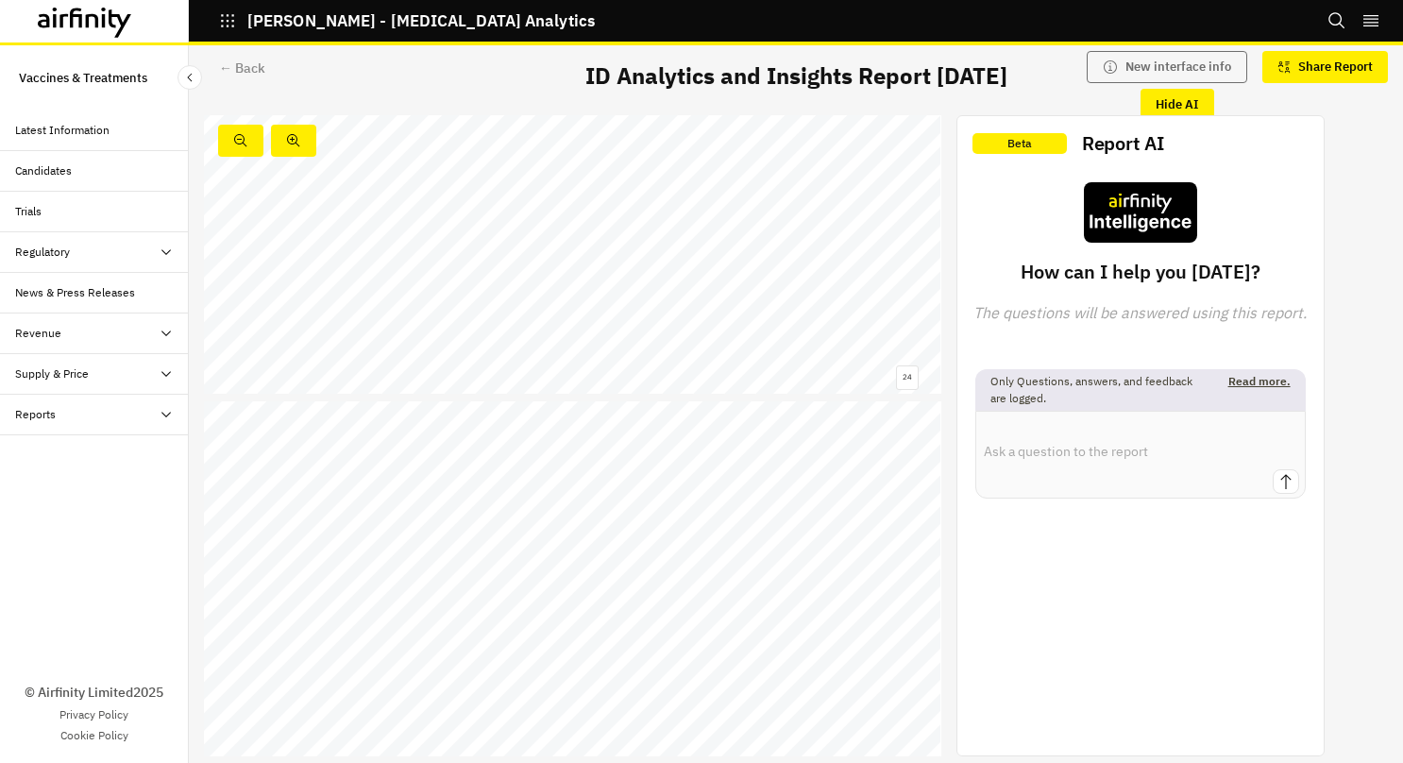
scroll to position [10023, 0]
click at [480, 331] on span "1018" at bounding box center [485, 333] width 15 height 7
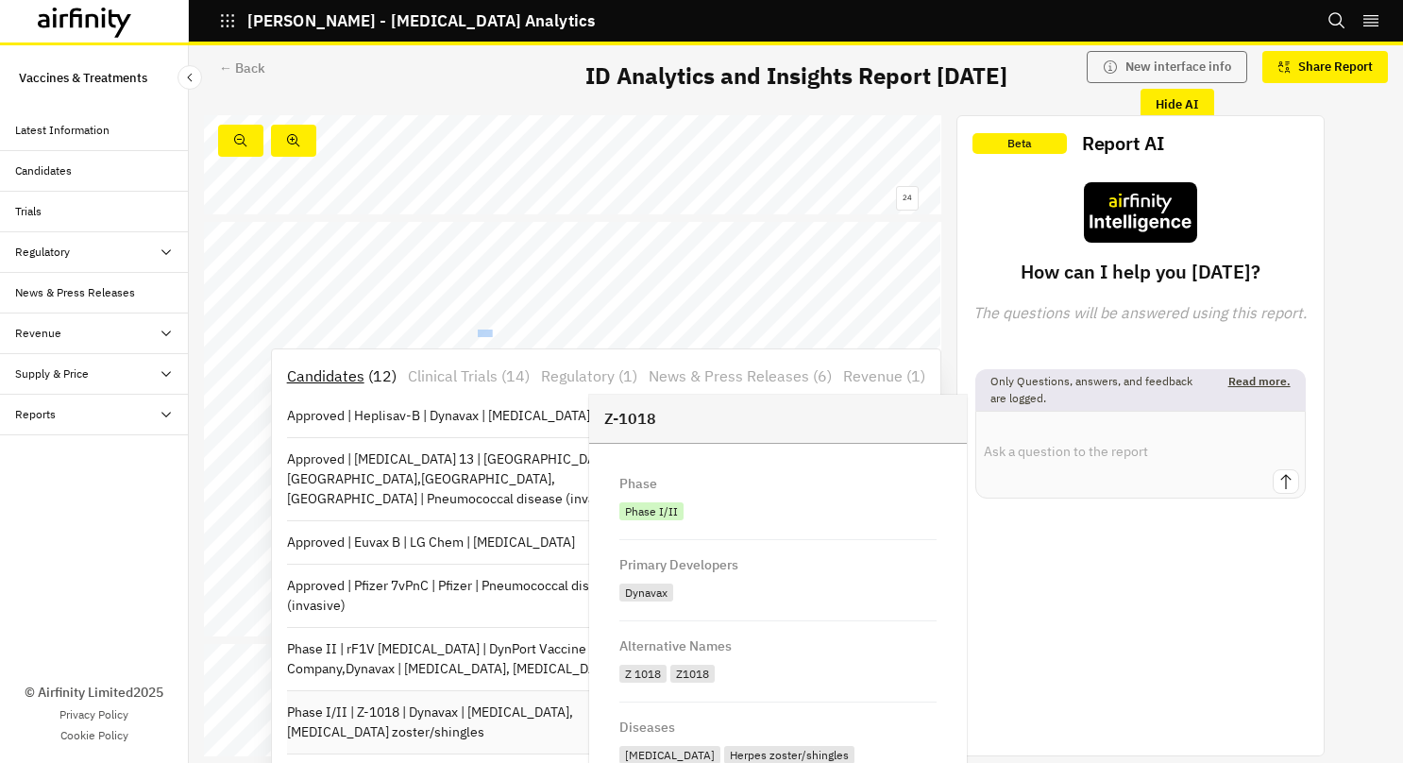
click at [554, 729] on p "Phase I/II | Z-1018 | Dynavax | [MEDICAL_DATA], [MEDICAL_DATA] zoster/shingles" at bounding box center [476, 722] width 378 height 40
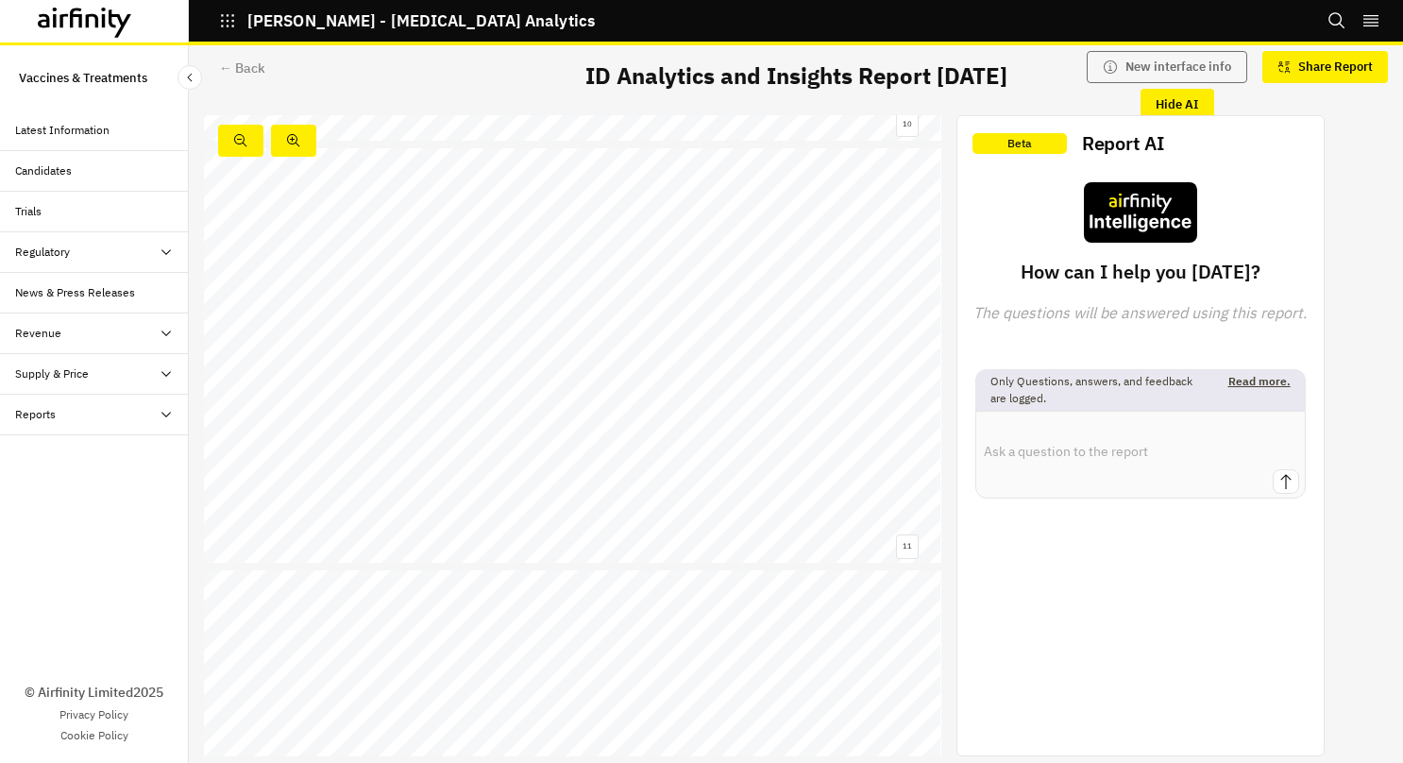
scroll to position [10017, 0]
click at [426, 340] on span "BV211" at bounding box center [426, 340] width 19 height 7
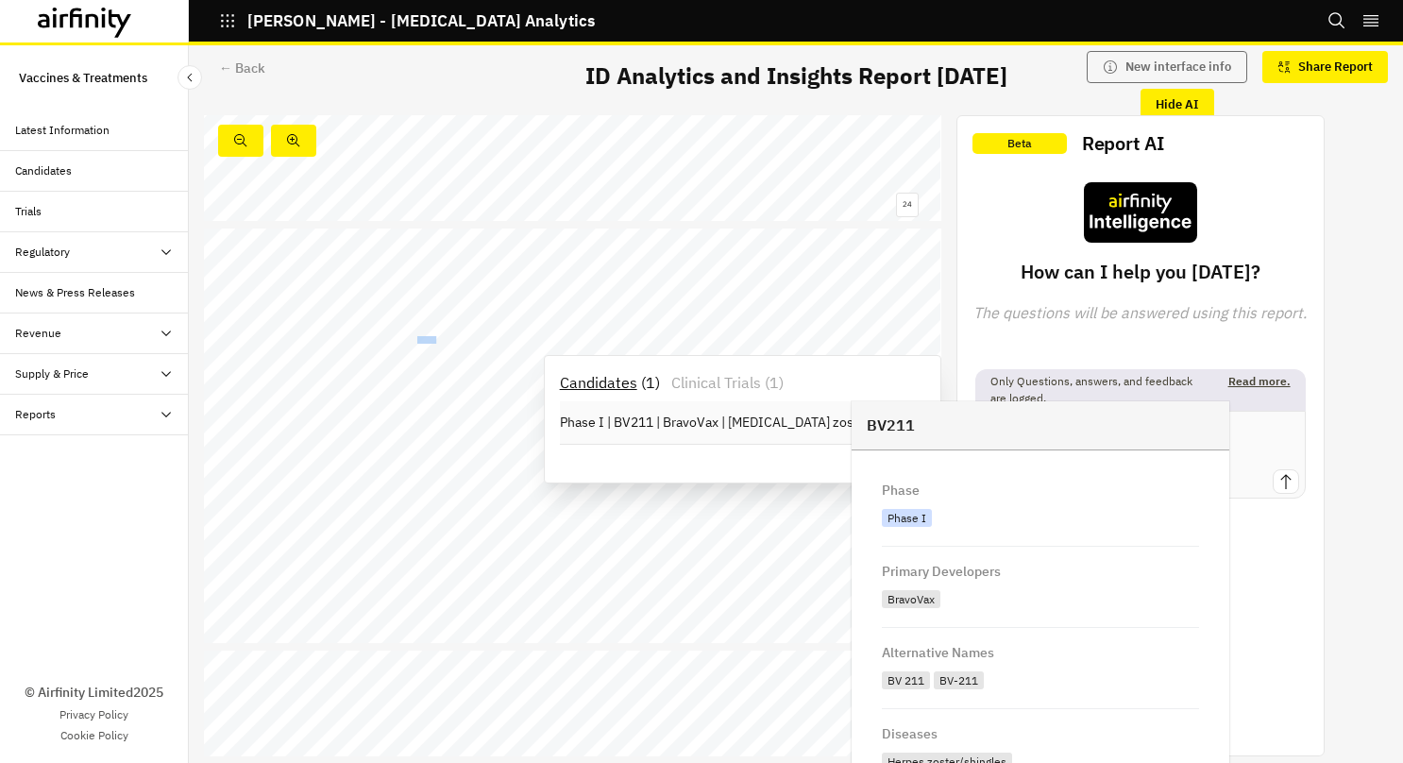
click at [774, 431] on div "Phase I | BV211 | BravoVax | Herpes zoster/shingles" at bounding box center [742, 422] width 365 height 42
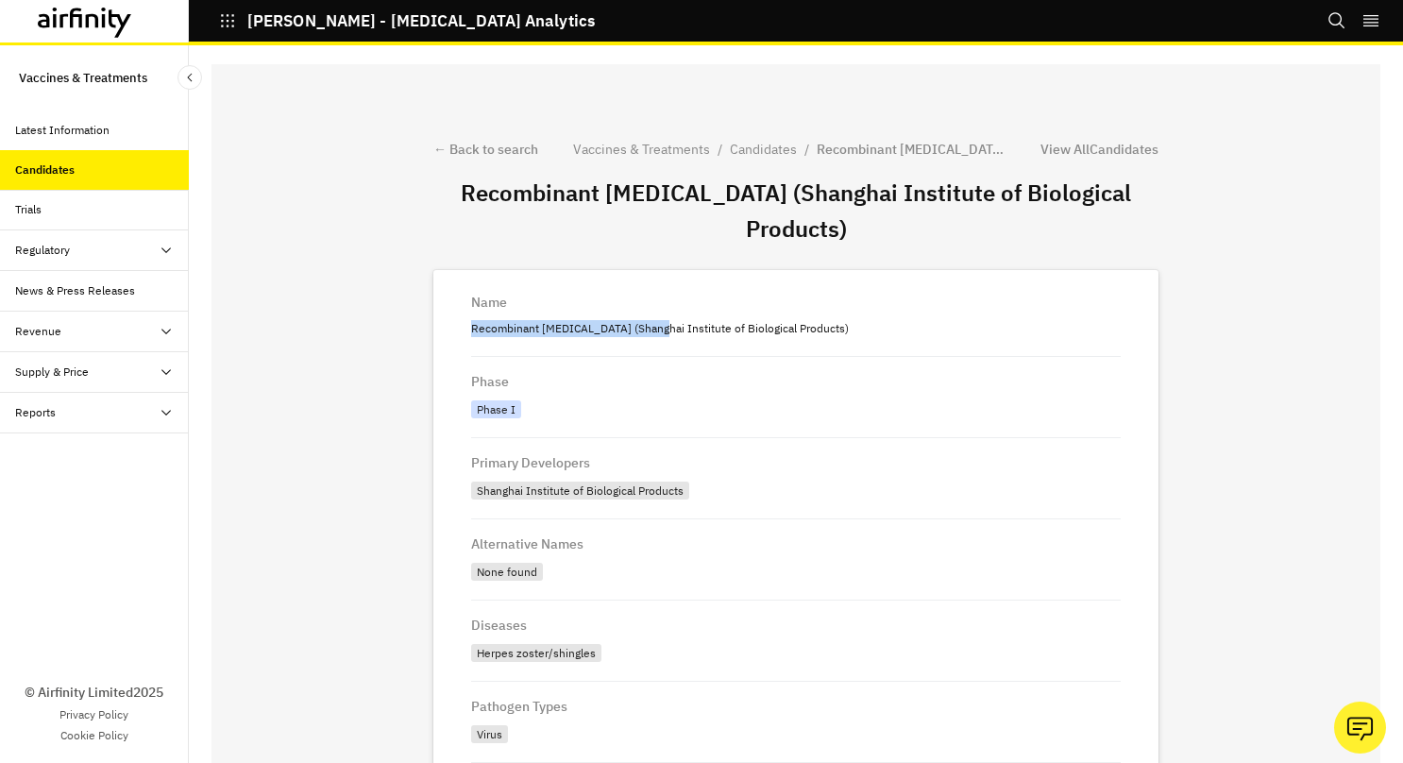
drag, startPoint x: 636, startPoint y: 329, endPoint x: 457, endPoint y: 334, distance: 179.5
click at [471, 334] on p "Recombinant [MEDICAL_DATA] (Shanghai Institute of Biological Products)" at bounding box center [795, 328] width 649 height 25
copy p "Recombinant [MEDICAL_DATA]"
drag, startPoint x: 670, startPoint y: 492, endPoint x: 453, endPoint y: 497, distance: 217.2
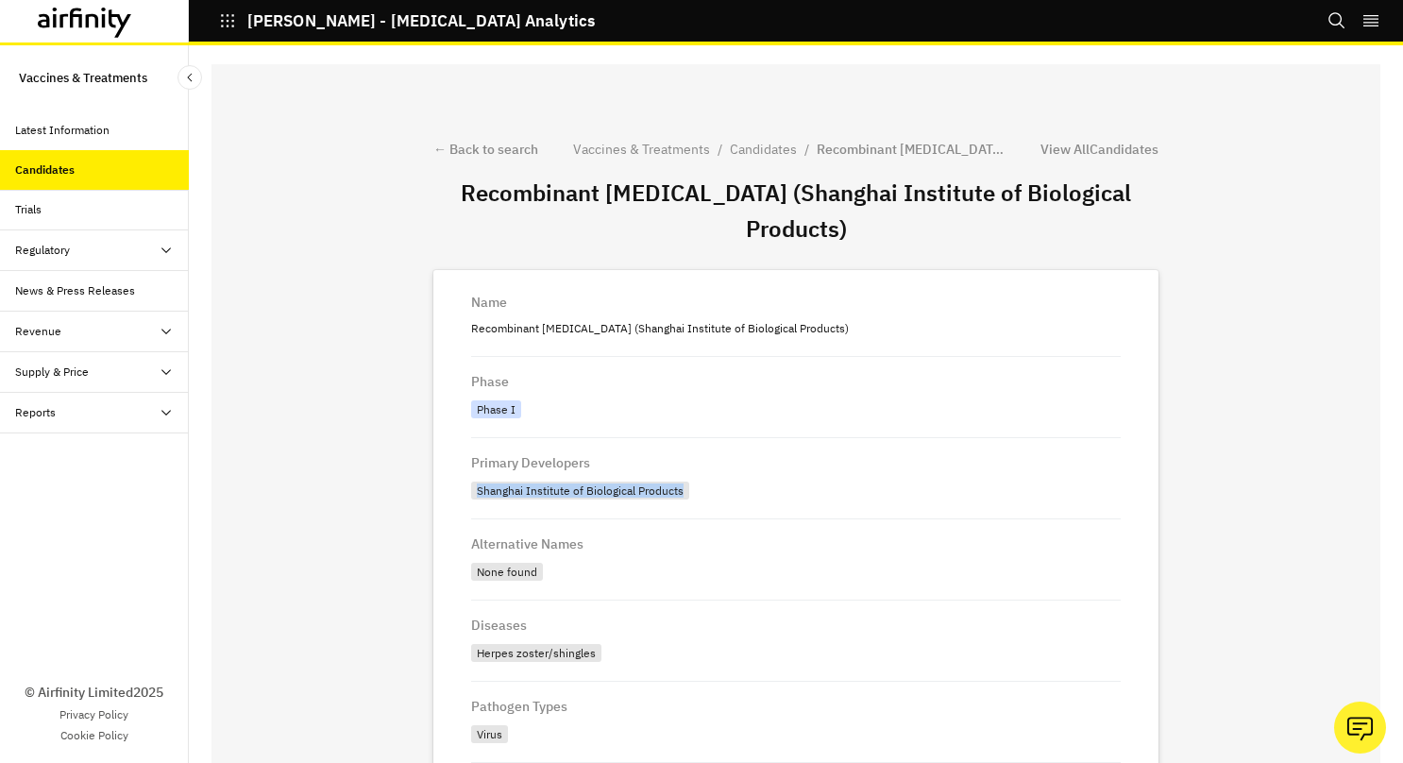
copy div "Shanghai Institute of Biological Products"
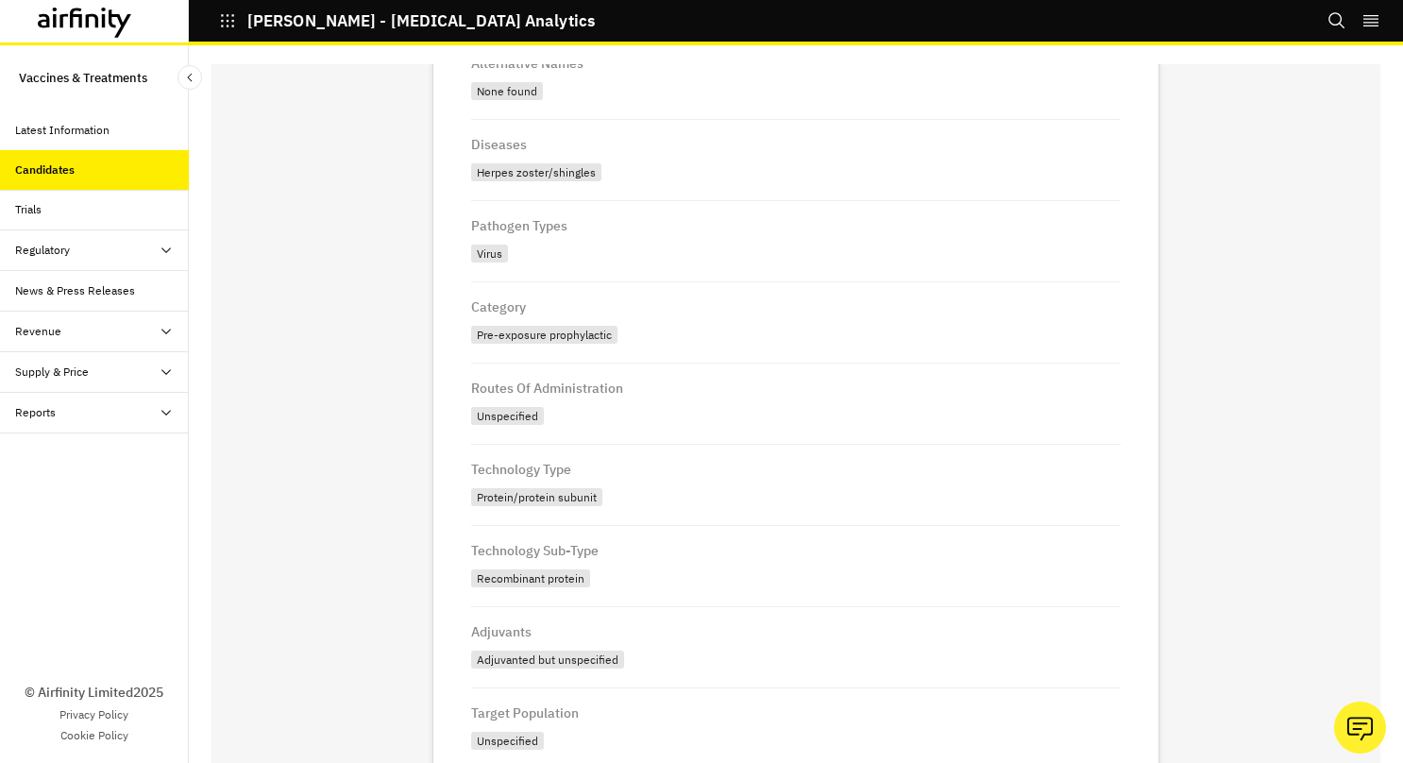
scroll to position [481, 0]
drag, startPoint x: 569, startPoint y: 579, endPoint x: 451, endPoint y: 574, distance: 118.1
click at [451, 574] on div "Name Recombinant [MEDICAL_DATA] (Shanghai Institute of Biological Products) Pha…" at bounding box center [795, 470] width 725 height 1363
copy div "Recombinant protein"
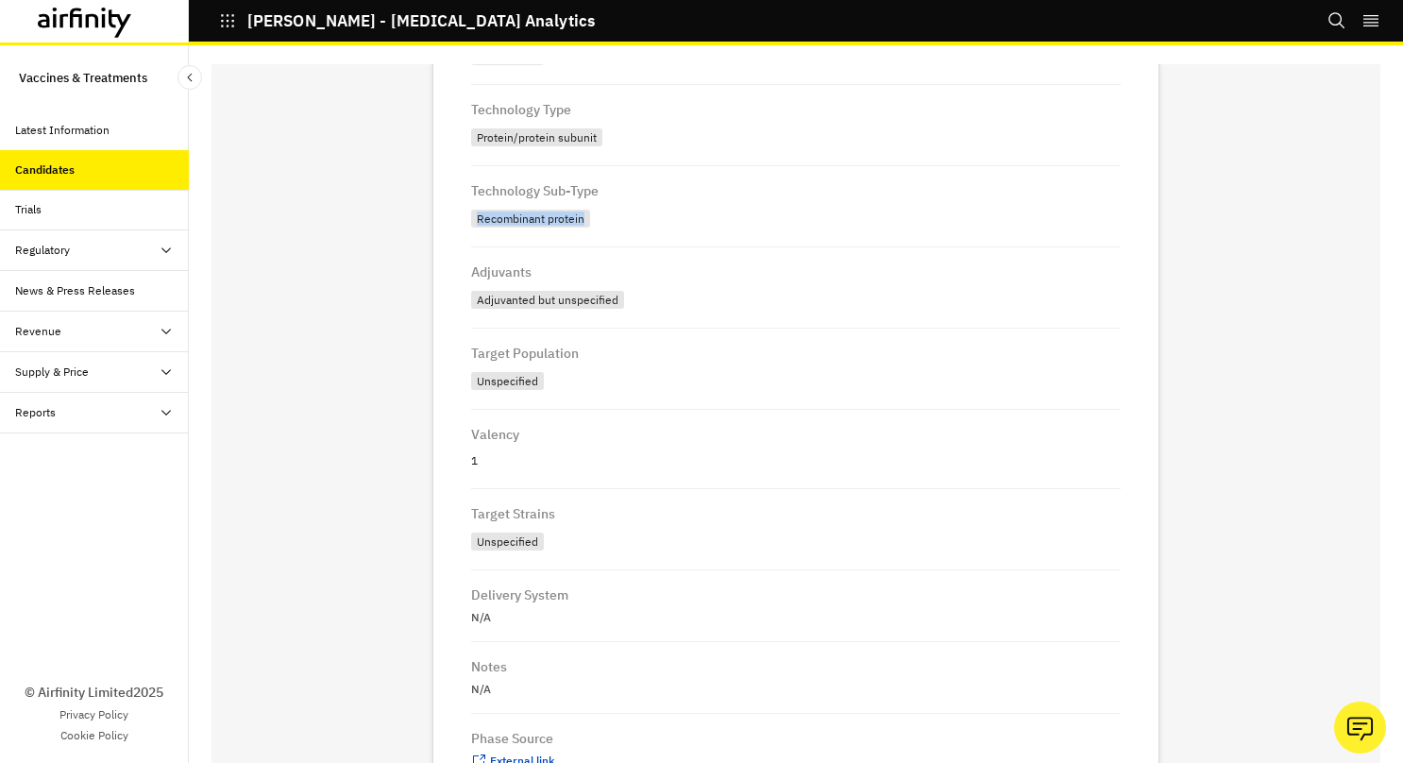
scroll to position [929, 0]
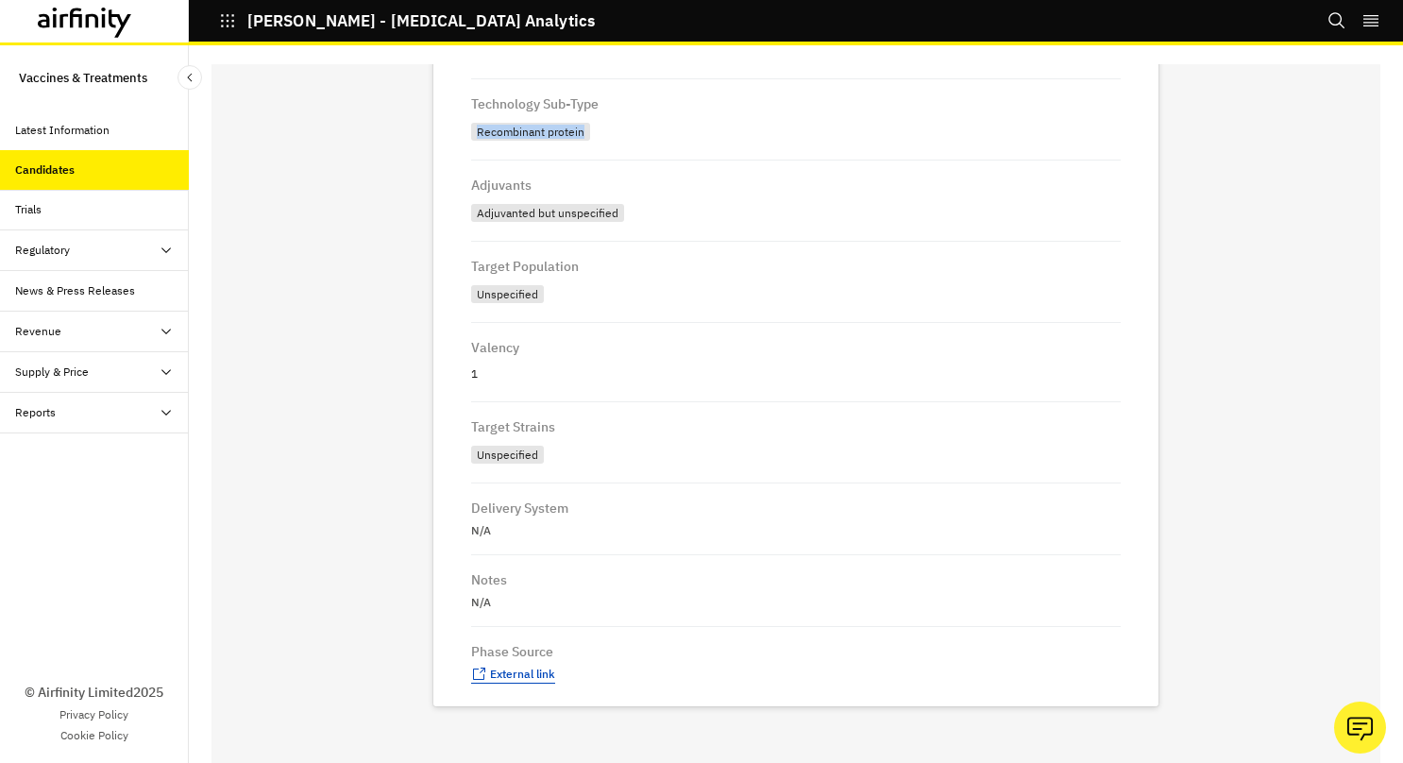
click at [502, 679] on span "External link" at bounding box center [522, 673] width 65 height 14
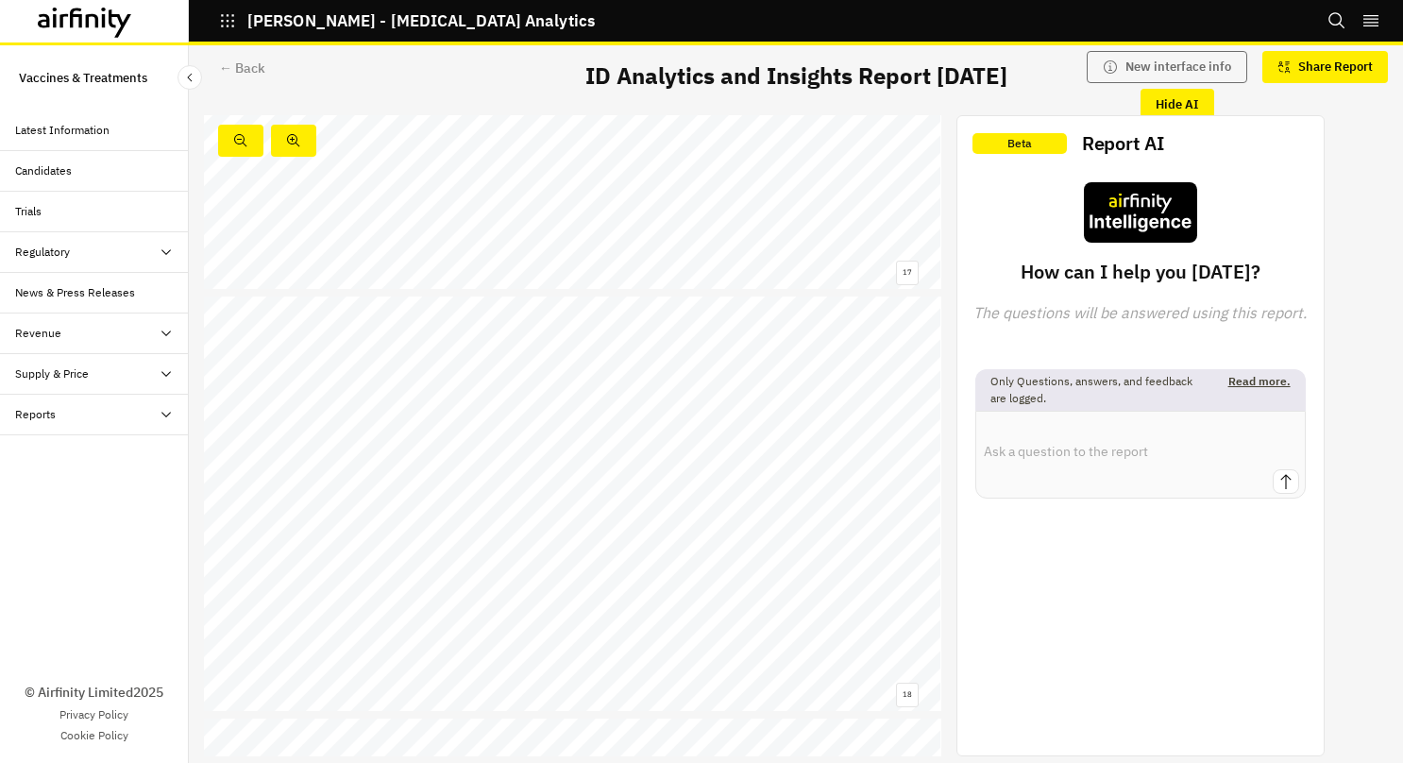
scroll to position [10023, 0]
click at [362, 330] on span "EG" at bounding box center [361, 333] width 8 height 7
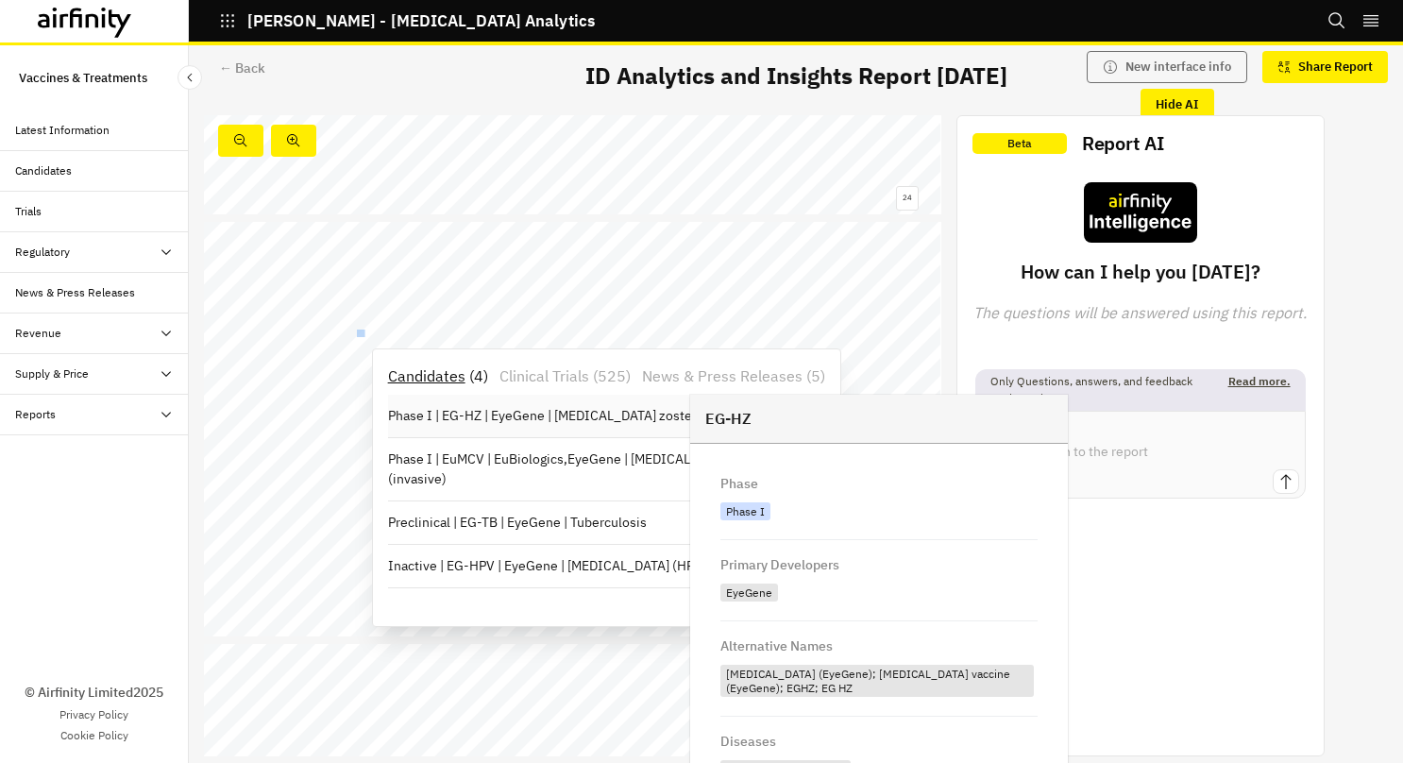
click at [614, 412] on p "Phase I | EG-HZ | EyeGene | [MEDICAL_DATA] zoster/shingles" at bounding box center [577, 416] width 378 height 20
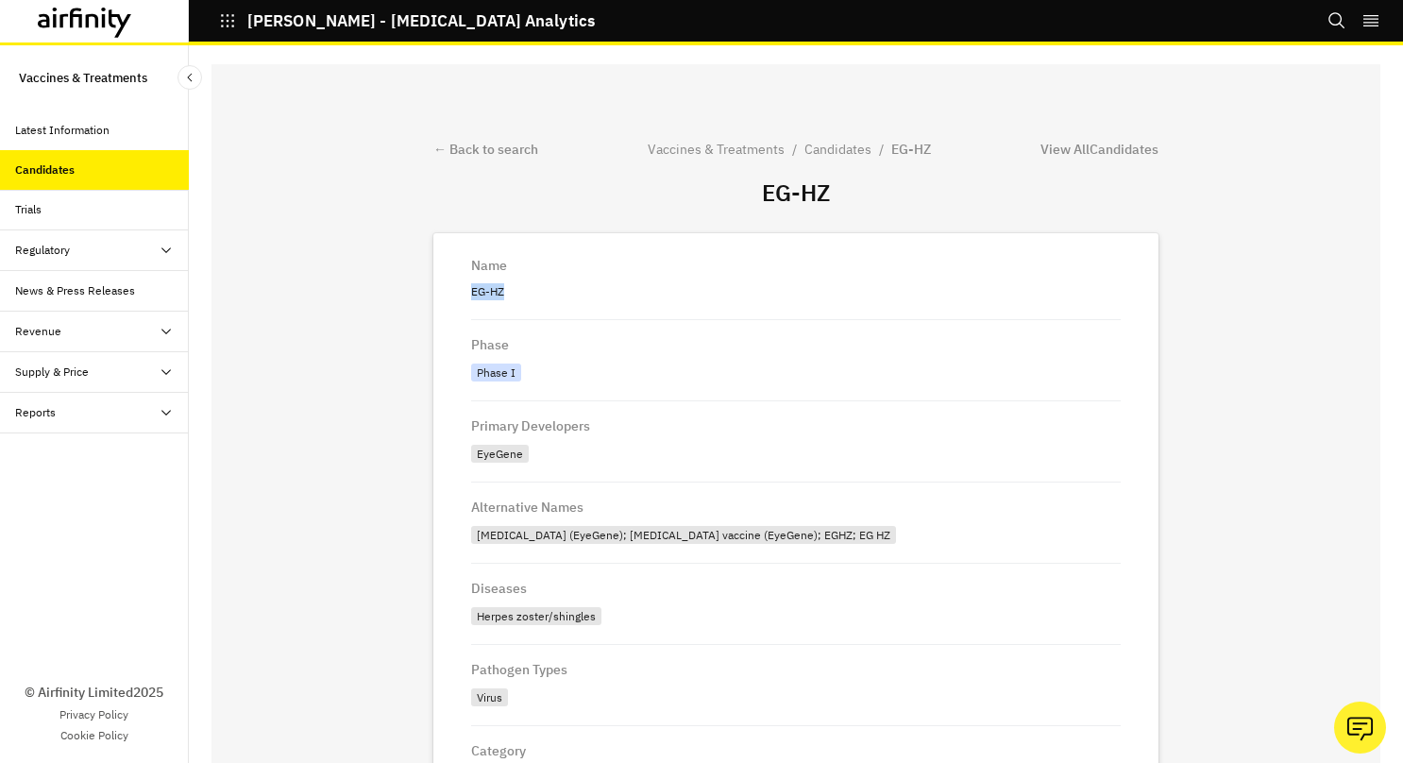
drag, startPoint x: 491, startPoint y: 288, endPoint x: 442, endPoint y: 285, distance: 49.2
copy p "EG-HZ"
drag, startPoint x: 512, startPoint y: 453, endPoint x: 461, endPoint y: 459, distance: 51.3
click at [471, 459] on div "EyeGene" at bounding box center [500, 454] width 58 height 18
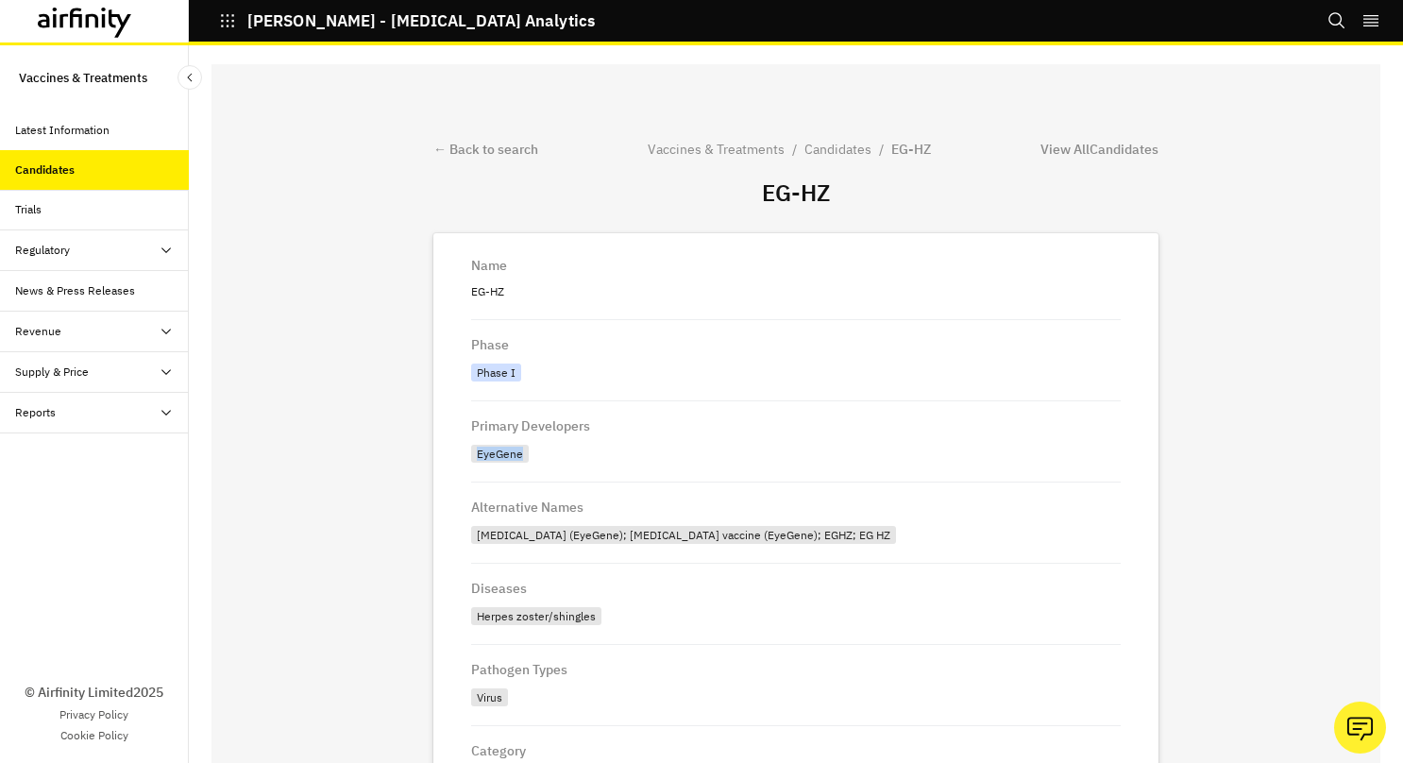
copy div "EyeGene"
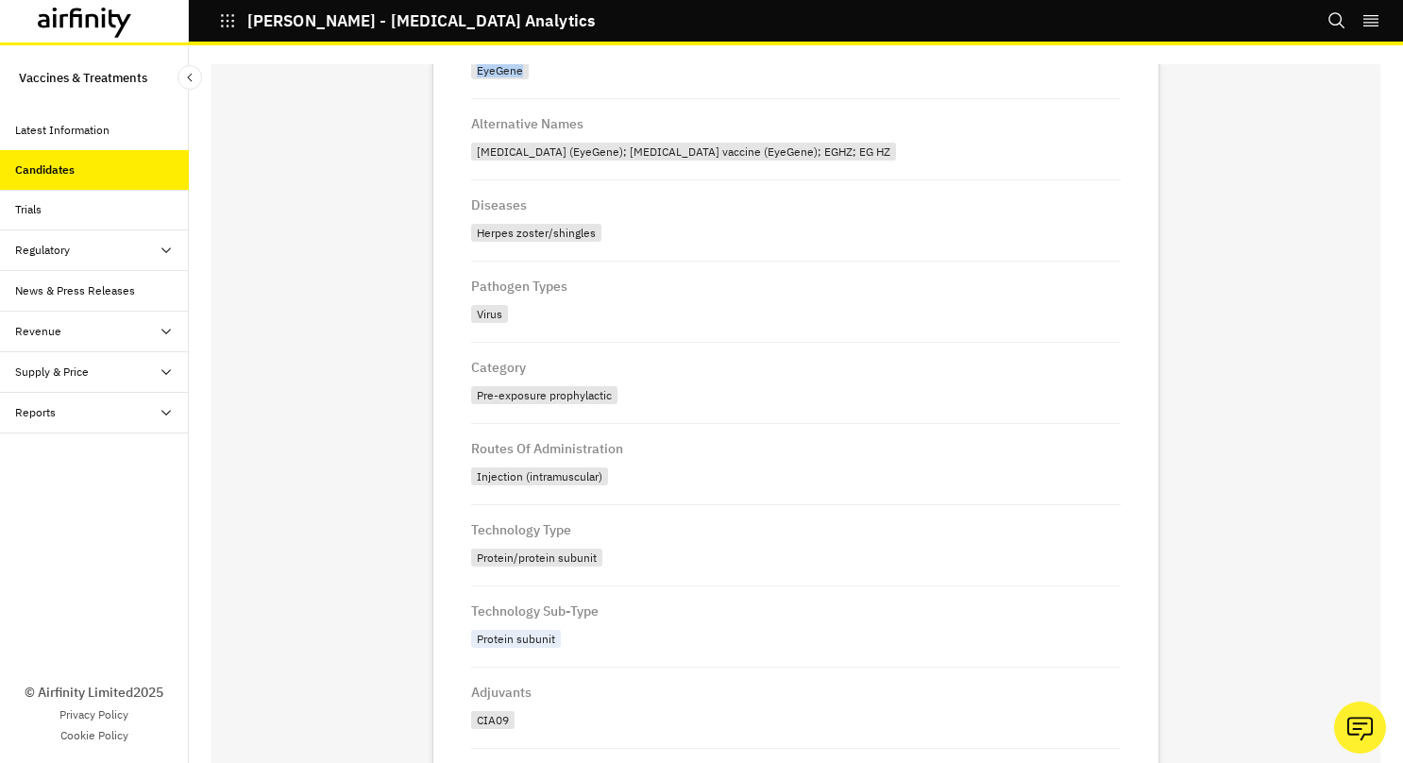
scroll to position [394, 0]
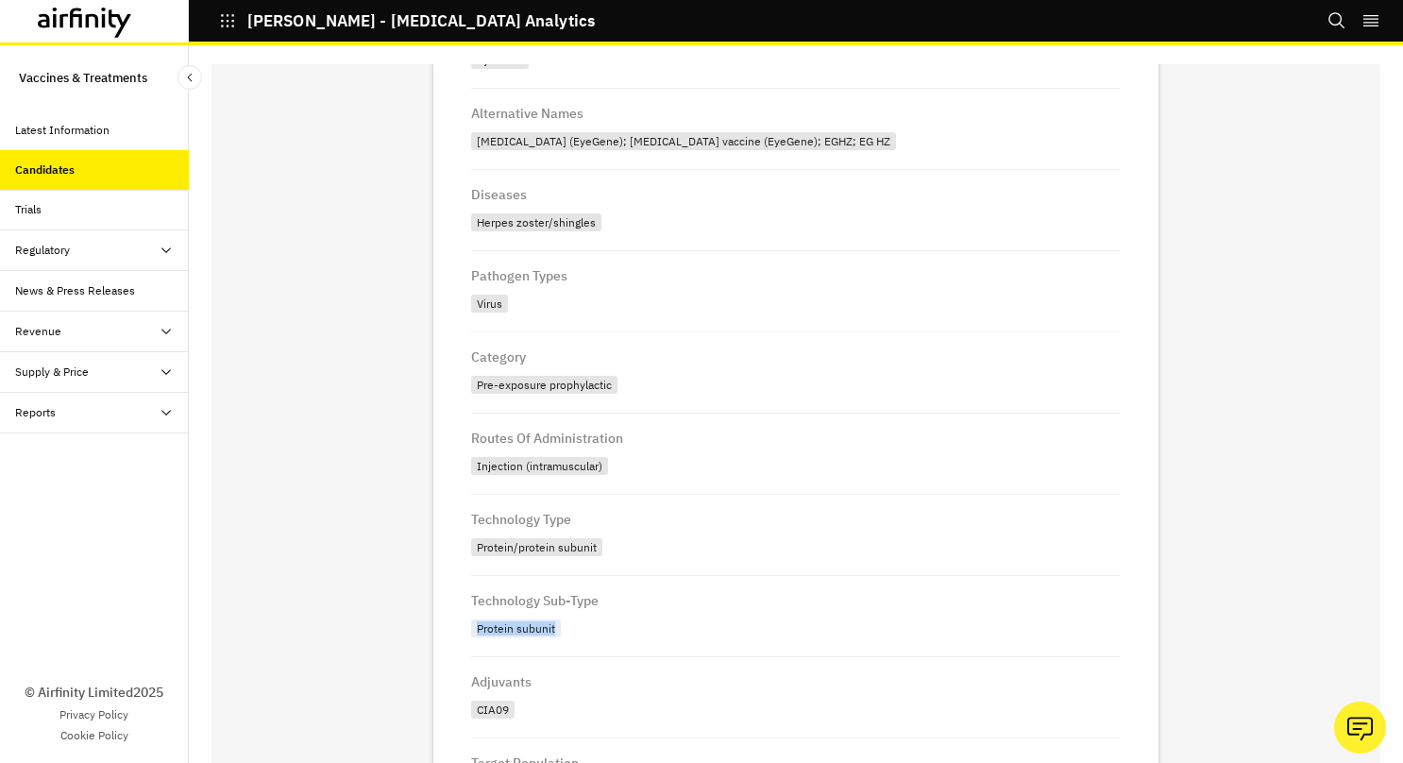
drag, startPoint x: 542, startPoint y: 631, endPoint x: 456, endPoint y: 637, distance: 86.2
click at [471, 637] on div "Protein subunit" at bounding box center [517, 630] width 93 height 22
copy div "Protein subunit"
drag, startPoint x: 498, startPoint y: 715, endPoint x: 457, endPoint y: 718, distance: 41.7
click at [471, 718] on div "CIA09" at bounding box center [492, 709] width 43 height 18
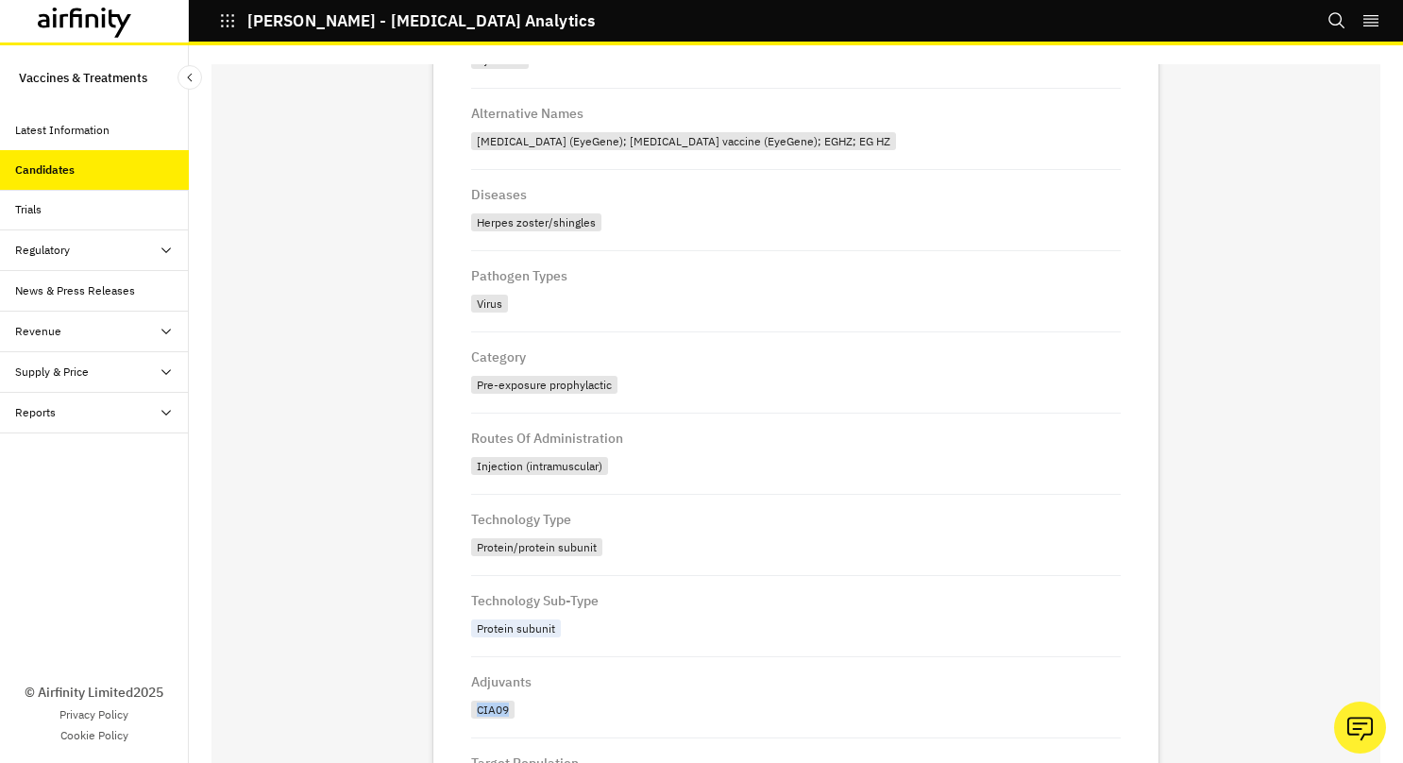
copy div "CIA09"
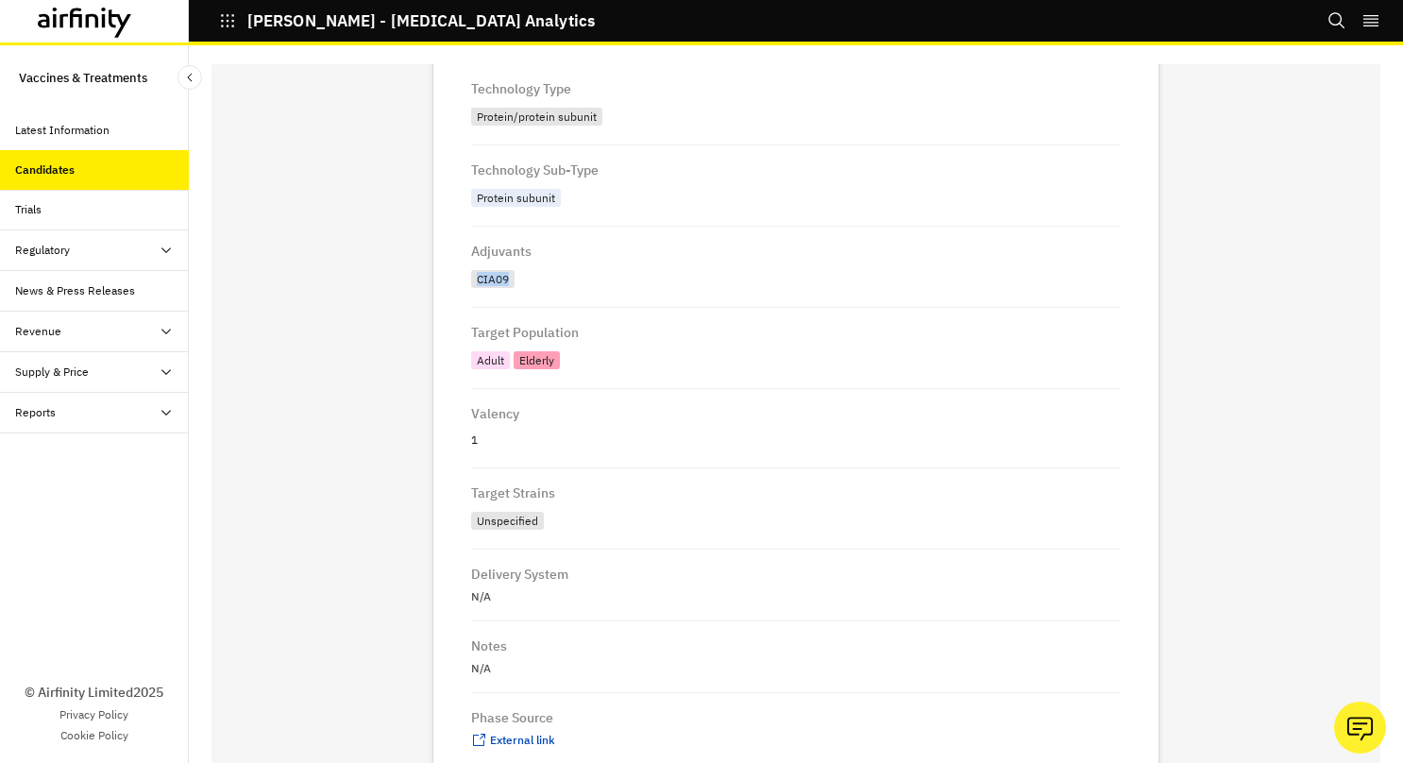
scroll to position [893, 0]
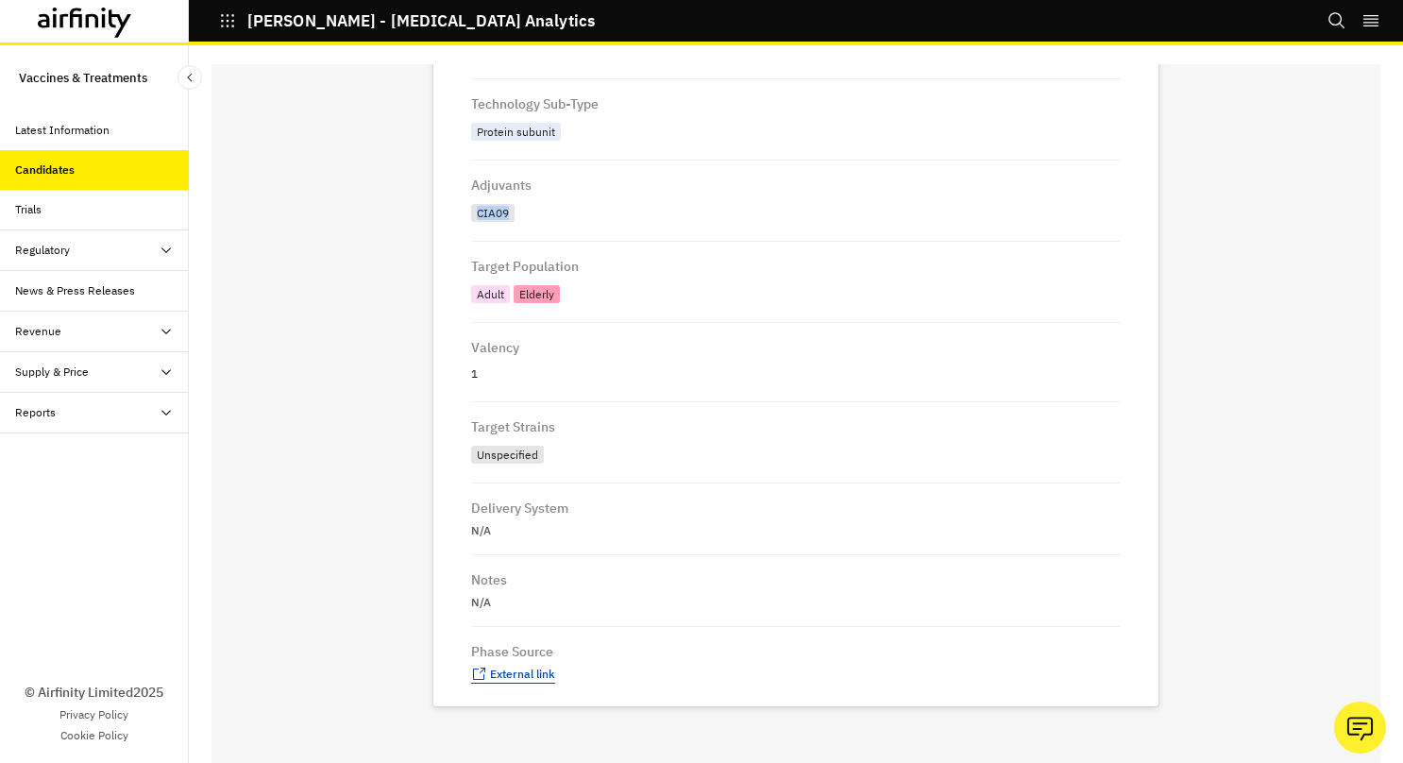
click at [501, 678] on span "External link" at bounding box center [522, 673] width 65 height 14
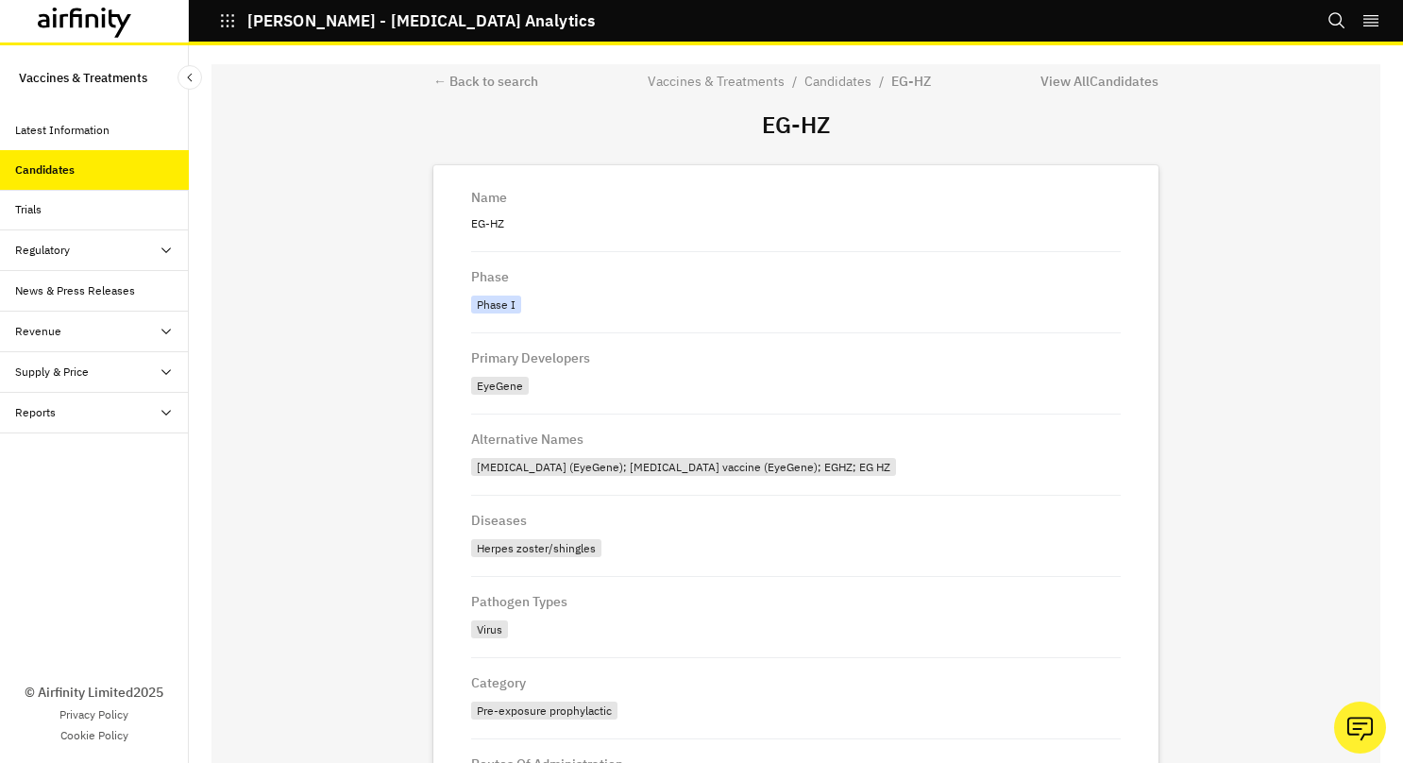
scroll to position [60, 0]
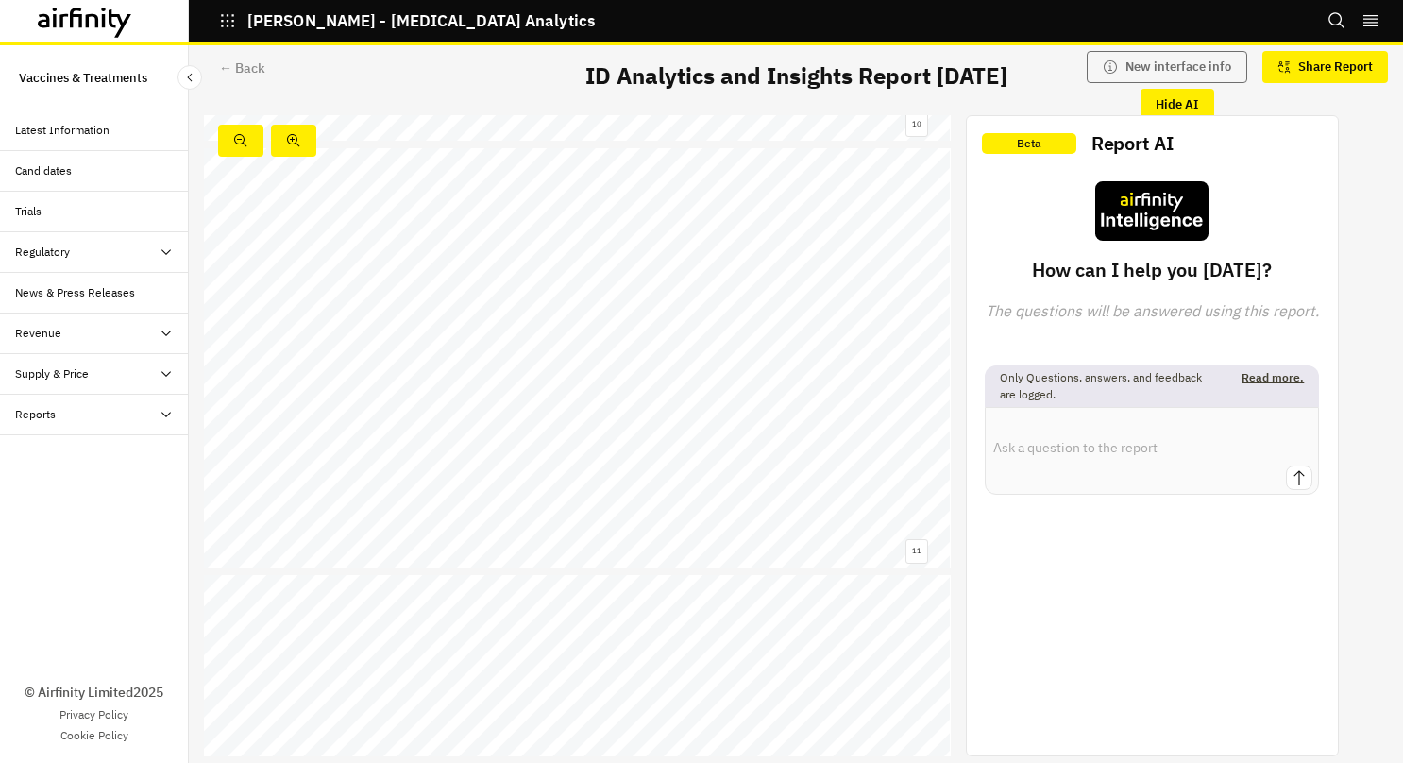
scroll to position [10132, 0]
click at [483, 308] on div "Phase I Phase I/II Phase II Phase III Approved Protein Subunit Live - attenuate…" at bounding box center [577, 437] width 747 height 420
click at [364, 367] on span "LYB004" at bounding box center [368, 367] width 22 height 7
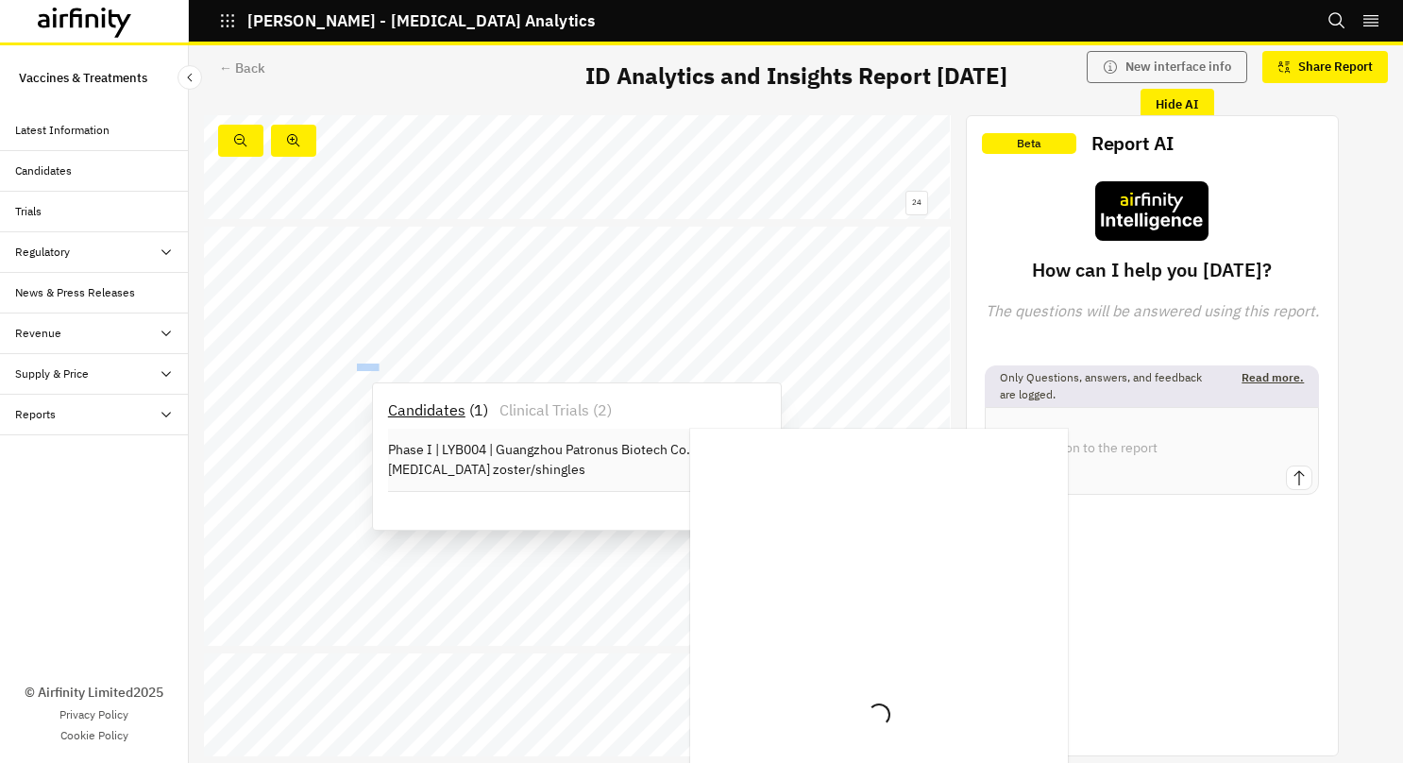
drag, startPoint x: 364, startPoint y: 367, endPoint x: 498, endPoint y: 464, distance: 165.0
click at [498, 464] on p "Phase I | LYB004 | Guangzhou Patronus Biotech Co., Ltd | Herpes zoster/shingles" at bounding box center [577, 460] width 378 height 40
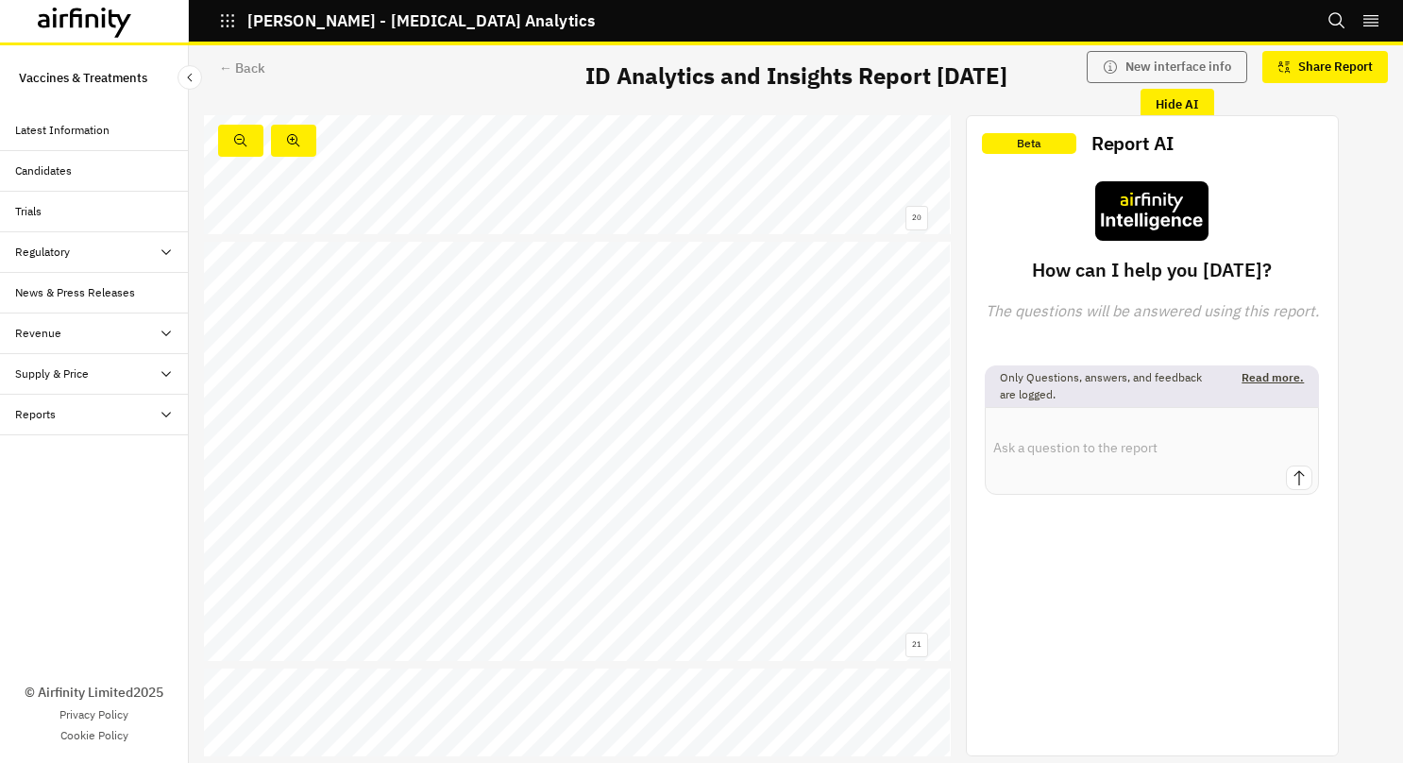
scroll to position [10132, 0]
click at [301, 371] on span "VZV" at bounding box center [305, 371] width 11 height 7
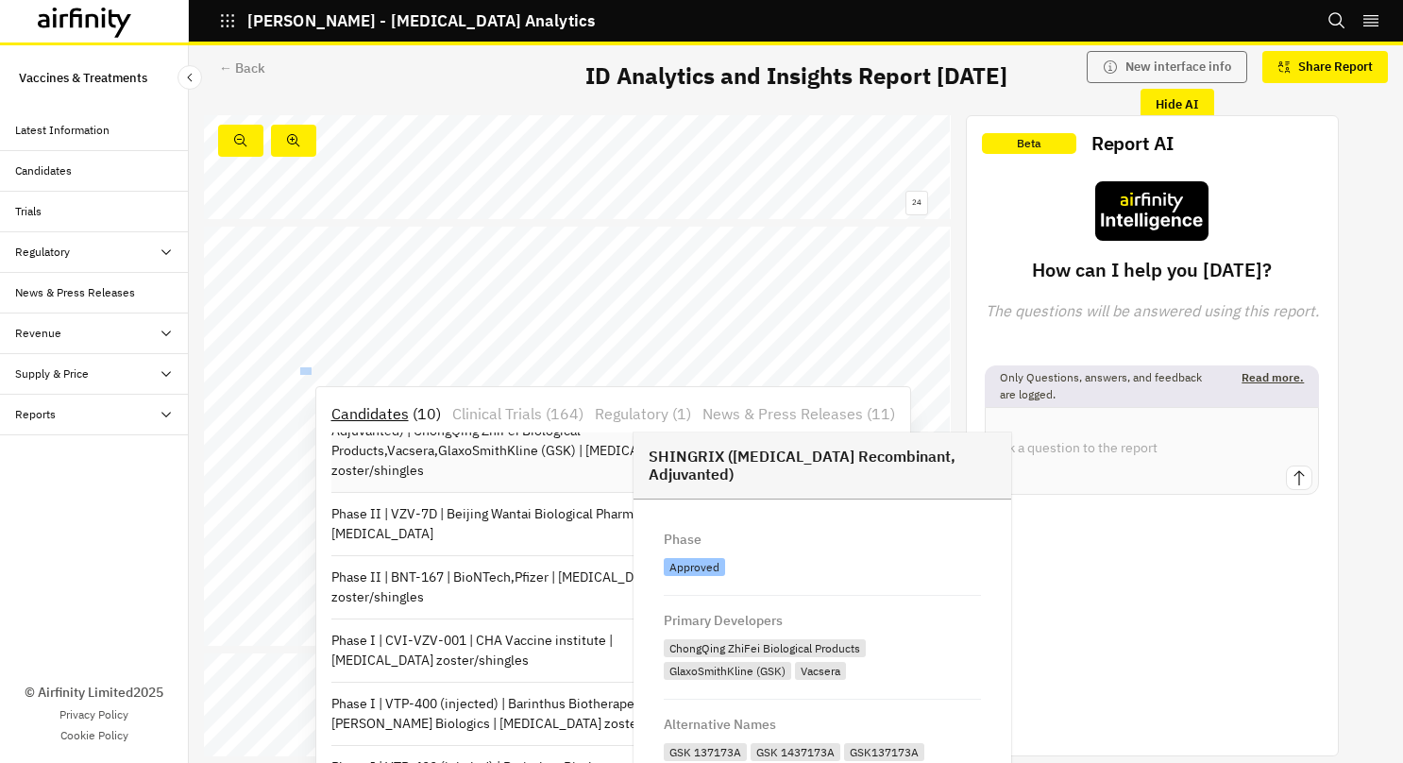
scroll to position [108, 0]
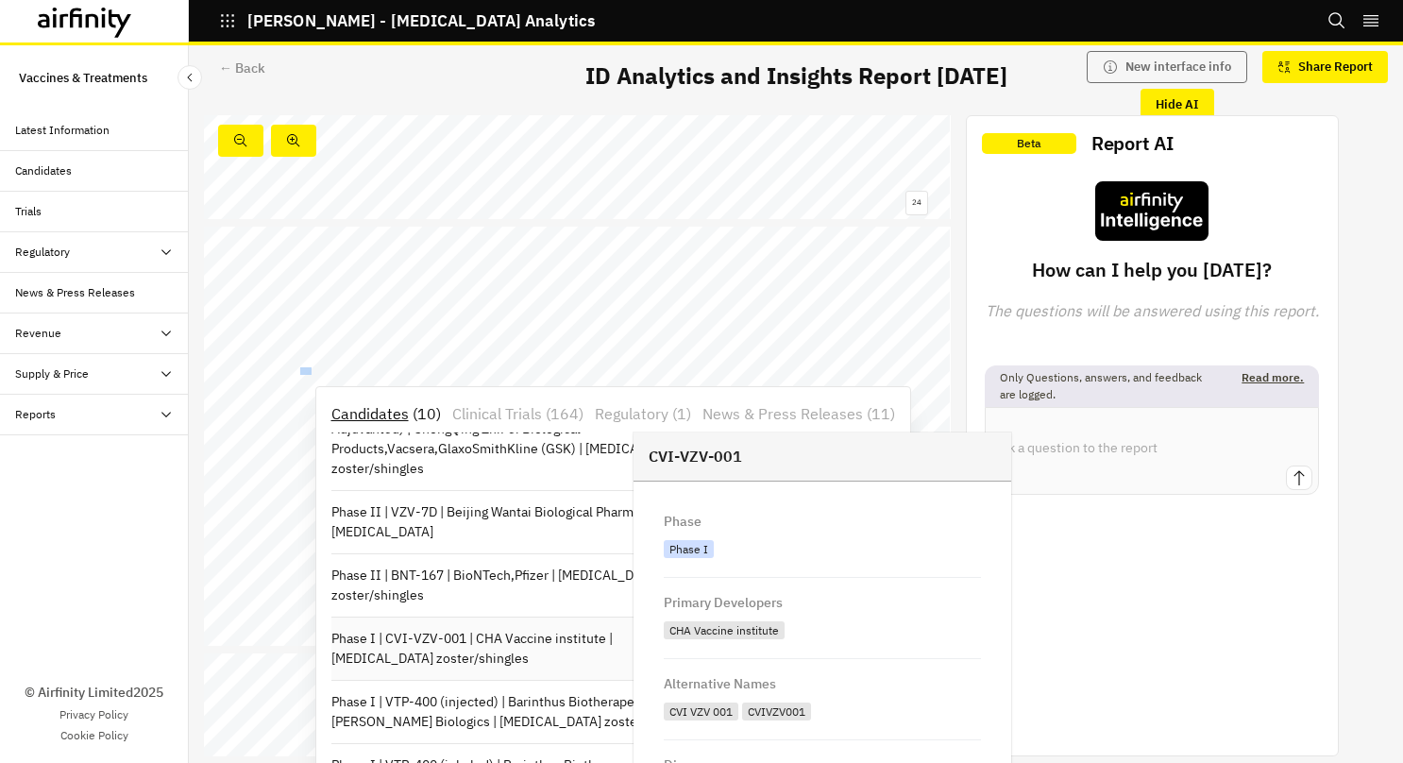
click at [480, 649] on p "Phase I | CVI-VZV-001 | CHA Vaccine institute | [MEDICAL_DATA] zoster/shingles" at bounding box center [520, 649] width 378 height 40
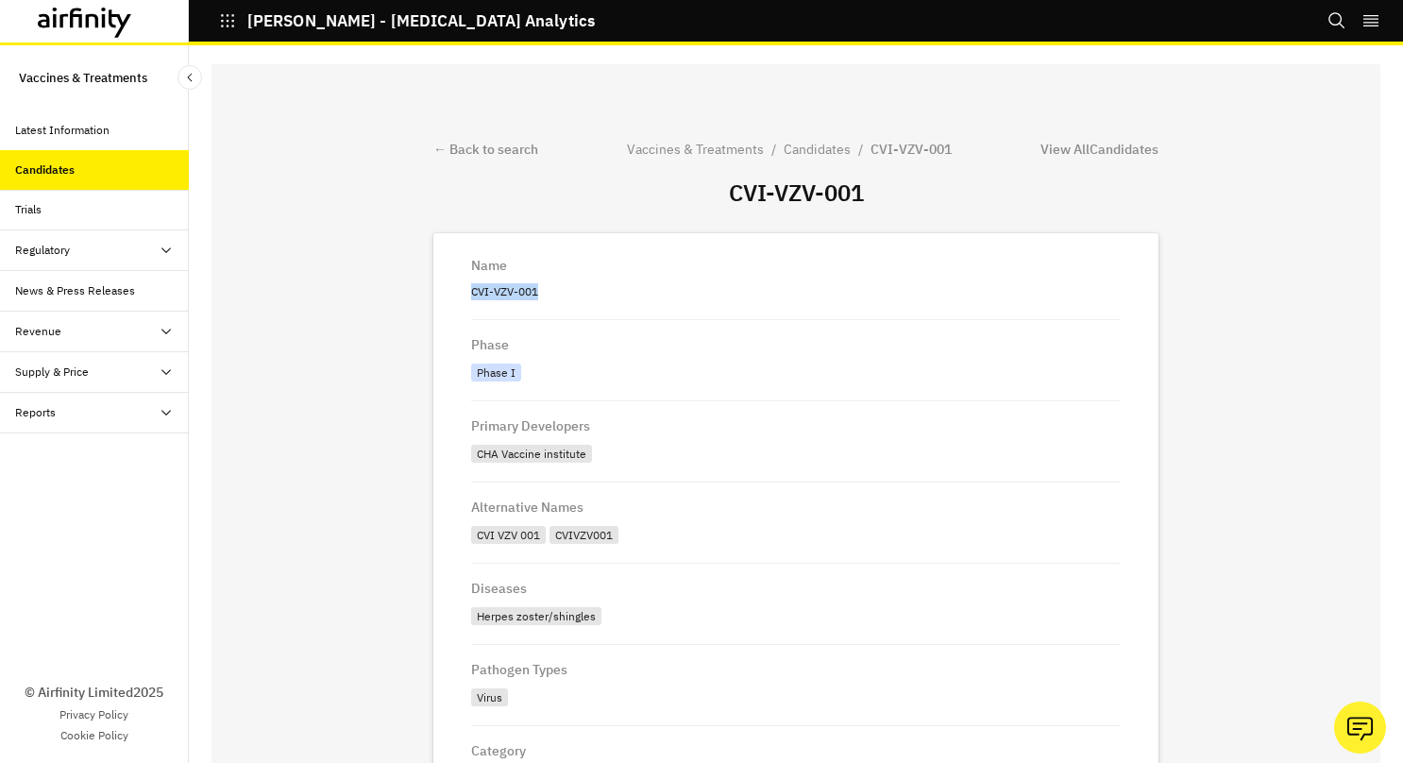
drag, startPoint x: 533, startPoint y: 291, endPoint x: 427, endPoint y: 295, distance: 106.7
copy p "CVI-VZV-001"
drag, startPoint x: 572, startPoint y: 452, endPoint x: 454, endPoint y: 462, distance: 118.4
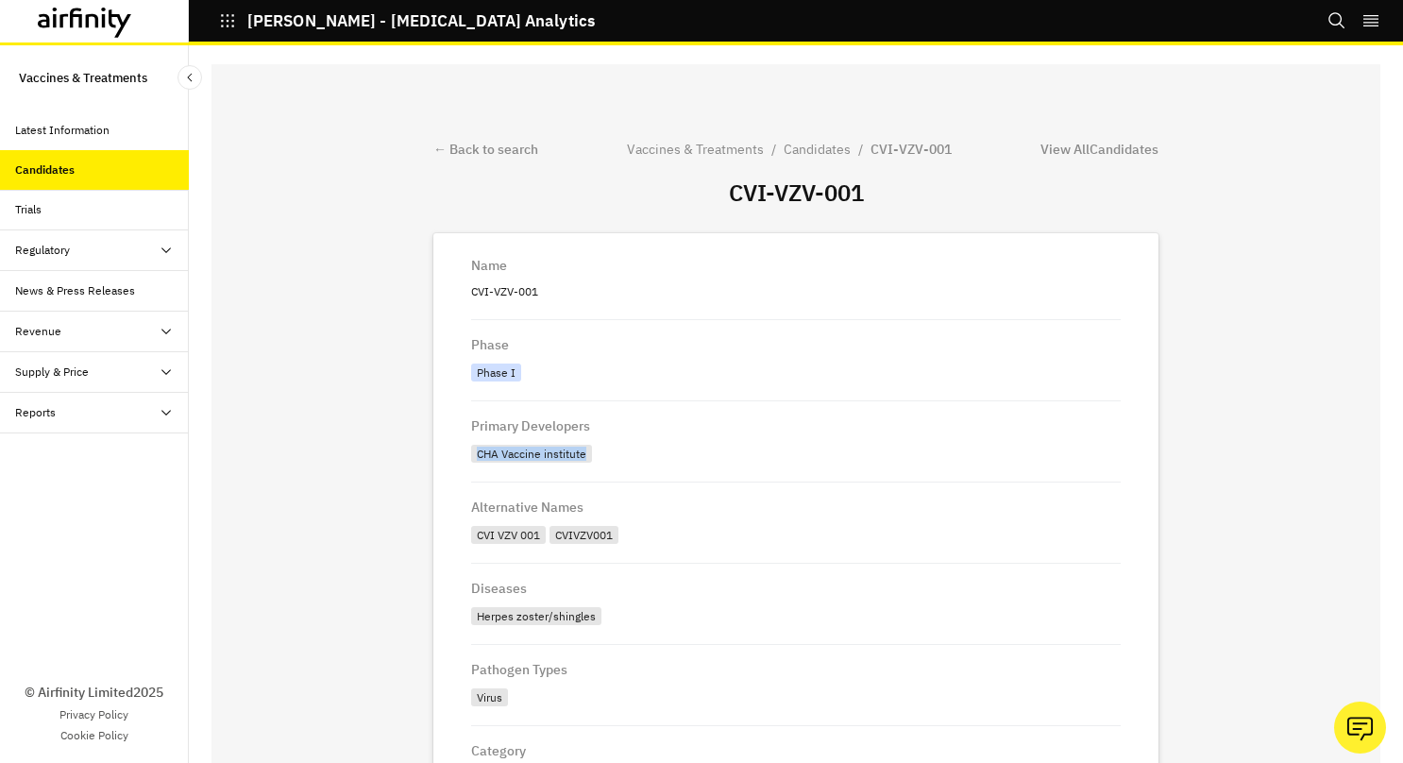
copy div "CHA Vaccine institute"
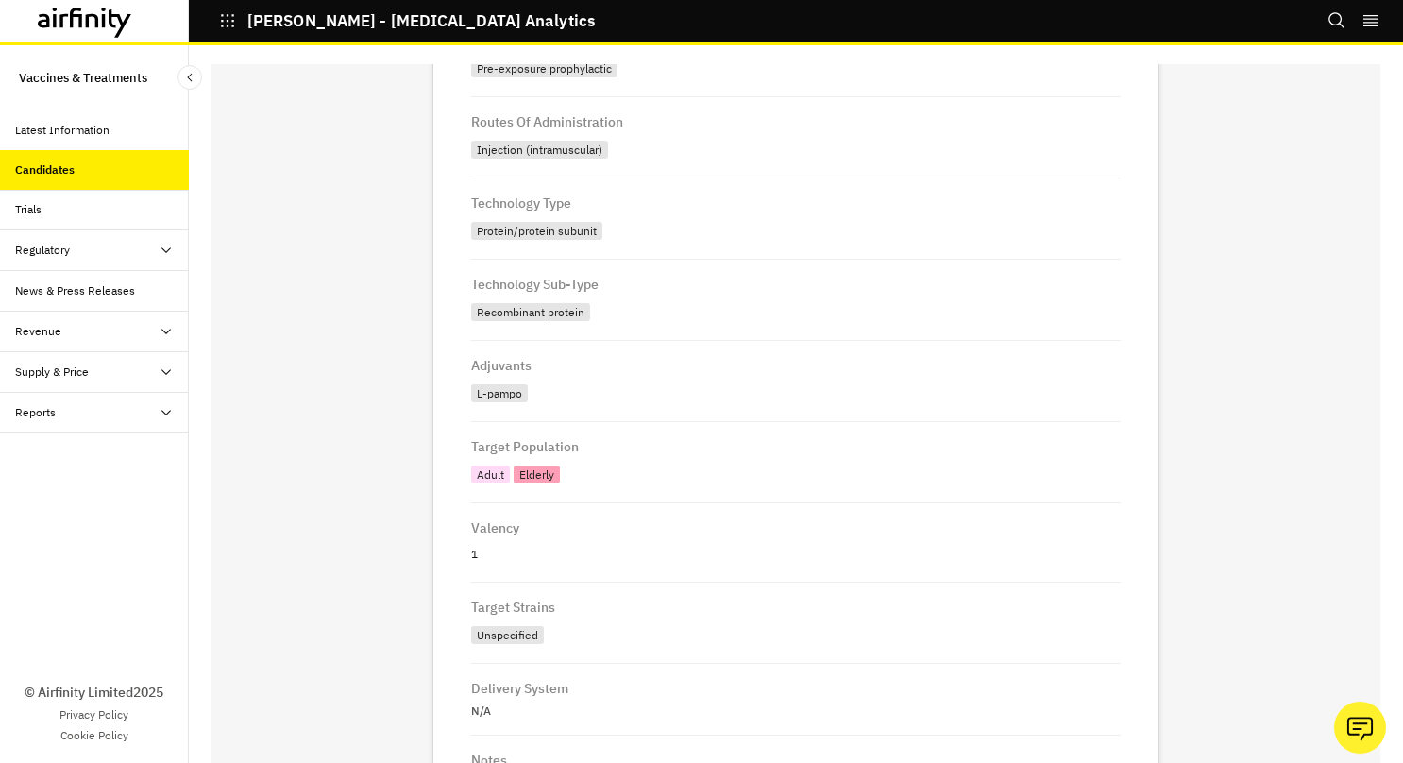
scroll to position [731, 0]
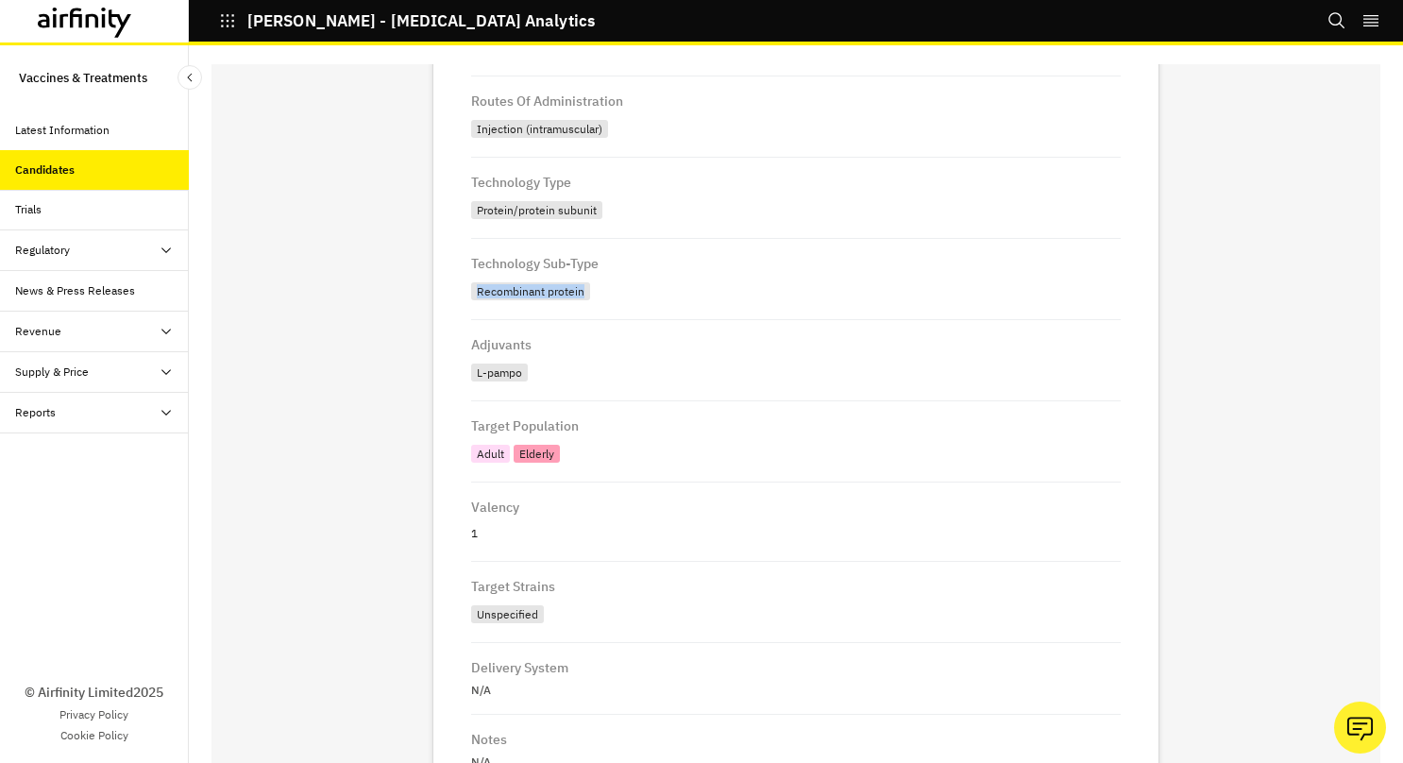
drag, startPoint x: 569, startPoint y: 293, endPoint x: 454, endPoint y: 296, distance: 115.2
click at [454, 296] on div "Name CVI-VZV-001 Phase Phase I Primary Developers CHA Vaccine institute Alterna…" at bounding box center [795, 184] width 725 height 1363
copy div "Recombinant protein"
drag, startPoint x: 514, startPoint y: 374, endPoint x: 457, endPoint y: 378, distance: 57.7
click at [471, 378] on div "L-pampo" at bounding box center [501, 374] width 60 height 22
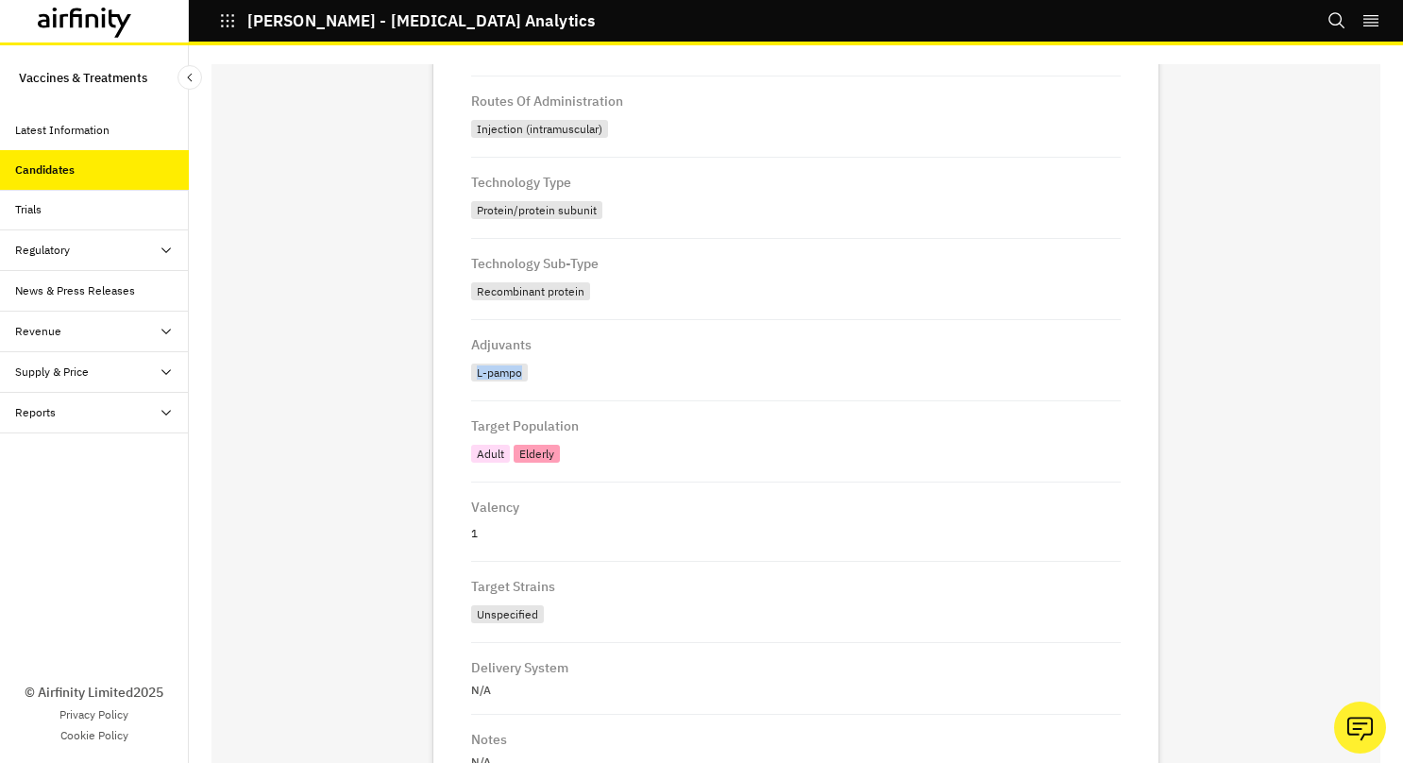
copy div "L-pampo"
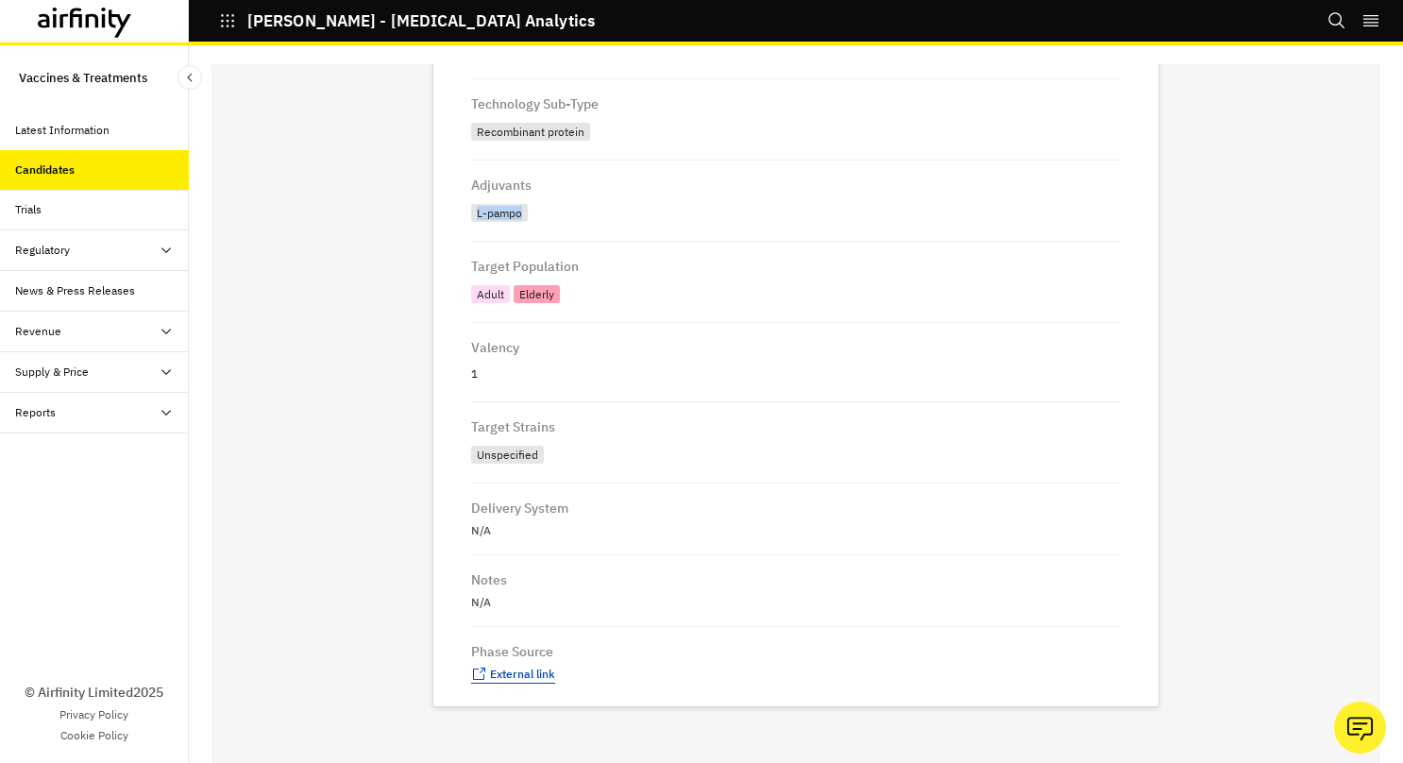
click at [508, 674] on span "External link" at bounding box center [522, 673] width 65 height 14
